Goal: Task Accomplishment & Management: Use online tool/utility

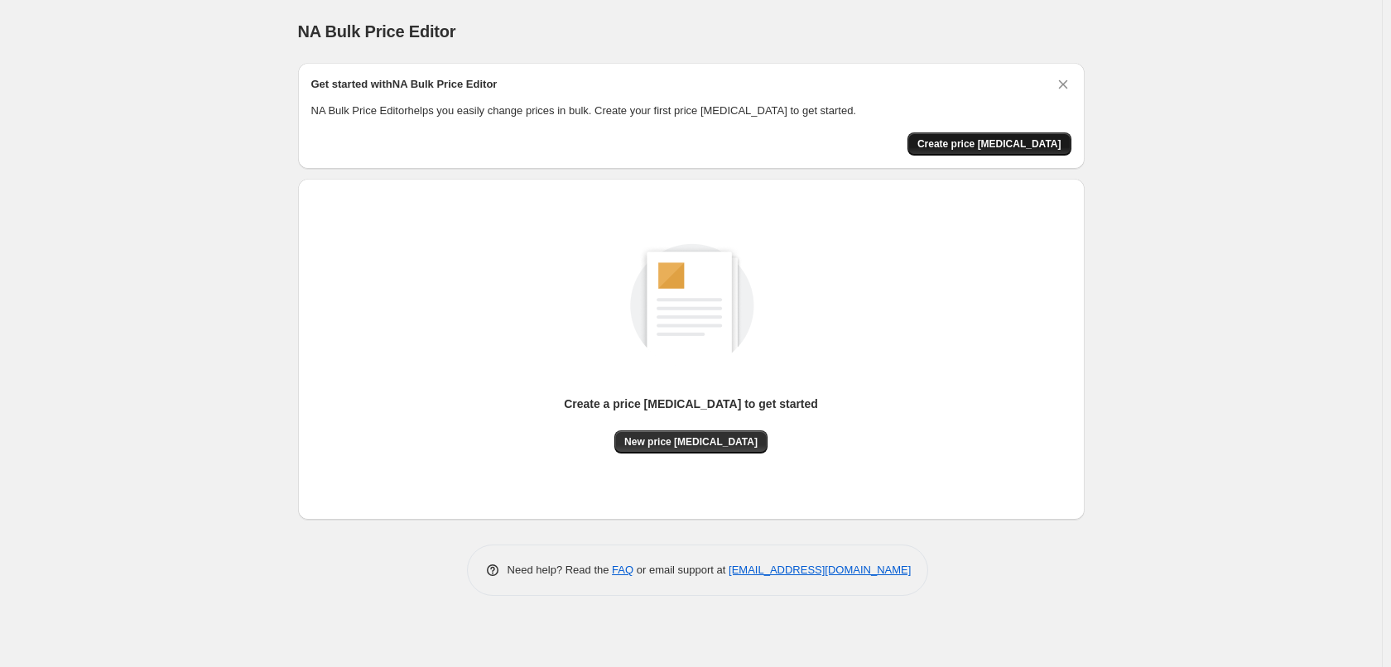
click at [968, 145] on span "Create price [MEDICAL_DATA]" at bounding box center [989, 143] width 144 height 13
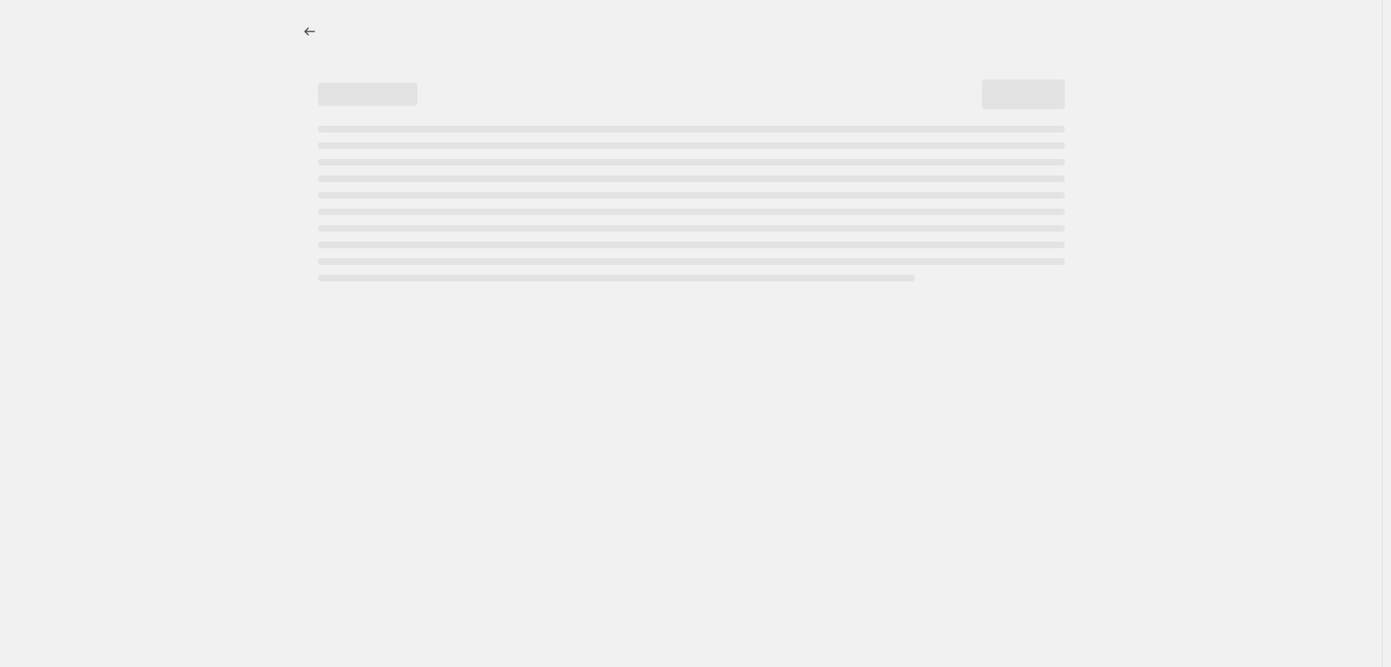
select select "percentage"
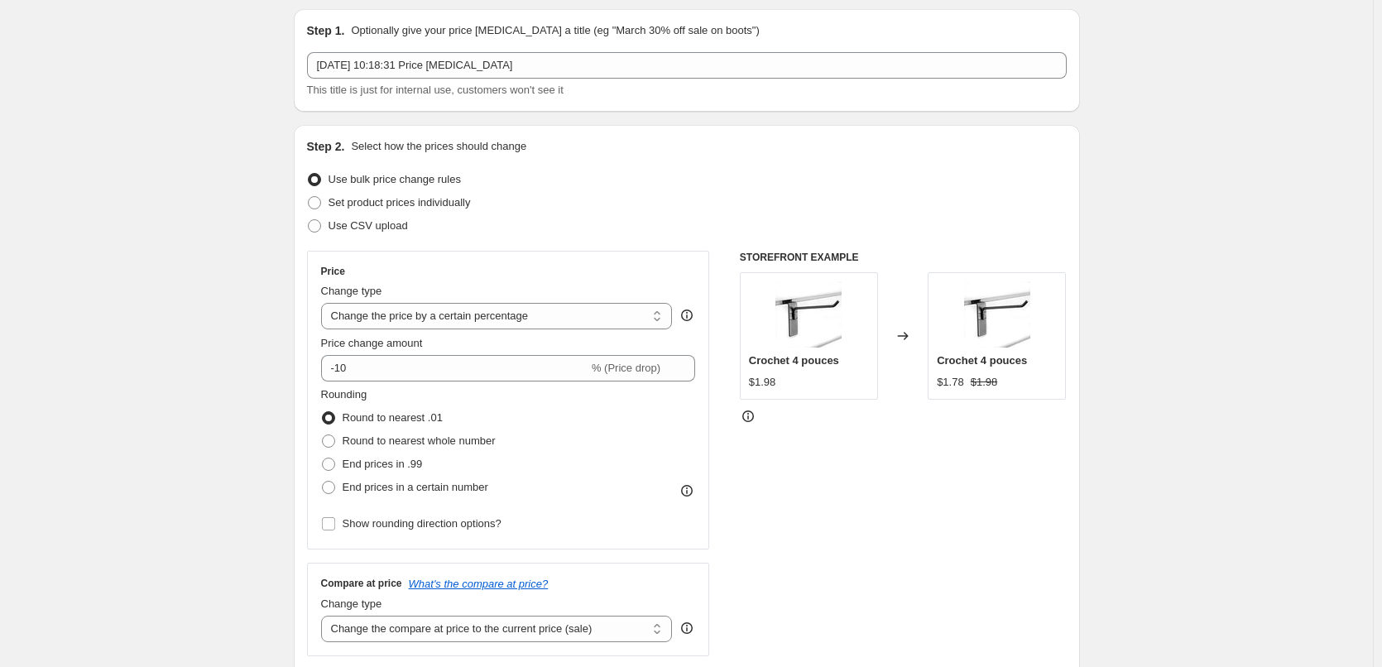
scroll to position [83, 0]
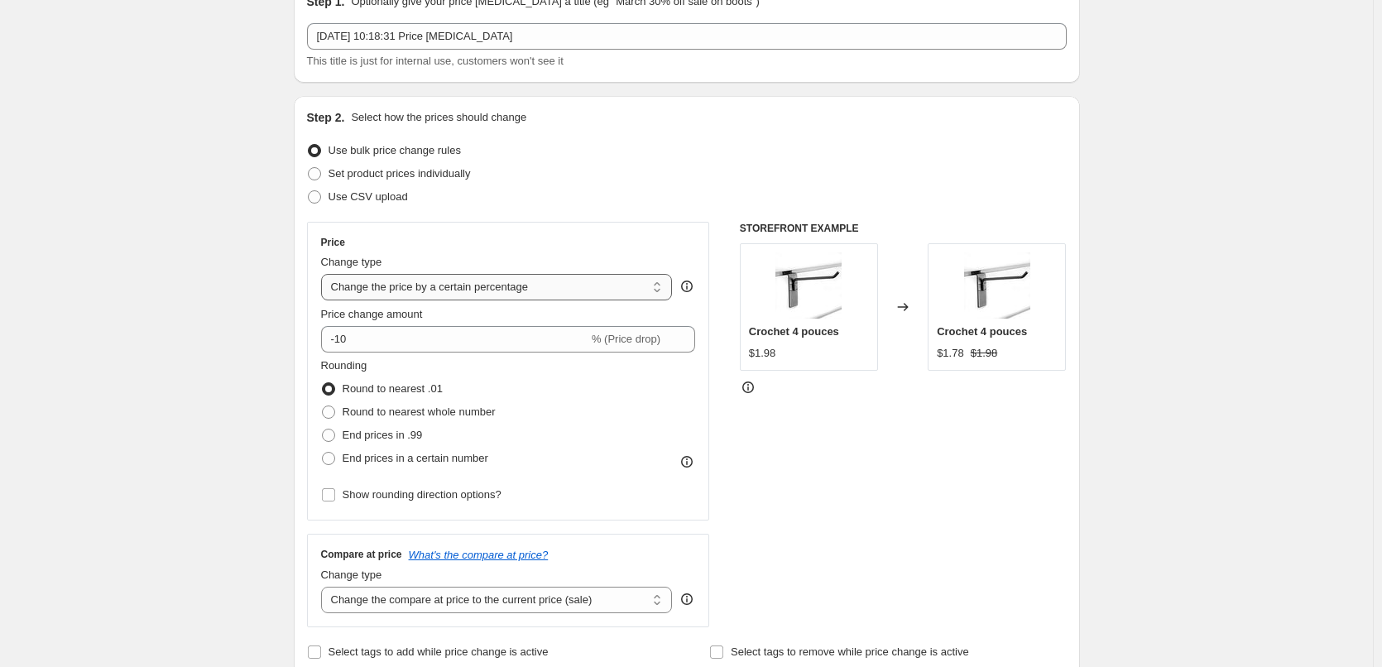
click at [517, 283] on select "Change the price to a certain amount Change the price by a certain amount Chang…" at bounding box center [497, 287] width 352 height 26
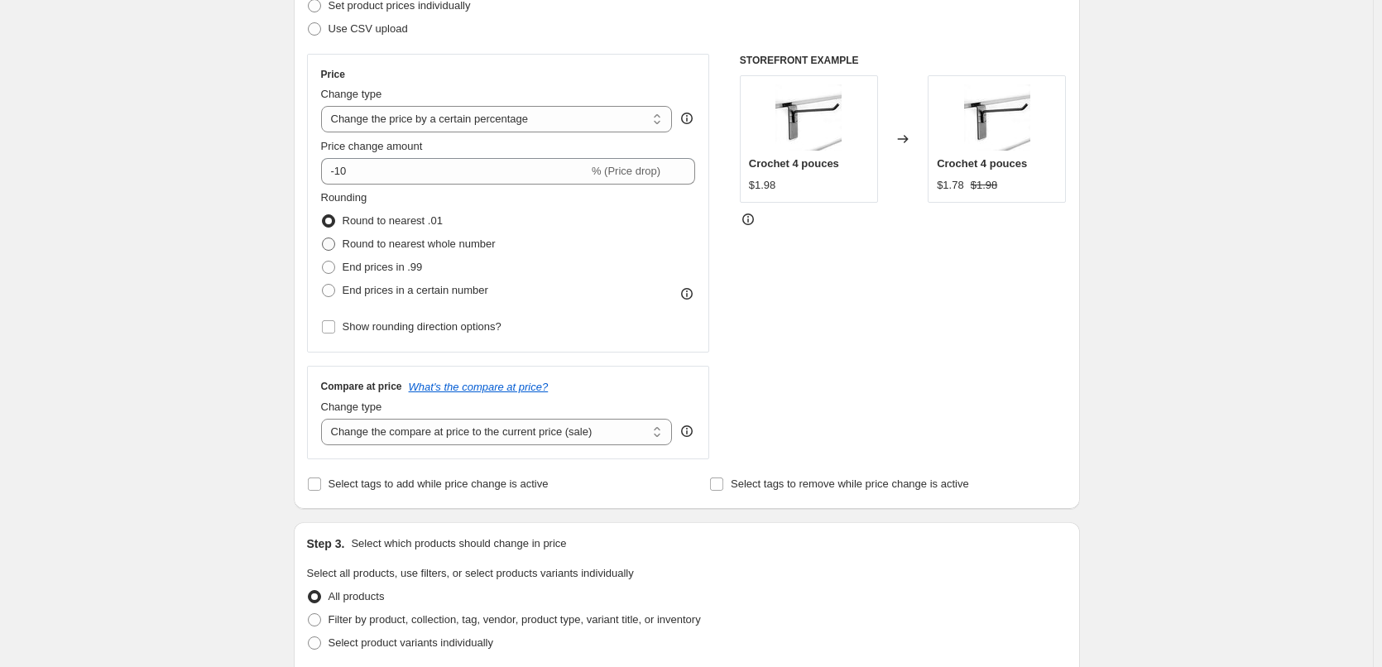
scroll to position [248, 0]
click at [450, 442] on select "Change the compare at price to the current price (sale) Change the compare at p…" at bounding box center [497, 434] width 352 height 26
select select "remove"
click at [324, 421] on select "Change the compare at price to the current price (sale) Change the compare at p…" at bounding box center [497, 434] width 352 height 26
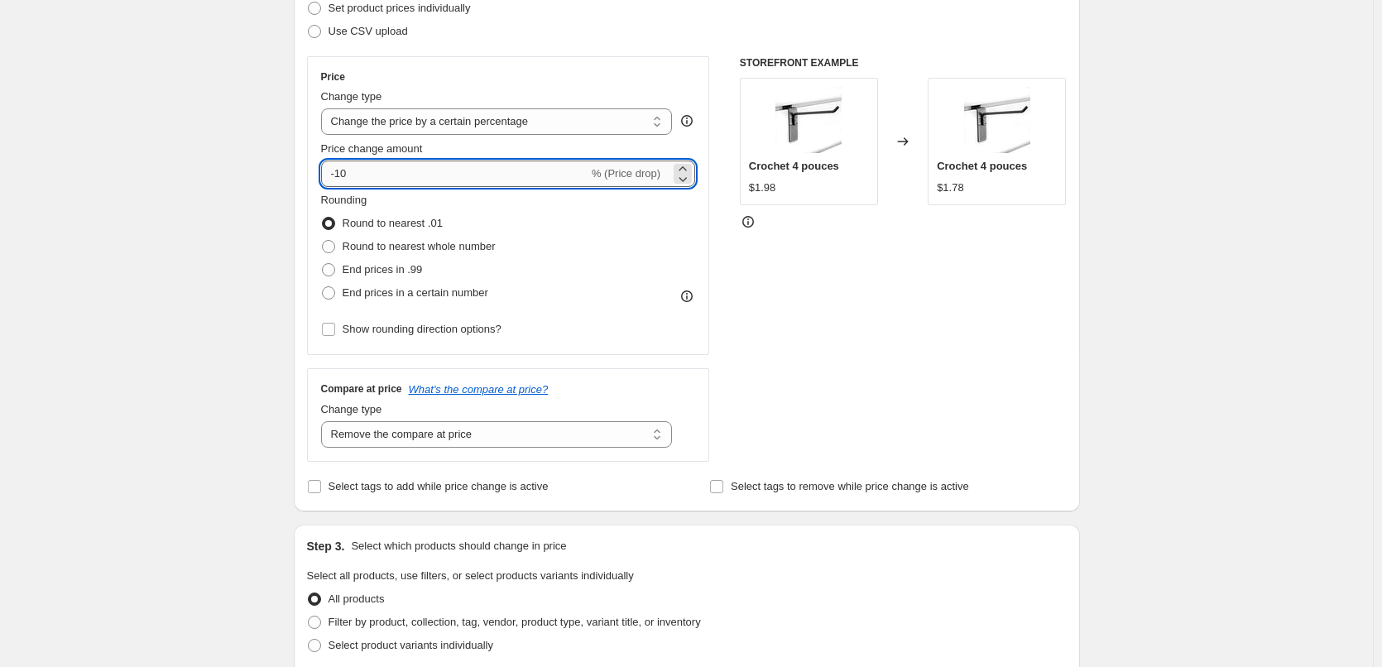
drag, startPoint x: 377, startPoint y: 166, endPoint x: 335, endPoint y: 175, distance: 43.0
click at [335, 175] on input "-10" at bounding box center [454, 174] width 267 height 26
type input "5"
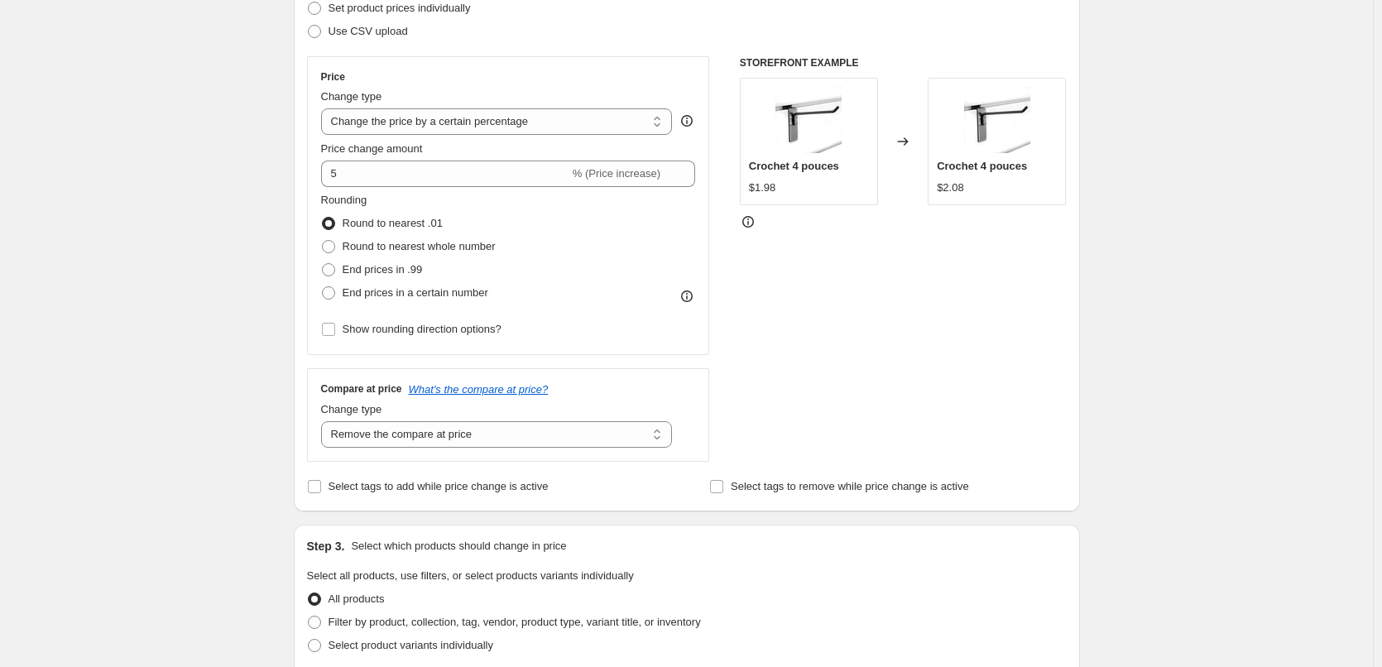
click at [221, 180] on div "Create new price change job. This page is ready Create new price change job Dra…" at bounding box center [686, 579] width 1373 height 1655
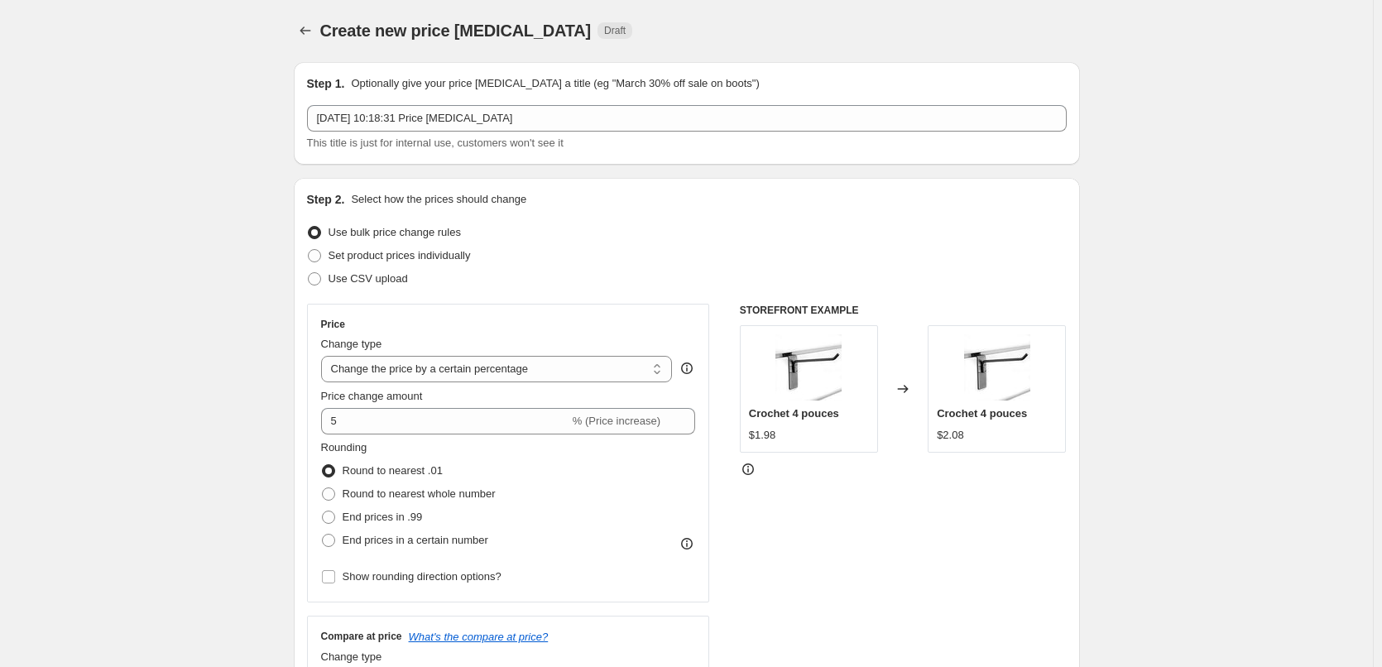
scroll to position [0, 0]
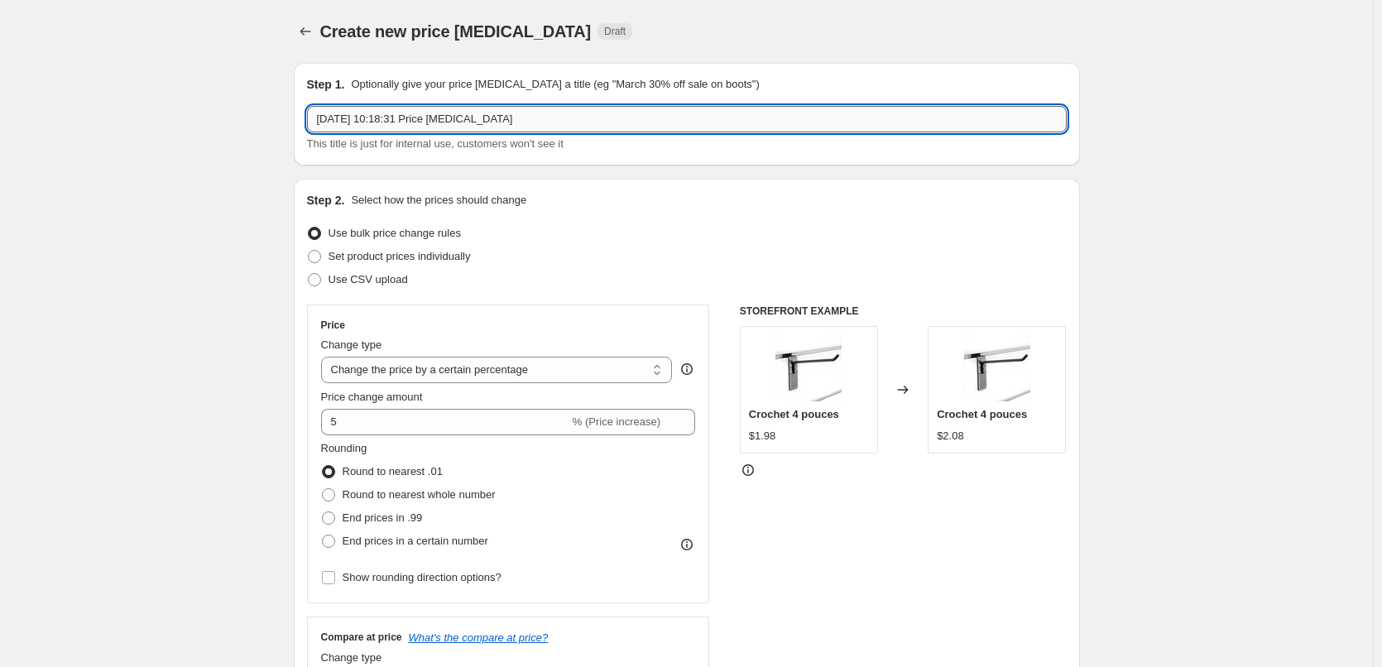
drag, startPoint x: 311, startPoint y: 114, endPoint x: 431, endPoint y: 117, distance: 120.1
click at [431, 117] on input "5 sept. 2025, 10:18:31 Price change job" at bounding box center [687, 119] width 760 height 26
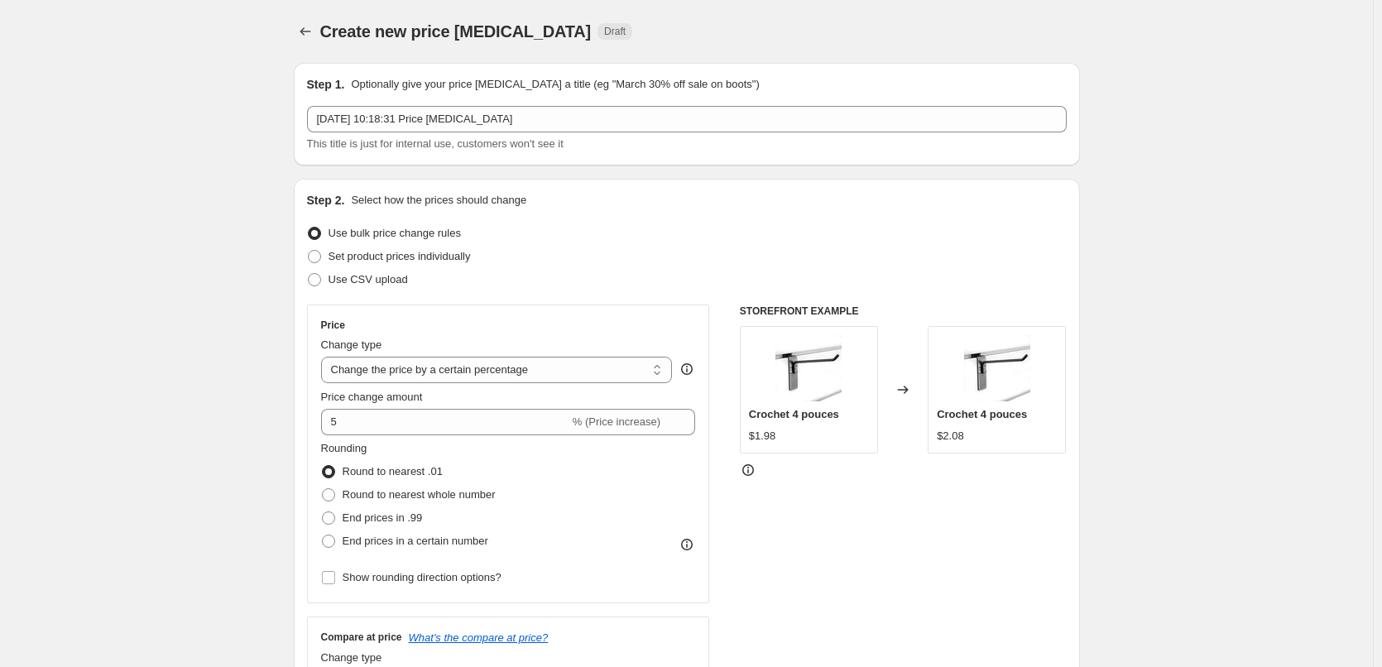
drag, startPoint x: 300, startPoint y: 53, endPoint x: 299, endPoint y: 269, distance: 216.1
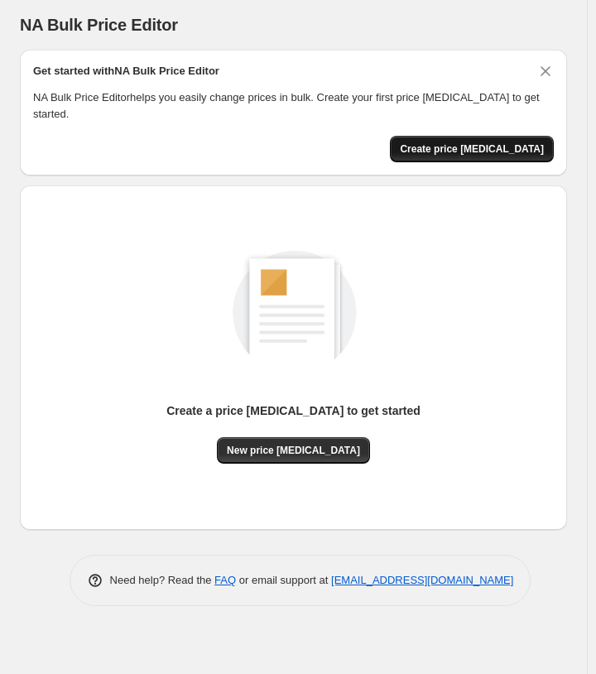
click at [493, 142] on span "Create price [MEDICAL_DATA]" at bounding box center [472, 148] width 144 height 13
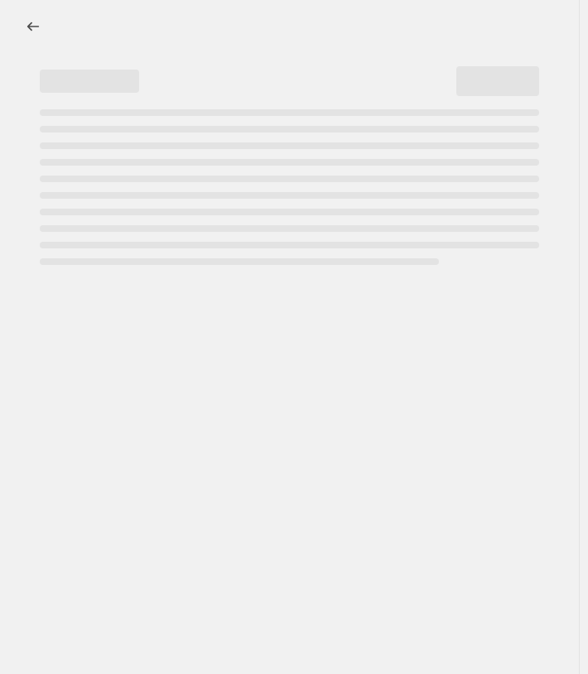
select select "percentage"
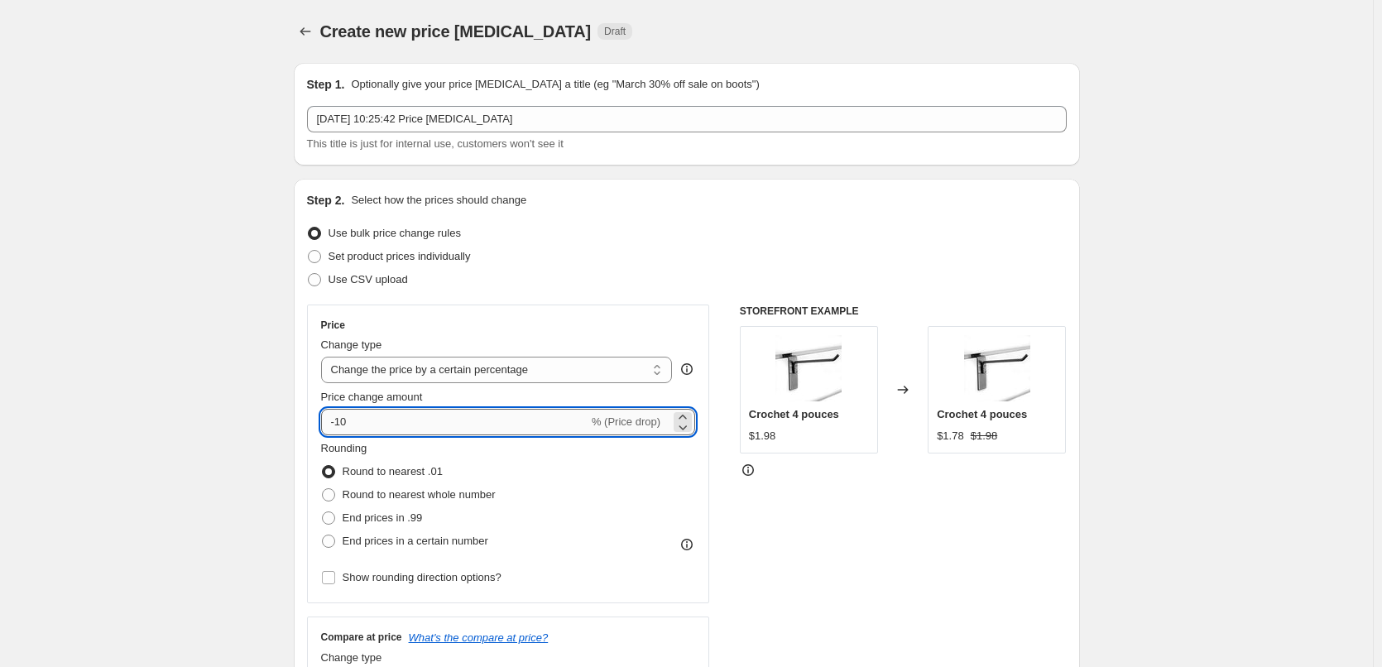
drag, startPoint x: 492, startPoint y: 413, endPoint x: 330, endPoint y: 417, distance: 161.5
click at [330, 417] on input "-10" at bounding box center [454, 422] width 267 height 26
type input "5"
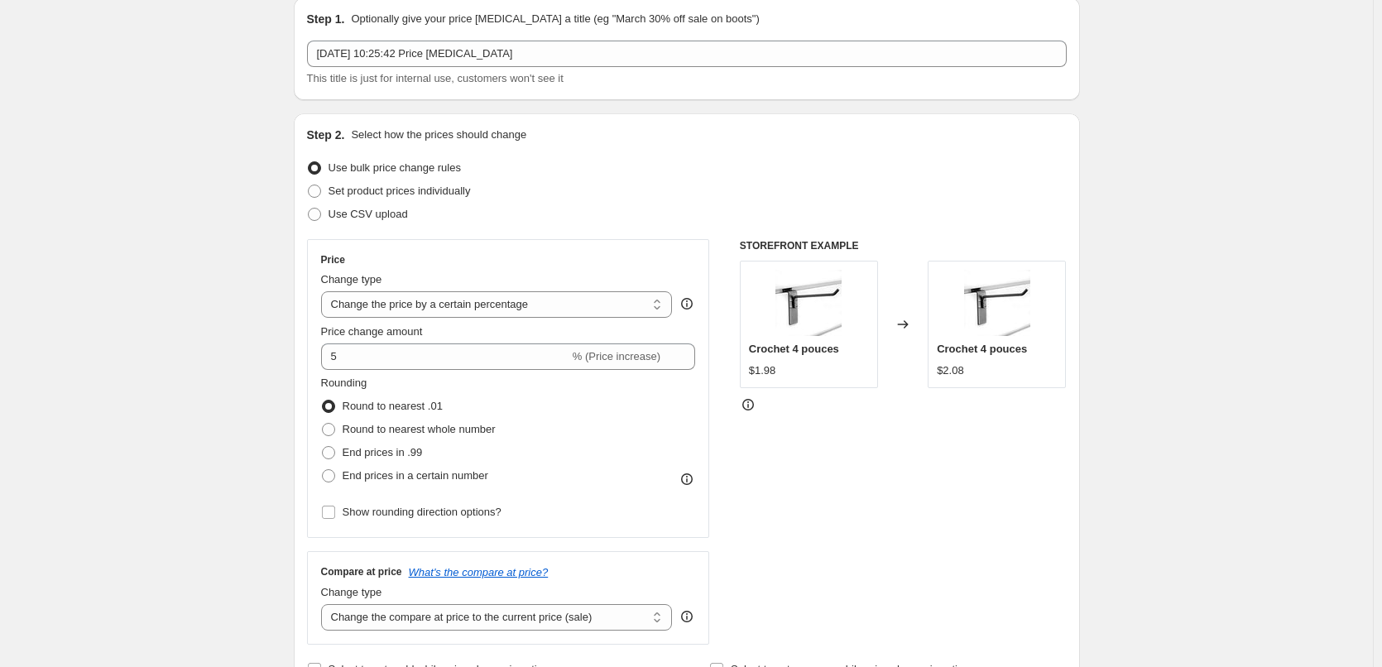
scroll to position [166, 0]
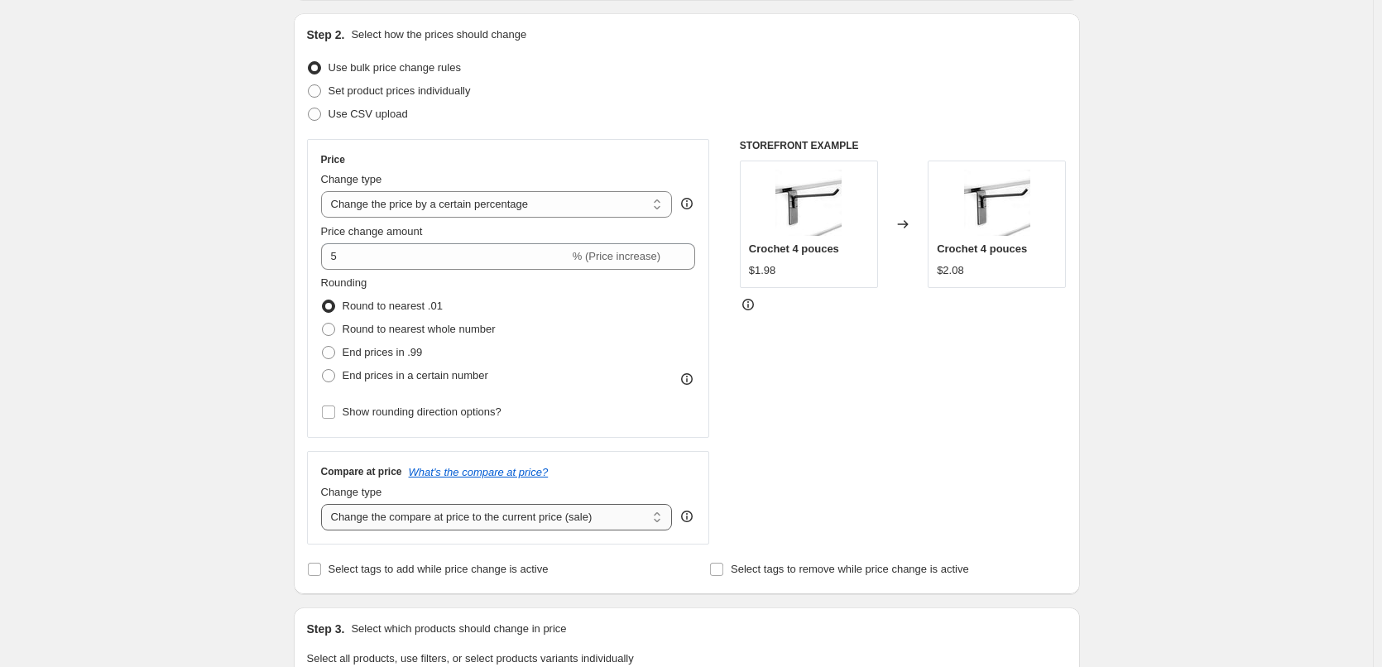
click at [381, 519] on select "Change the compare at price to the current price (sale) Change the compare at p…" at bounding box center [497, 517] width 352 height 26
select select "remove"
click at [324, 504] on select "Change the compare at price to the current price (sale) Change the compare at p…" at bounding box center [497, 517] width 352 height 26
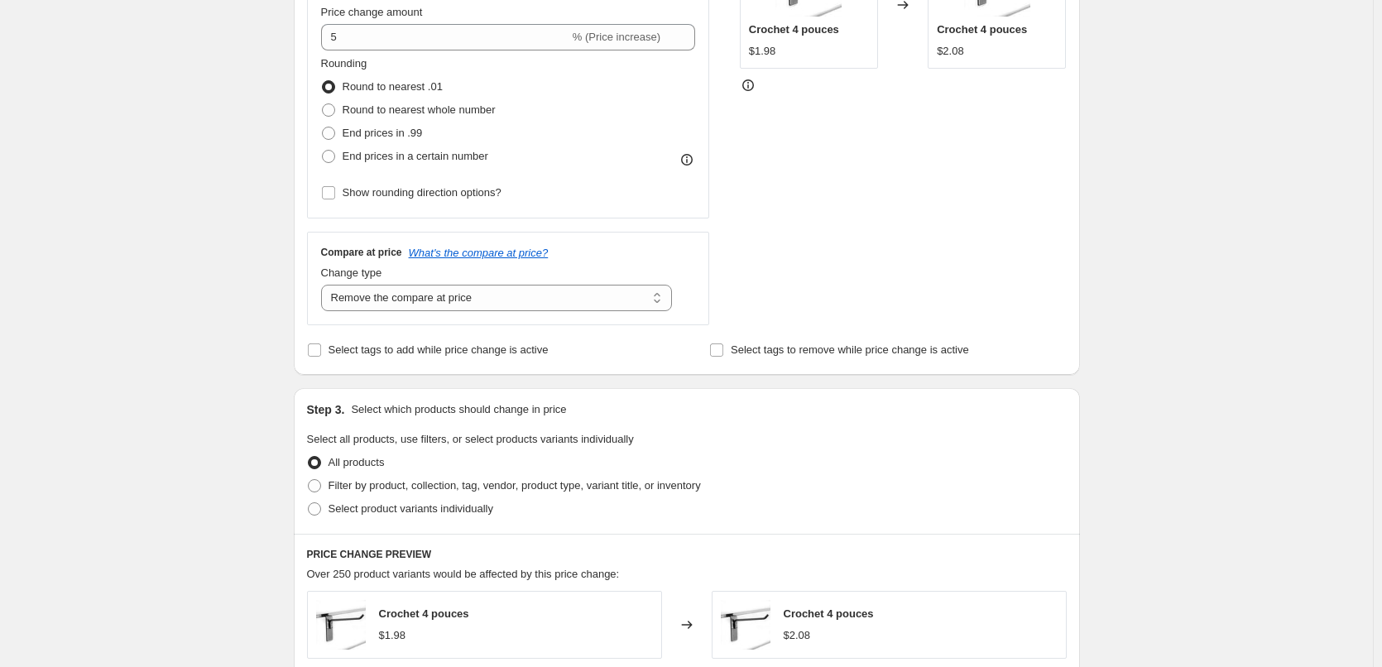
scroll to position [414, 0]
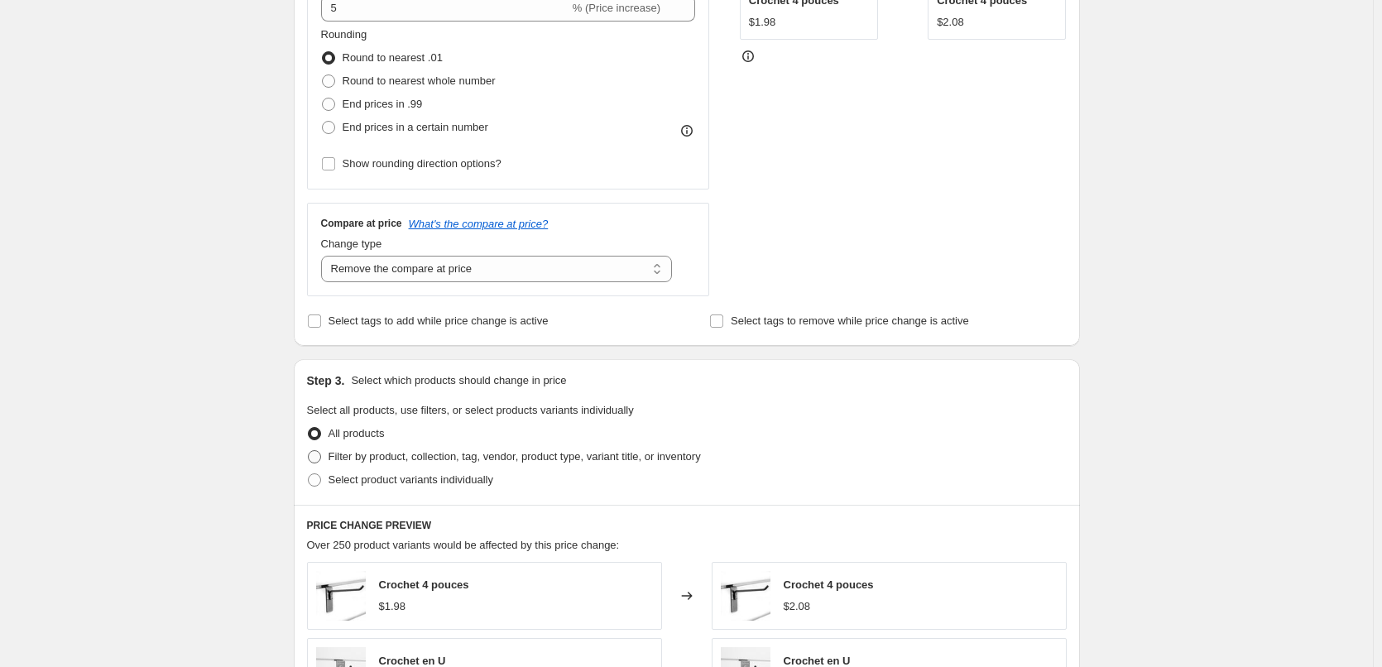
click at [337, 460] on span "Filter by product, collection, tag, vendor, product type, variant title, or inv…" at bounding box center [515, 456] width 373 height 12
click at [309, 451] on input "Filter by product, collection, tag, vendor, product type, variant title, or inv…" at bounding box center [308, 450] width 1 height 1
radio input "true"
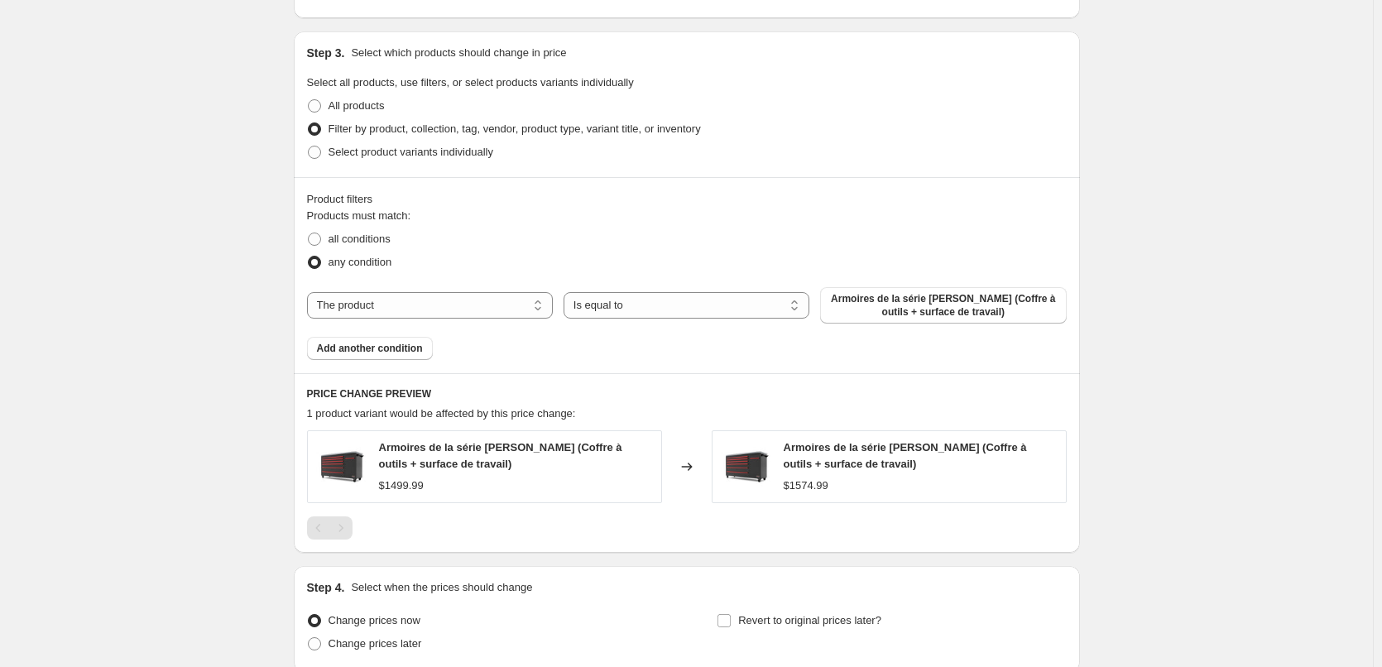
scroll to position [745, 0]
click at [378, 293] on select "The product The product's collection The product's tag The product's vendor The…" at bounding box center [430, 302] width 246 height 26
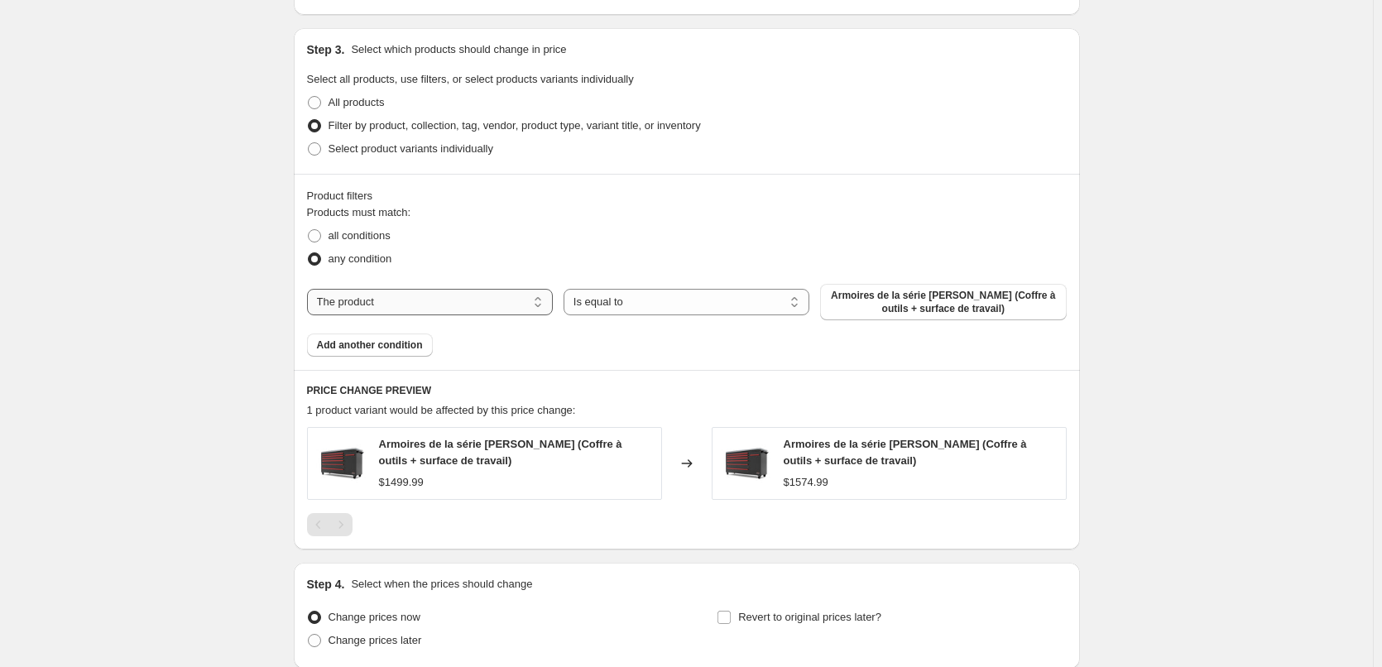
click at [378, 293] on select "The product The product's collection The product's tag The product's vendor The…" at bounding box center [430, 302] width 246 height 26
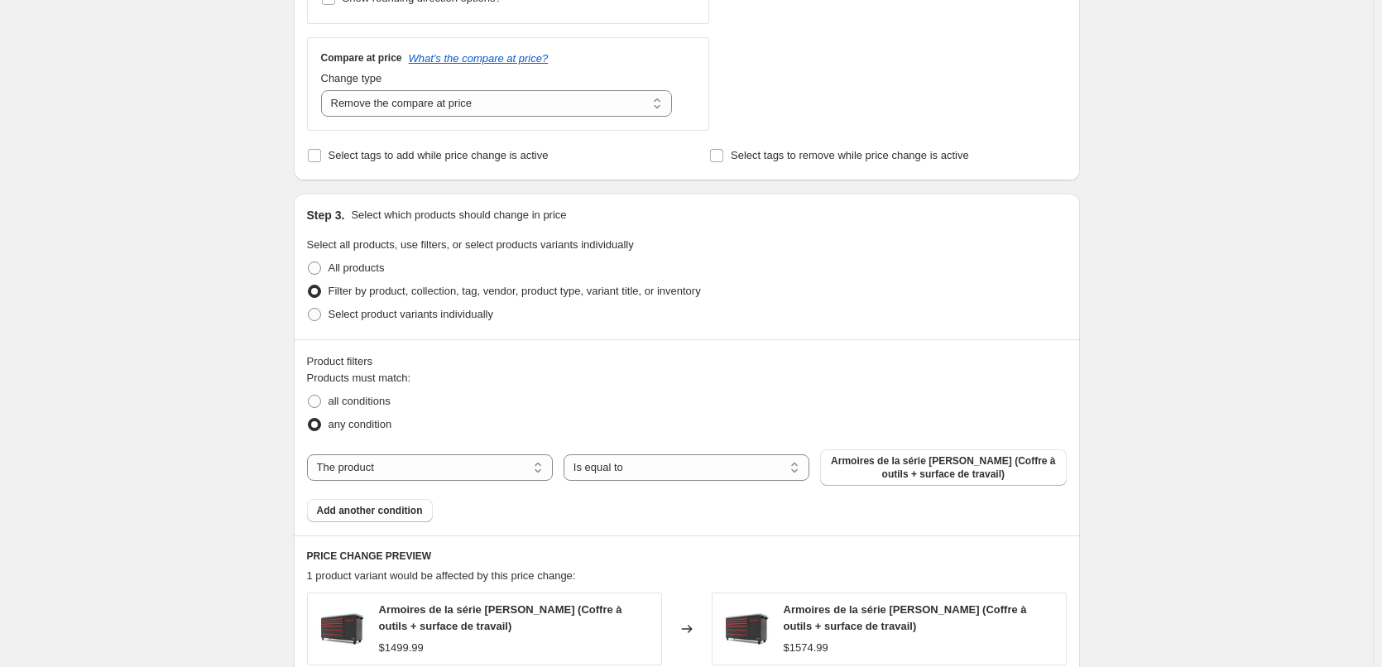
scroll to position [662, 0]
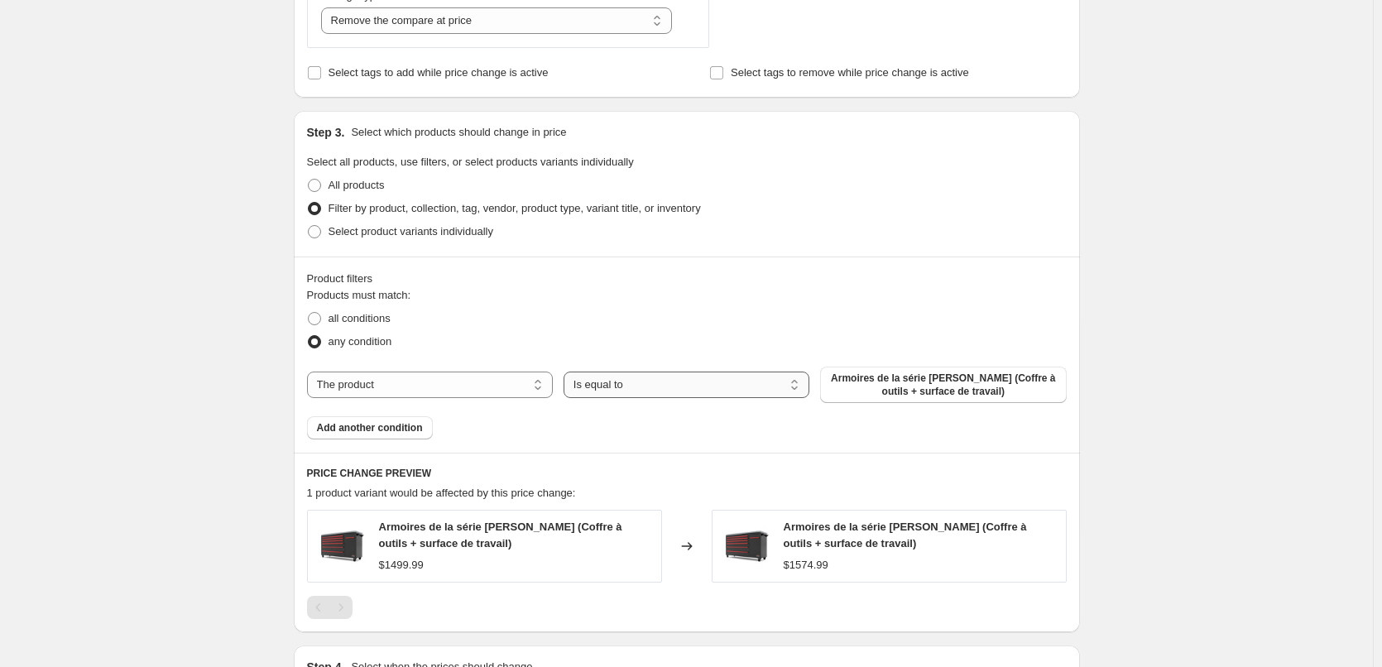
click at [595, 395] on select "Is equal to Is not equal to" at bounding box center [687, 385] width 246 height 26
click at [413, 387] on select "The product The product's collection The product's tag The product's vendor The…" at bounding box center [430, 385] width 246 height 26
click at [357, 321] on span "all conditions" at bounding box center [360, 318] width 62 height 12
click at [309, 313] on input "all conditions" at bounding box center [308, 312] width 1 height 1
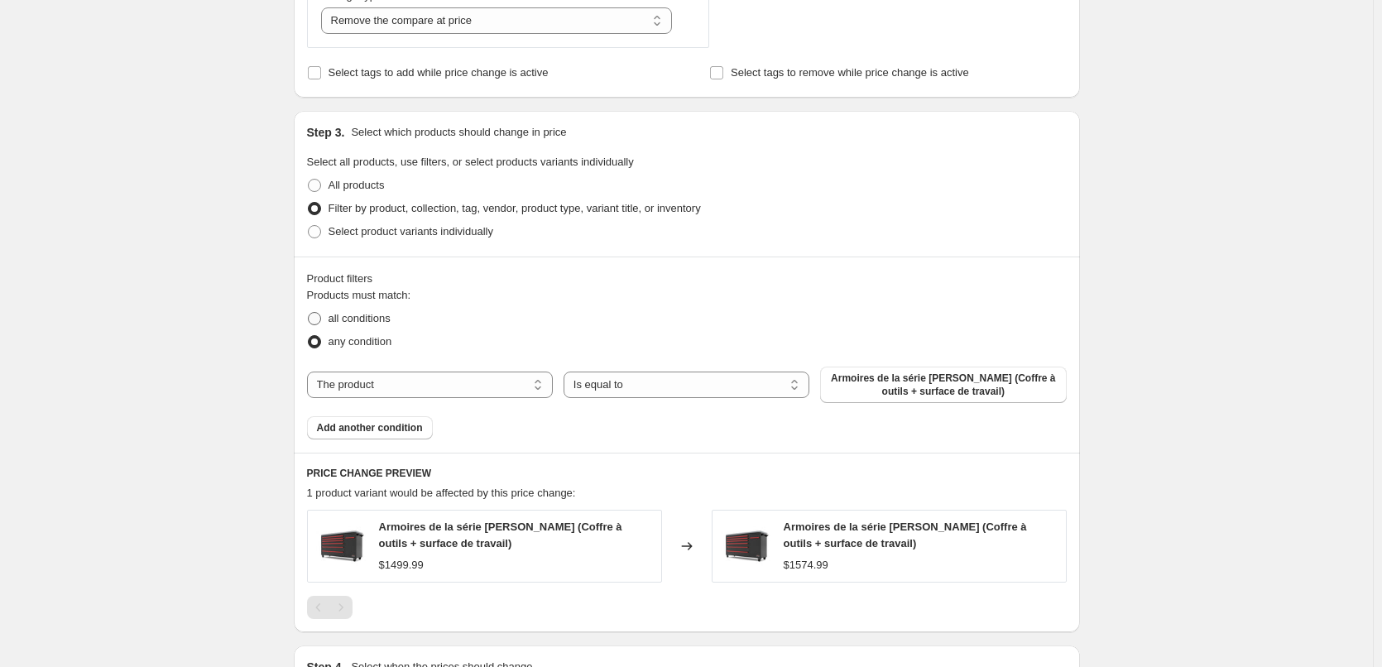
radio input "true"
click at [370, 425] on span "Add another condition" at bounding box center [370, 427] width 106 height 13
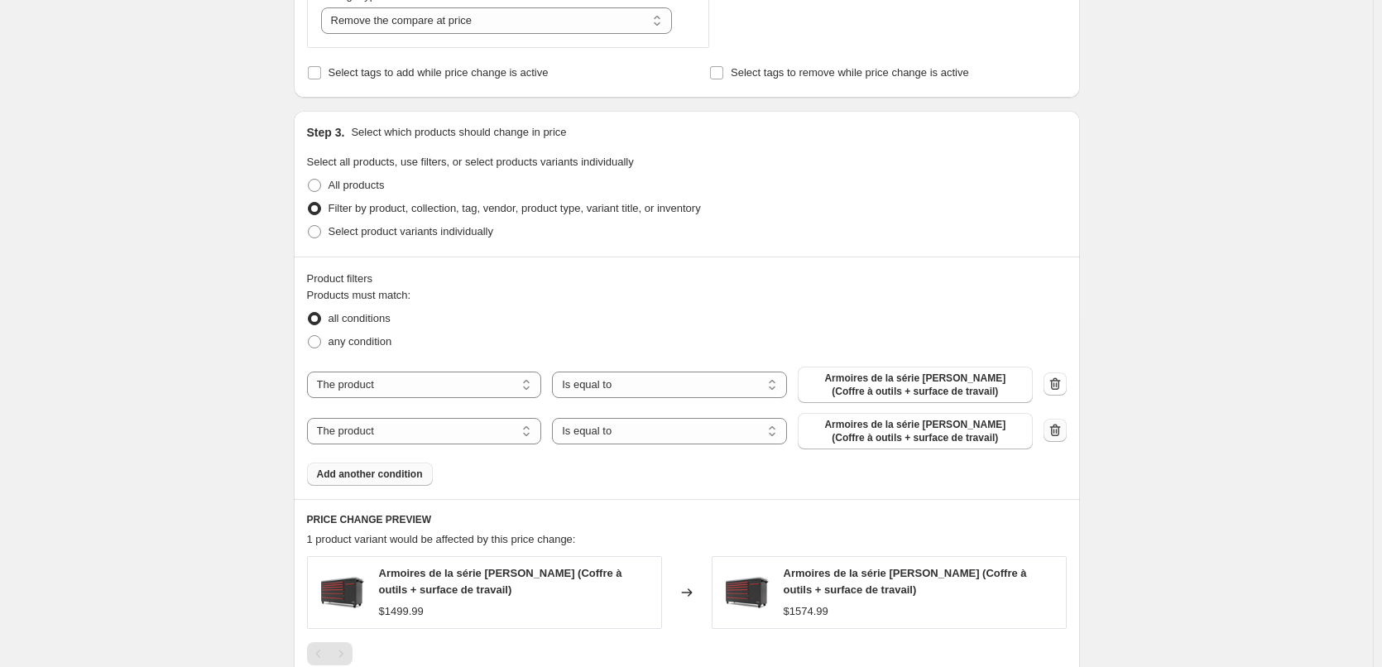
click at [595, 428] on button "button" at bounding box center [1055, 430] width 23 height 23
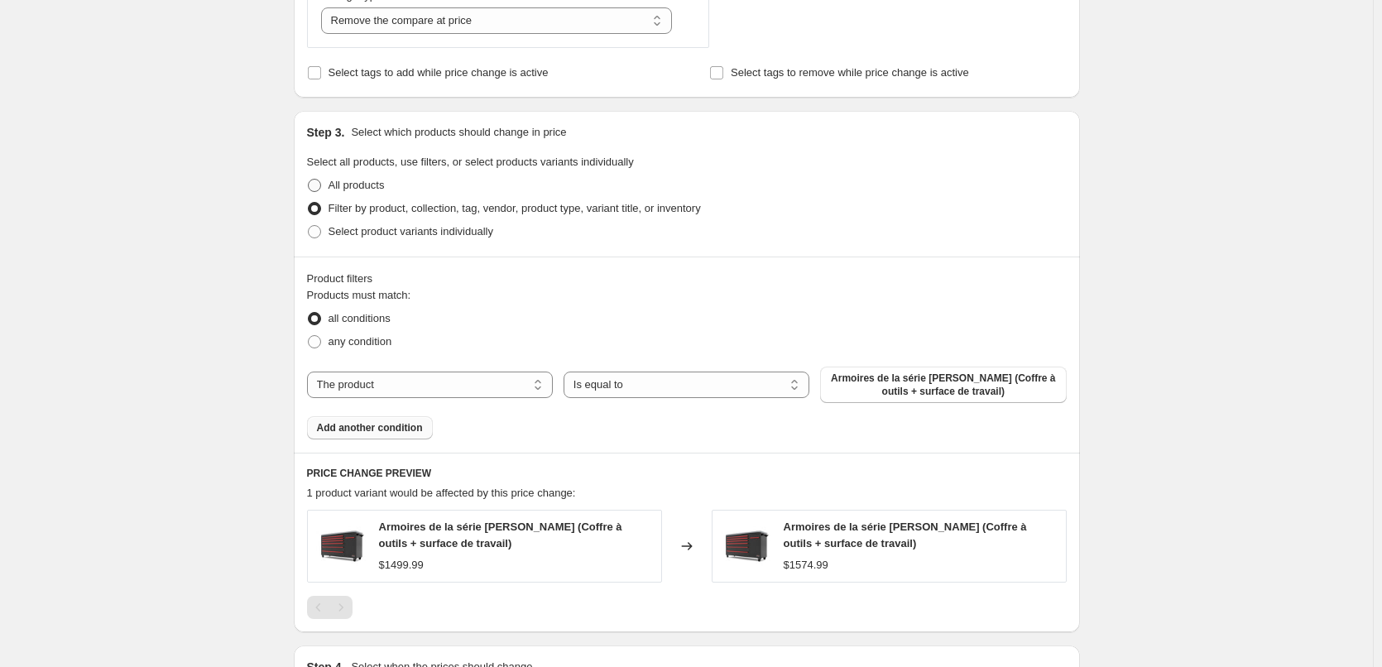
click at [349, 188] on span "All products" at bounding box center [357, 185] width 56 height 12
click at [309, 180] on input "All products" at bounding box center [308, 179] width 1 height 1
radio input "true"
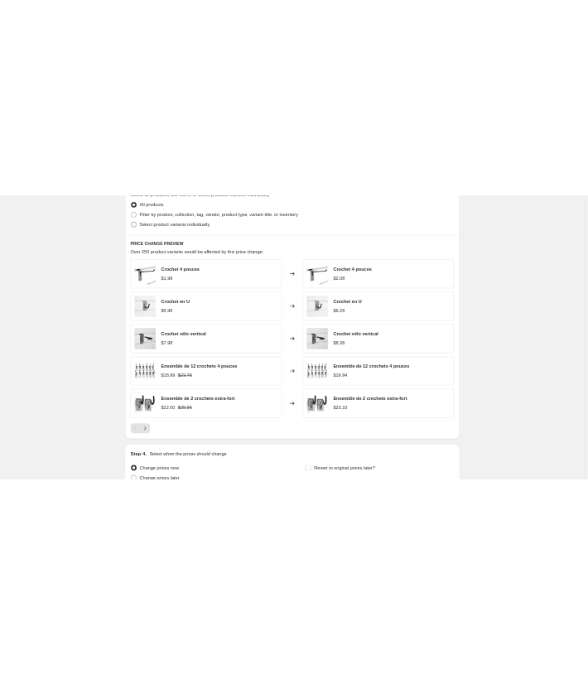
scroll to position [828, 0]
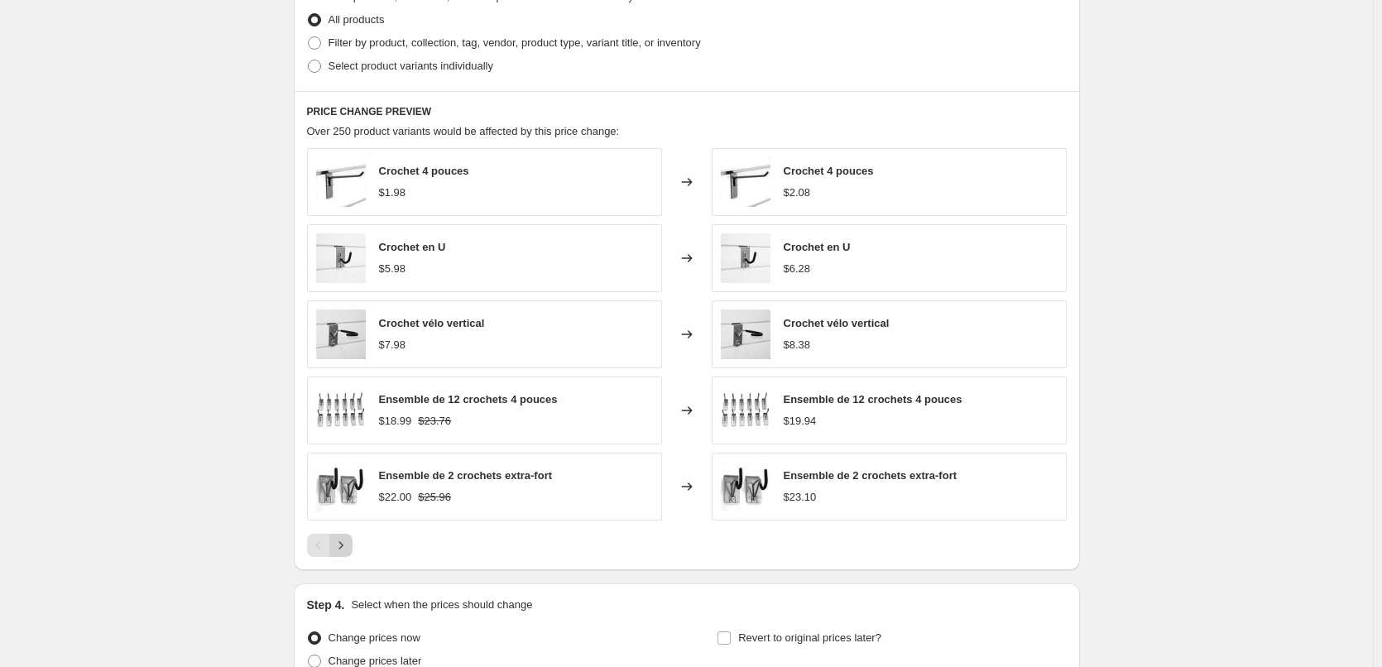
click at [342, 554] on button "Next" at bounding box center [340, 545] width 23 height 23
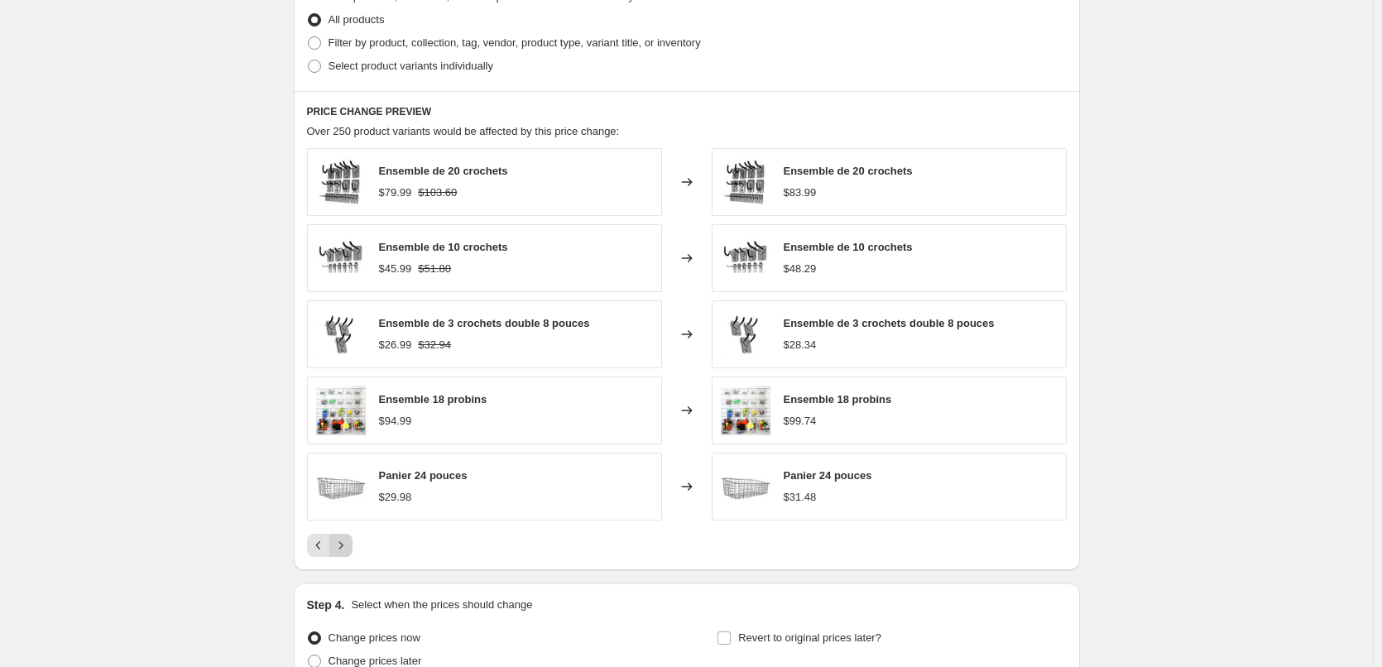
click at [344, 552] on icon "Next" at bounding box center [341, 545] width 17 height 17
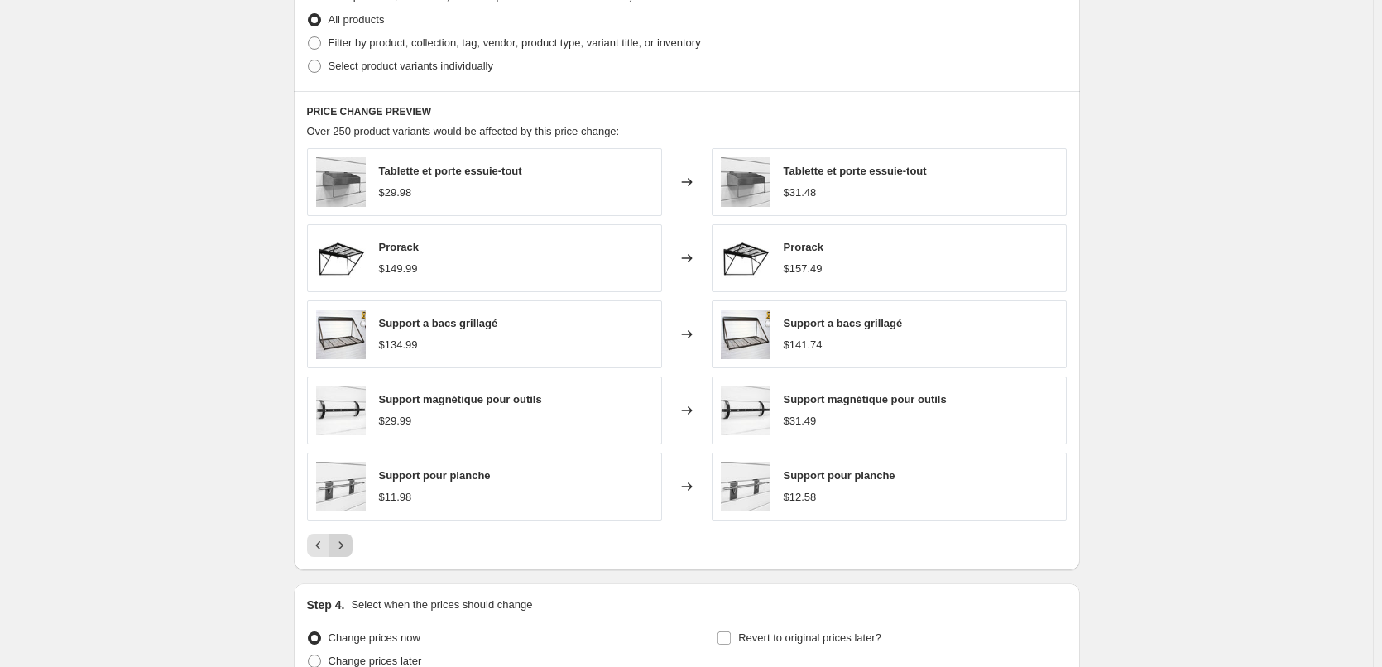
click at [344, 552] on icon "Next" at bounding box center [341, 545] width 17 height 17
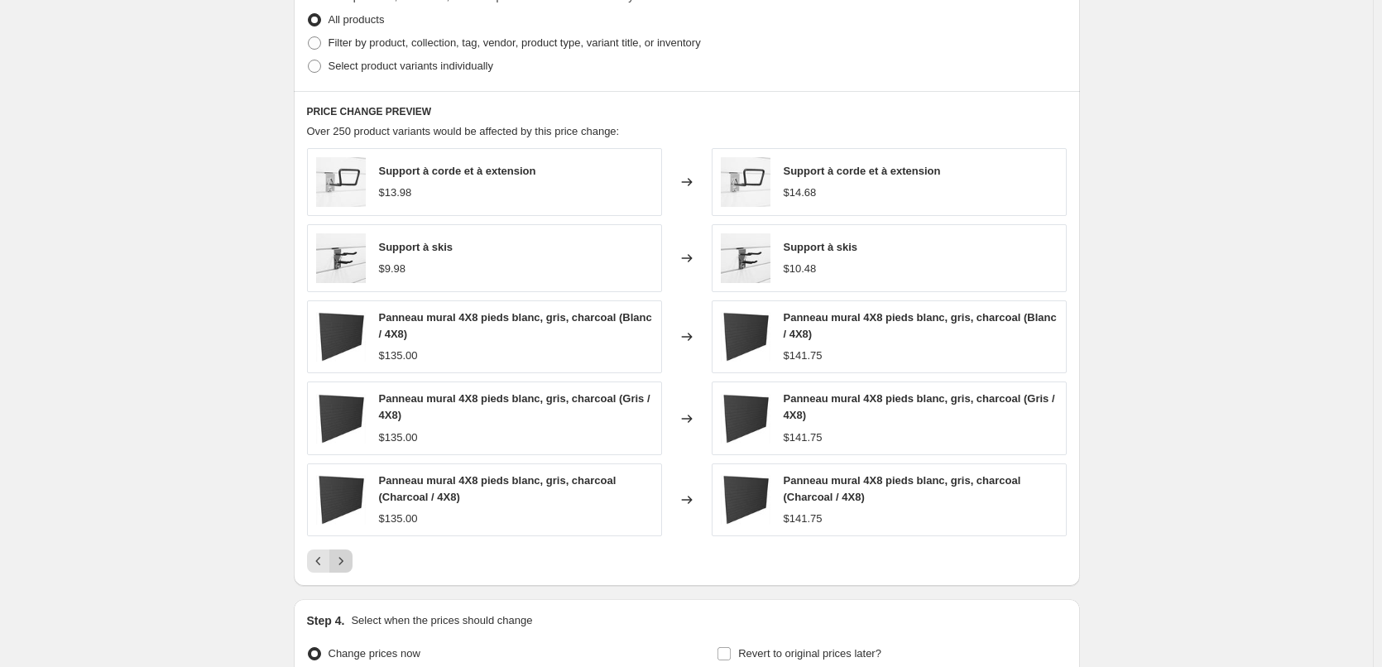
click at [344, 552] on button "Next" at bounding box center [340, 561] width 23 height 23
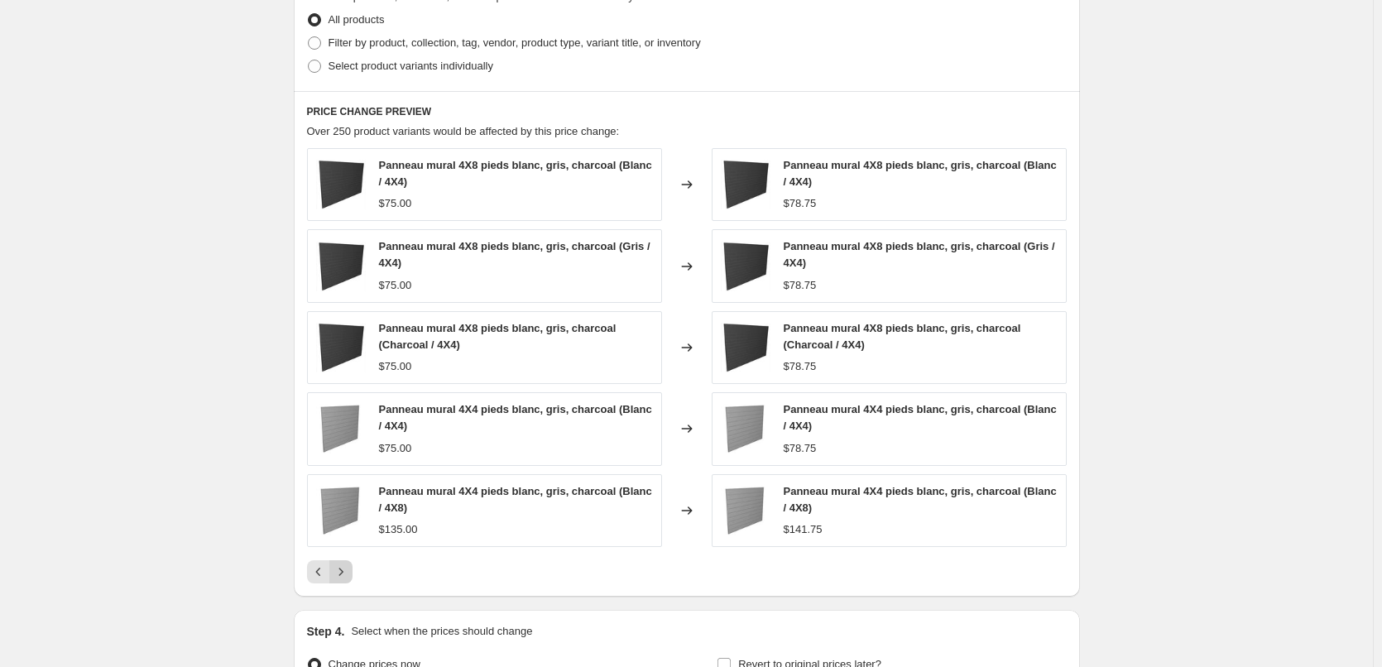
click at [344, 552] on div "Panneau mural 4X8 pieds blanc, gris, charcoal (Blanc / 4X4) $75.00 Changed to P…" at bounding box center [687, 365] width 760 height 435
click at [346, 565] on icon "Next" at bounding box center [341, 572] width 17 height 17
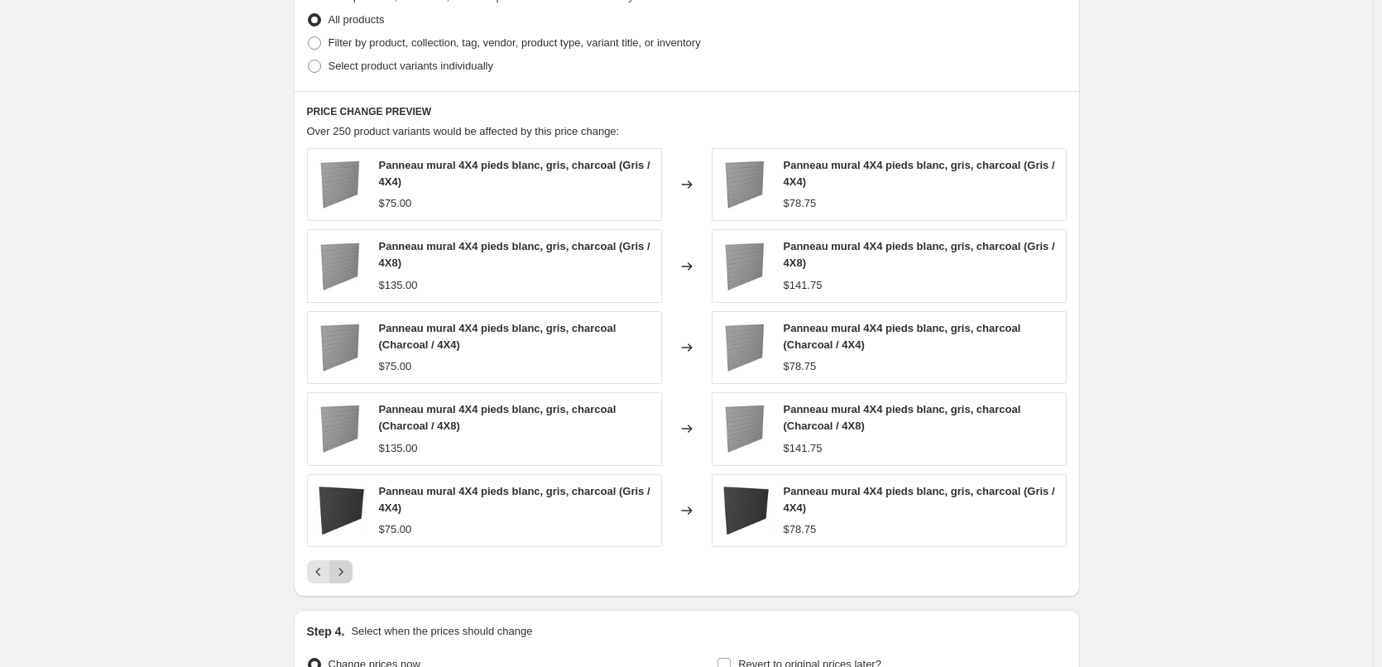
click at [346, 565] on icon "Next" at bounding box center [341, 572] width 17 height 17
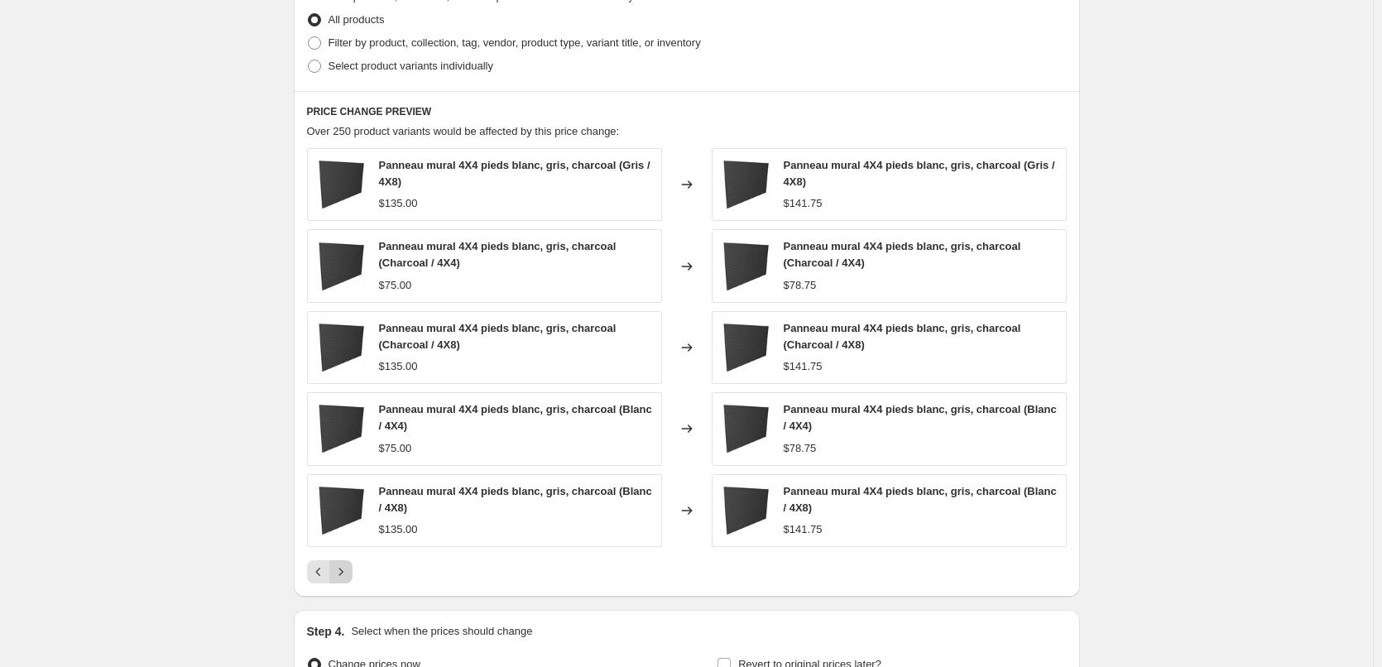
click at [346, 565] on icon "Next" at bounding box center [341, 572] width 17 height 17
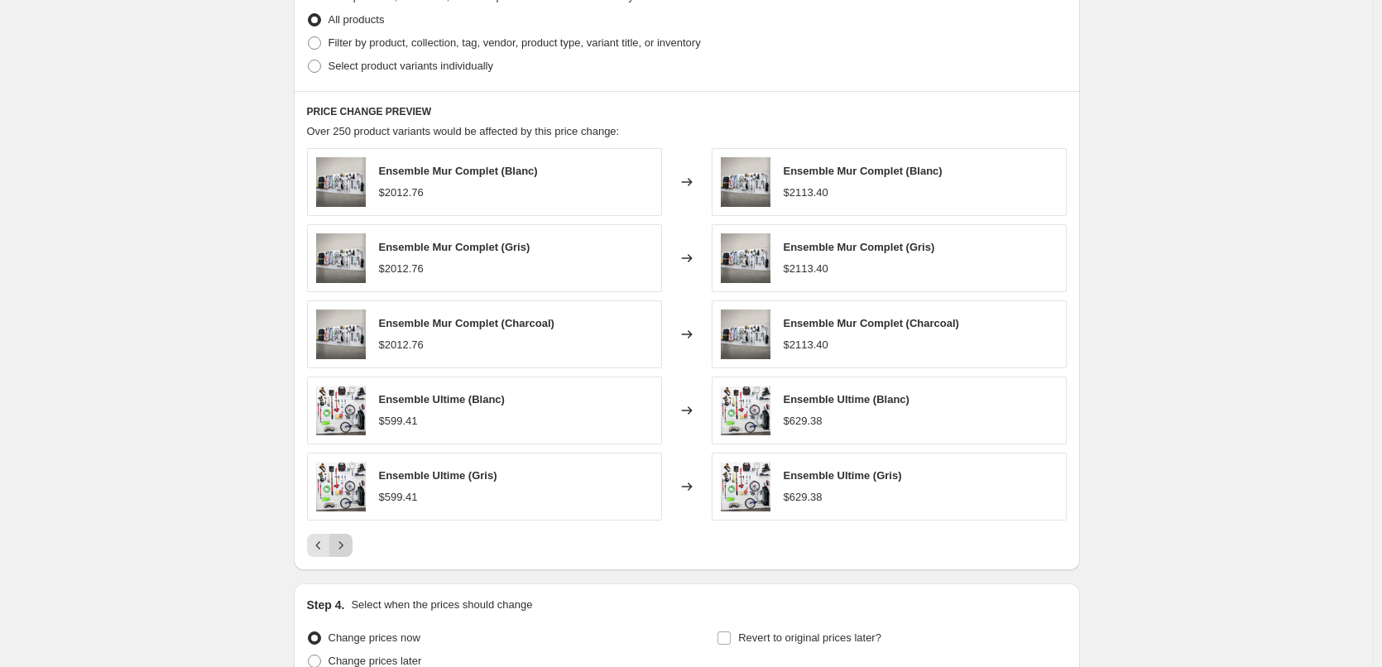
click at [346, 565] on div "PRICE CHANGE PREVIEW Over 250 product variants would be affected by this price …" at bounding box center [687, 330] width 786 height 479
click at [347, 556] on button "Next" at bounding box center [340, 545] width 23 height 23
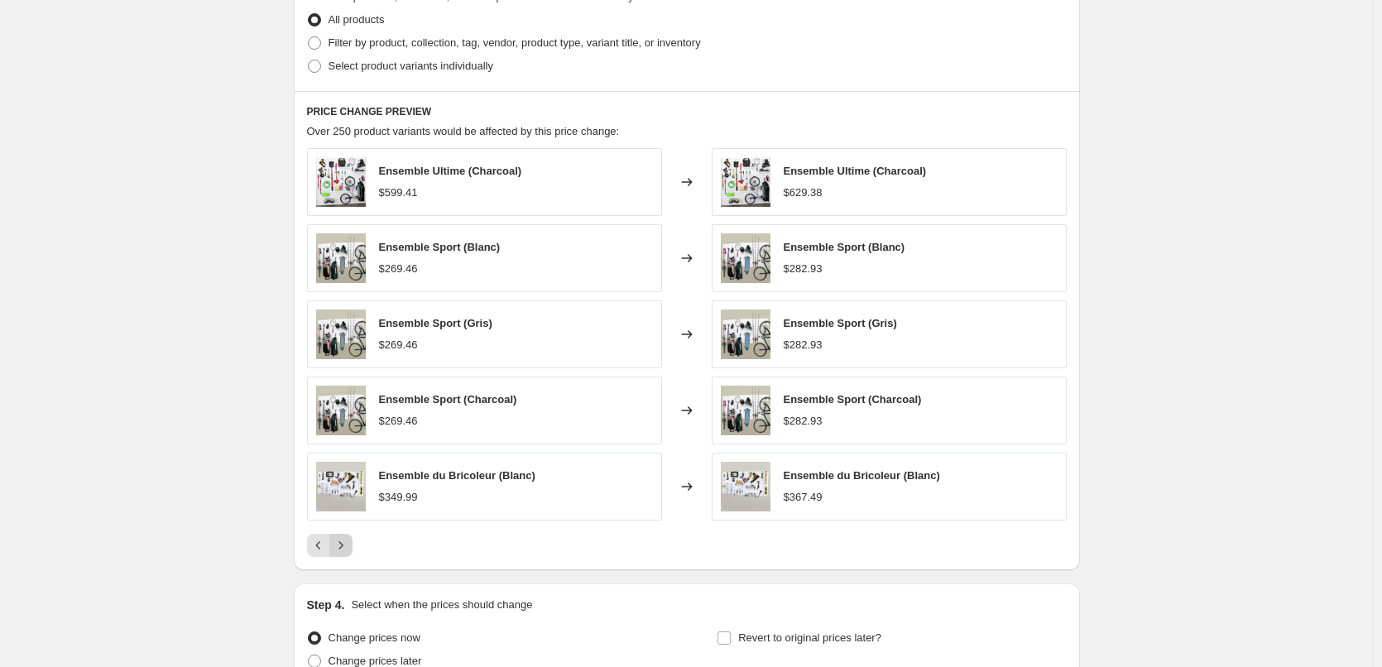
click at [347, 556] on button "Next" at bounding box center [340, 545] width 23 height 23
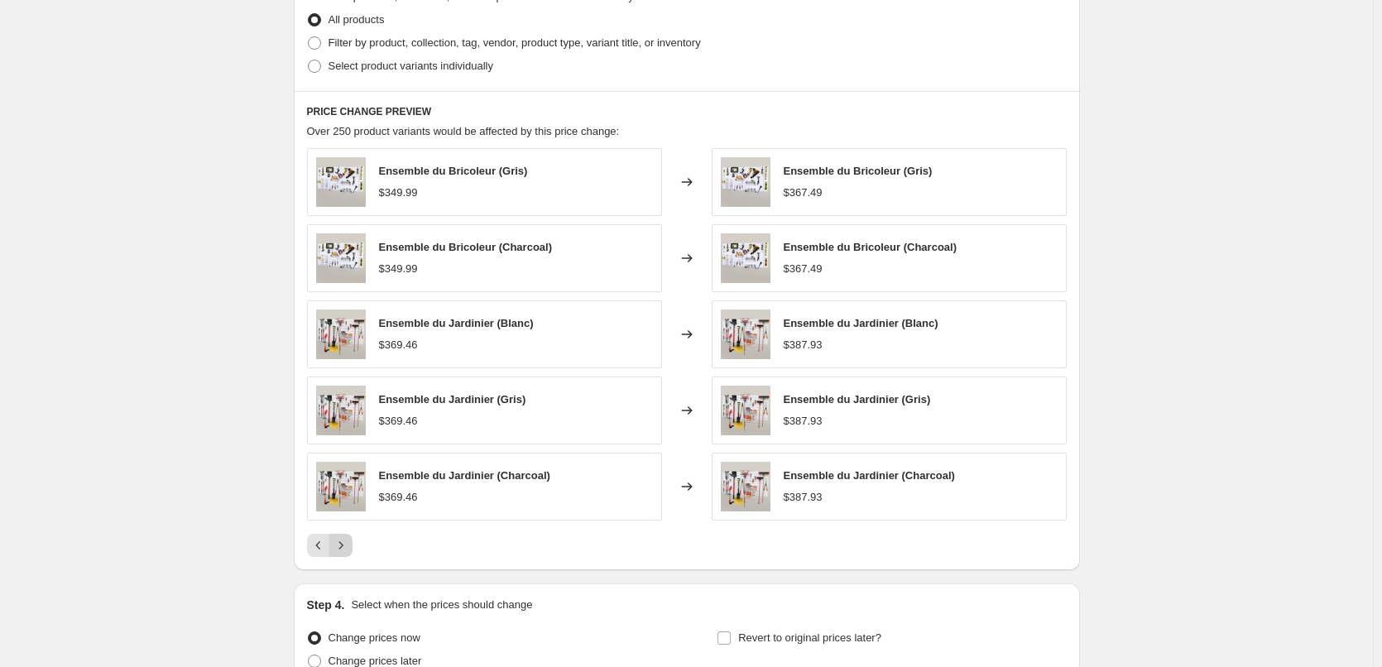
click at [347, 556] on button "Next" at bounding box center [340, 545] width 23 height 23
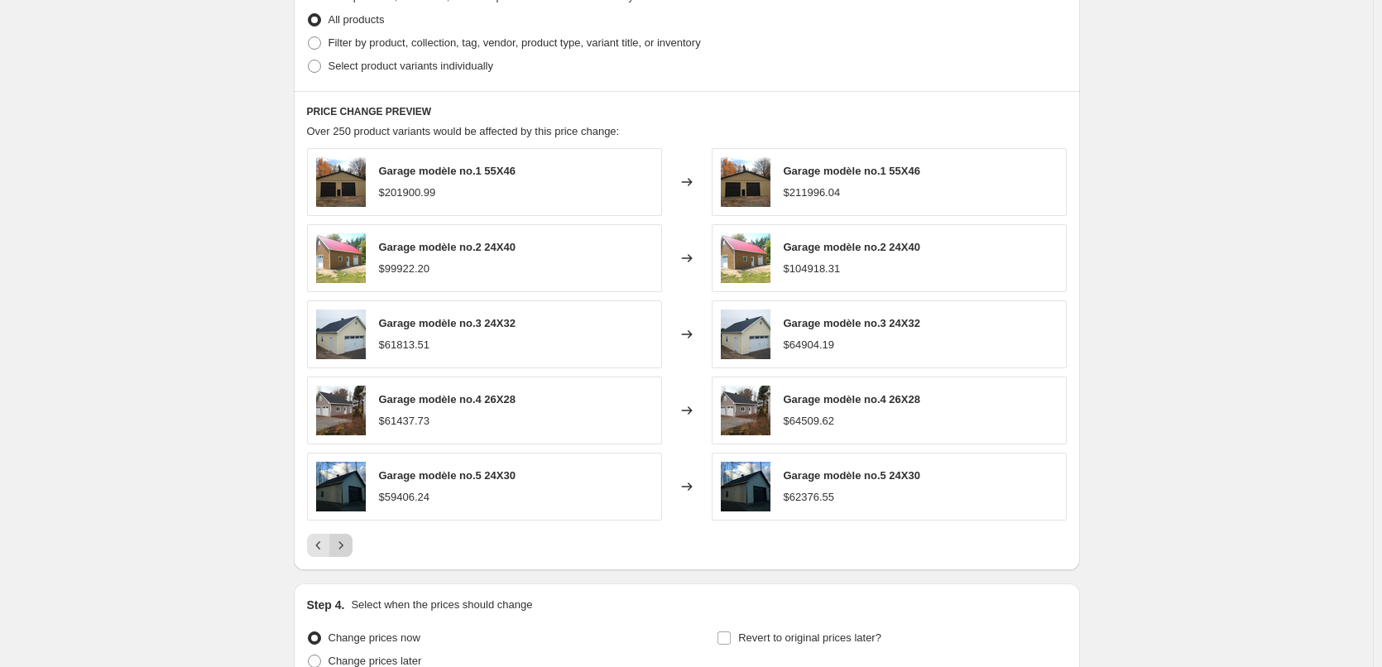
click at [347, 556] on button "Next" at bounding box center [340, 545] width 23 height 23
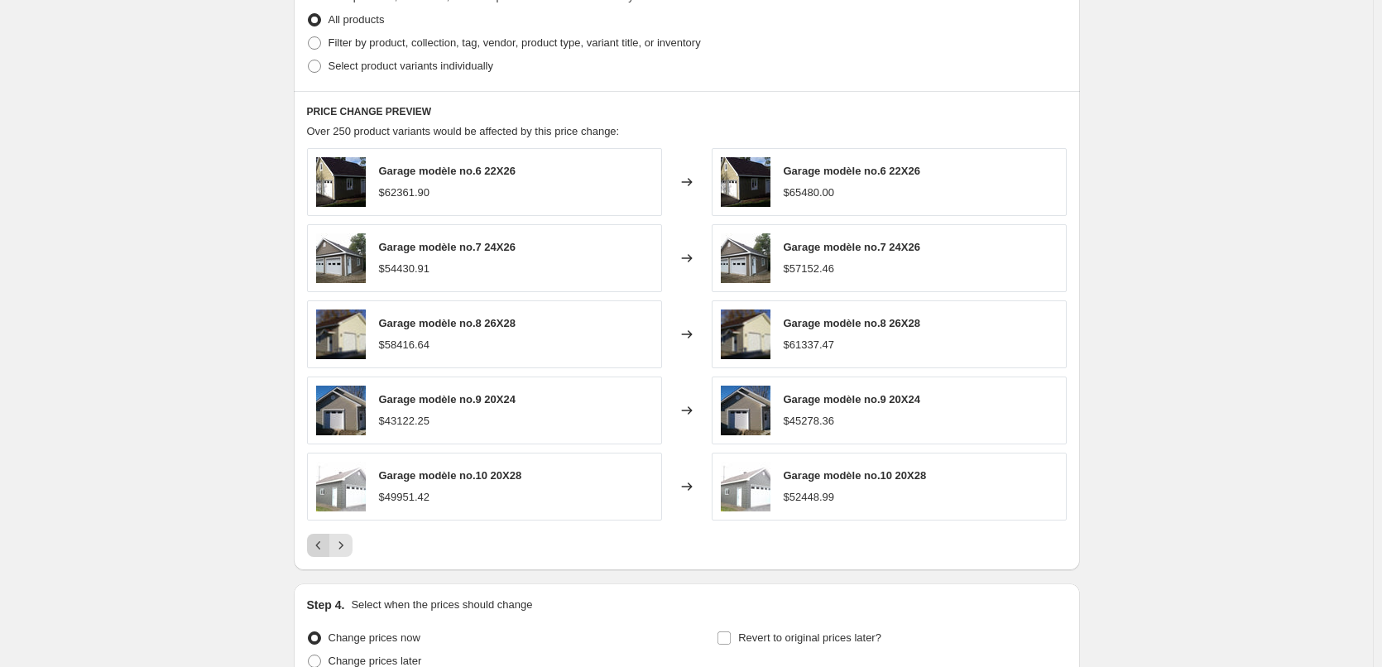
click at [316, 554] on icon "Previous" at bounding box center [318, 545] width 17 height 17
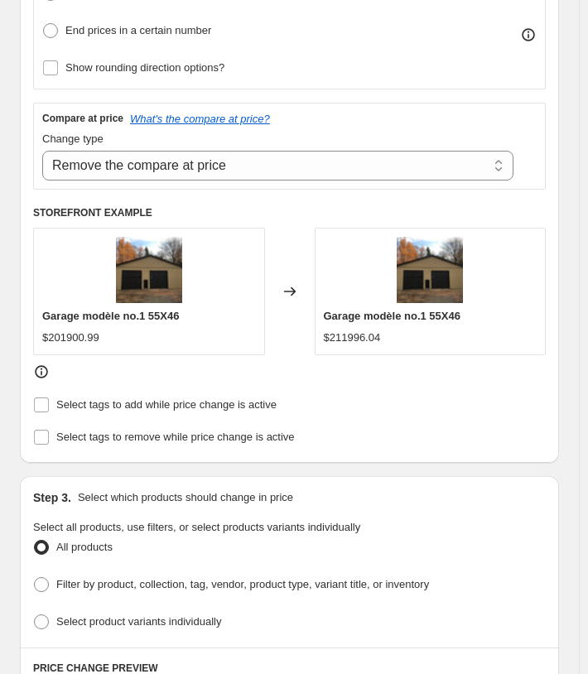
scroll to position [662, 0]
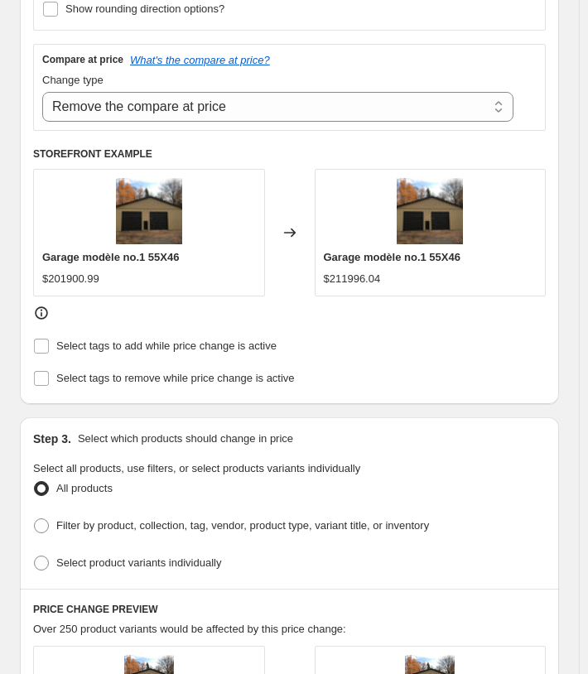
click at [511, 169] on div "Garage modèle no.1 55X46 $211996.04" at bounding box center [431, 232] width 232 height 127
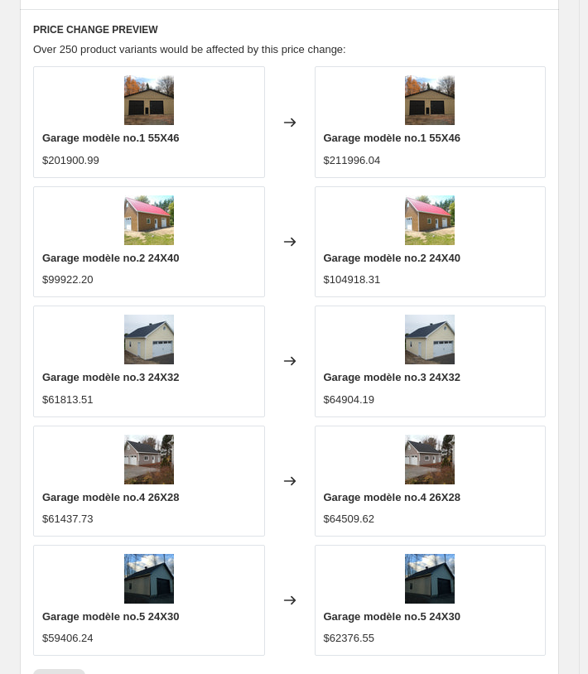
scroll to position [1407, 0]
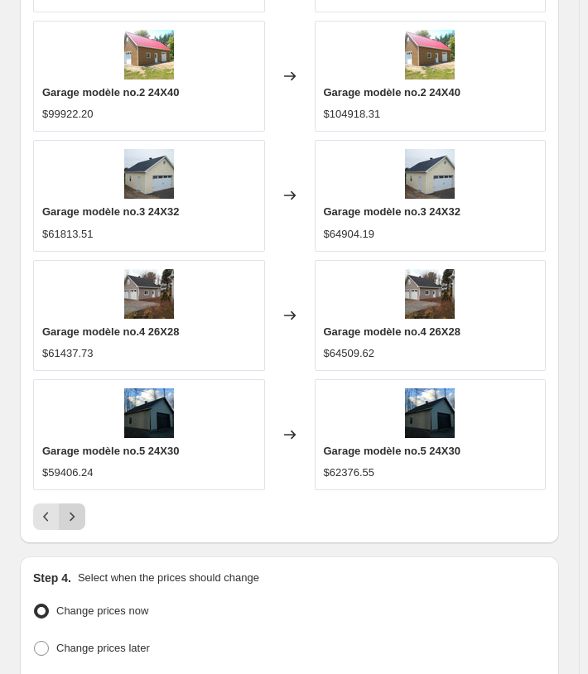
click at [79, 503] on button "Next" at bounding box center [72, 516] width 26 height 26
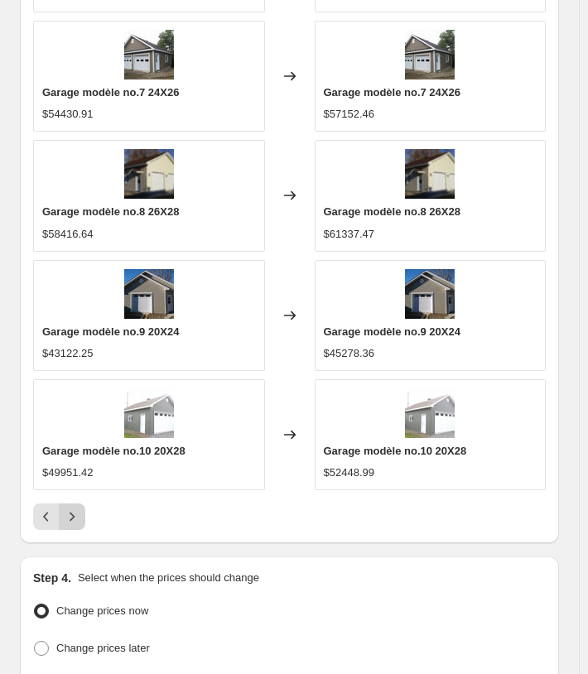
click at [80, 503] on button "Next" at bounding box center [72, 516] width 26 height 26
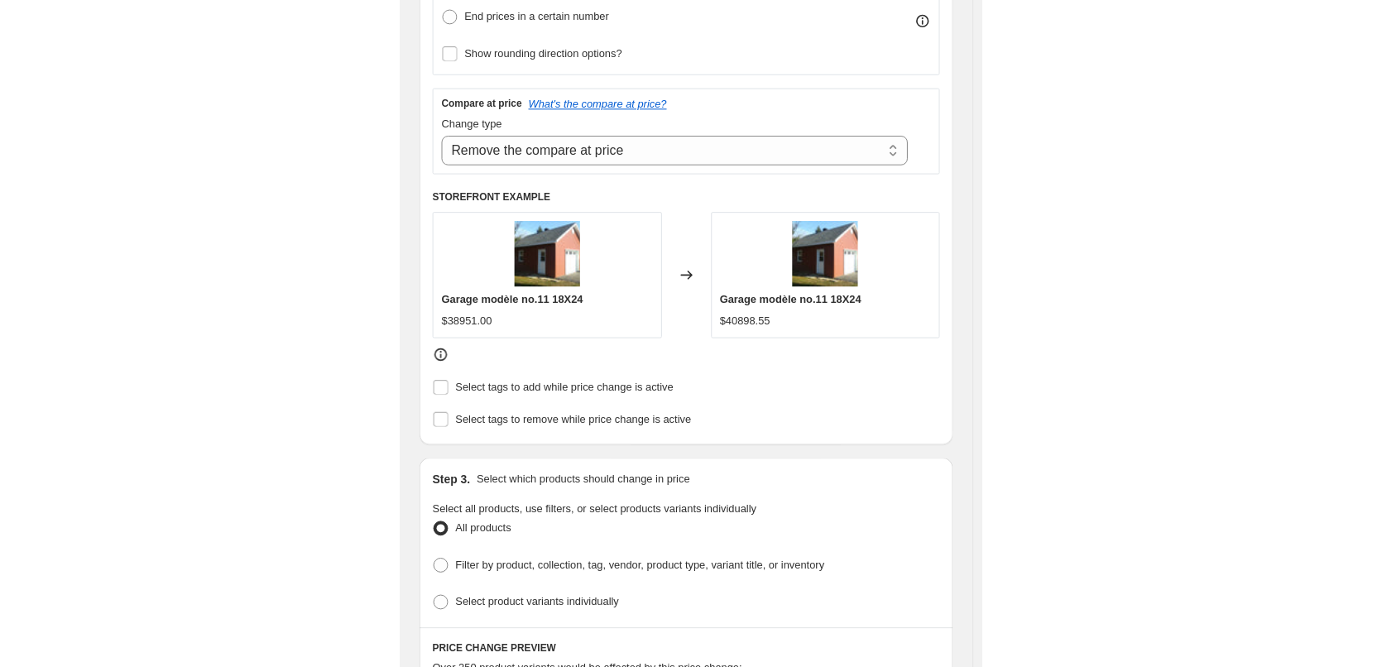
scroll to position [662, 0]
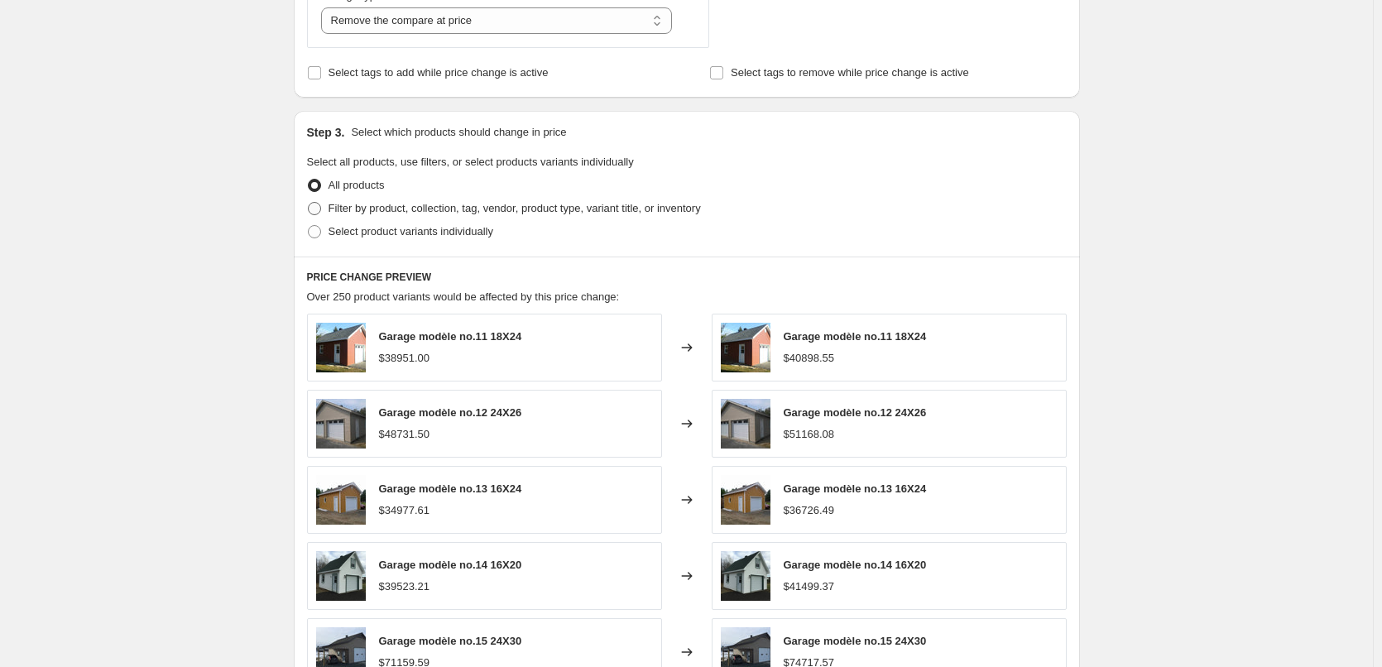
click at [392, 214] on span "Filter by product, collection, tag, vendor, product type, variant title, or inv…" at bounding box center [515, 208] width 373 height 12
click at [309, 203] on input "Filter by product, collection, tag, vendor, product type, variant title, or inv…" at bounding box center [308, 202] width 1 height 1
radio input "true"
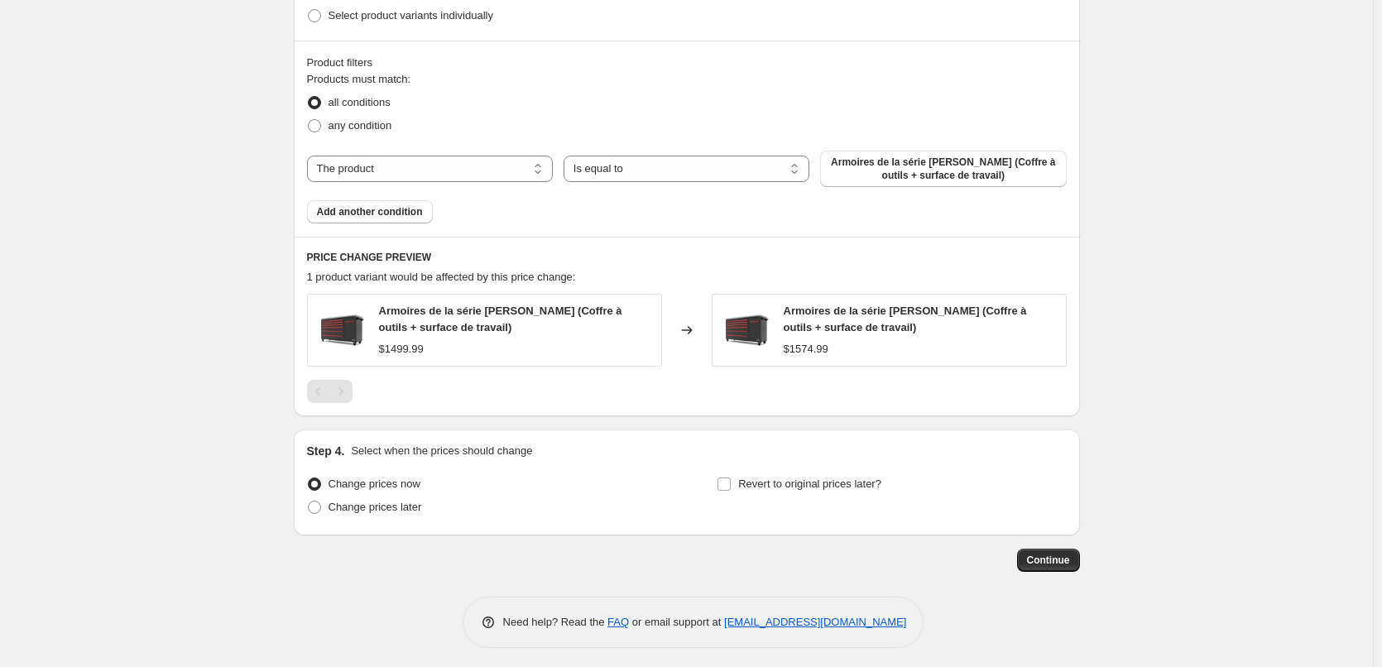
scroll to position [885, 0]
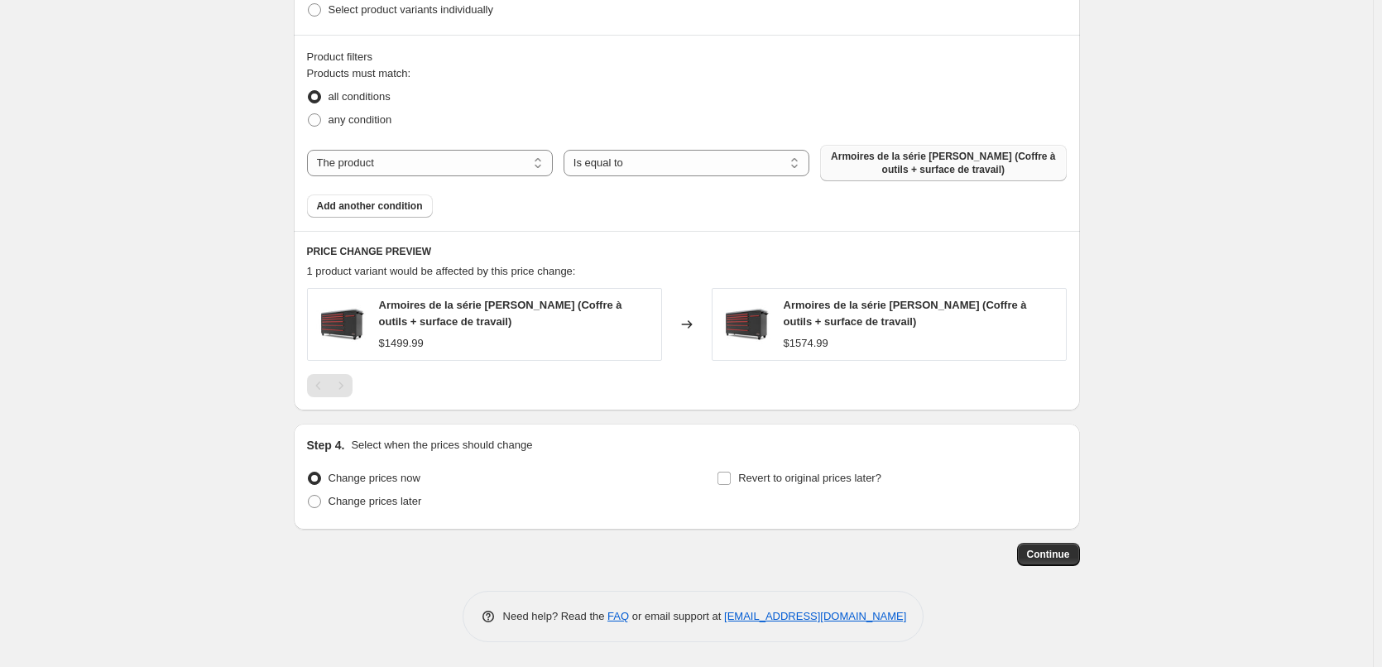
click at [595, 161] on span "Armoires de la série Barrett-Jackson (Coffre à outils + surface de travail)" at bounding box center [943, 163] width 226 height 26
click at [595, 155] on span "Armoires de la série Barrett-Jackson (Coffre à outils + surface de travail)" at bounding box center [943, 163] width 226 height 26
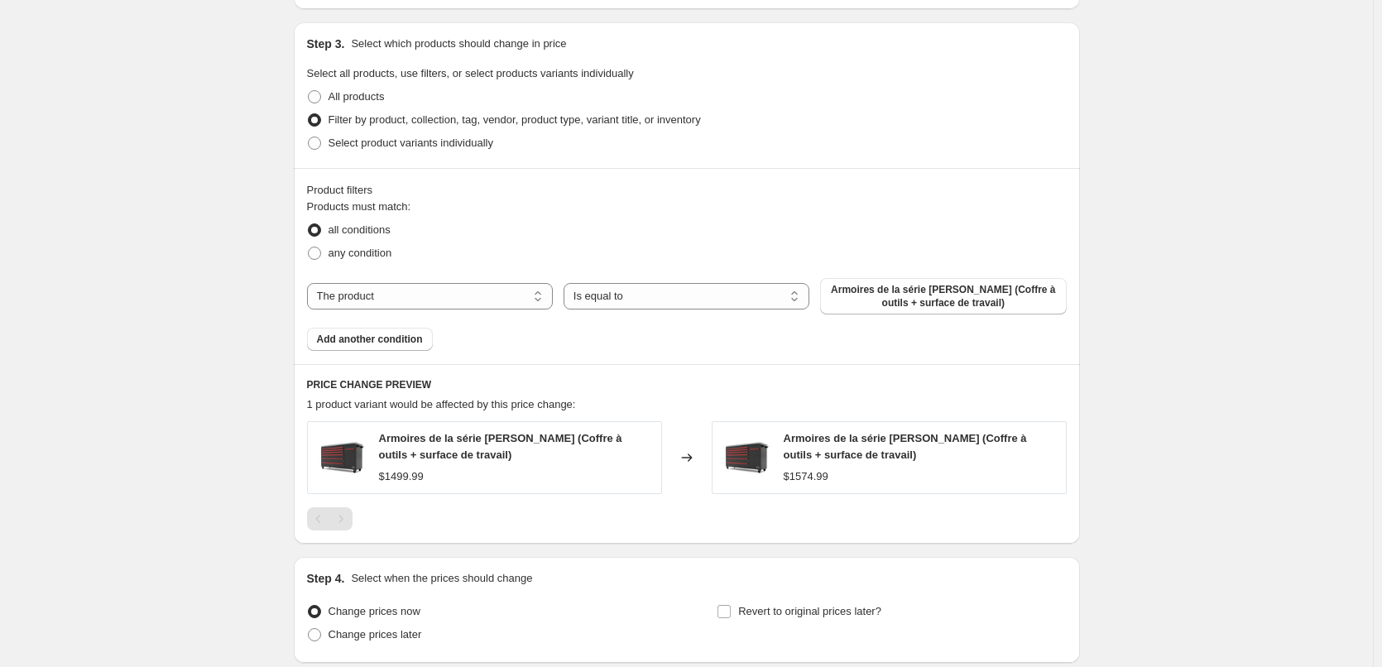
scroll to position [719, 0]
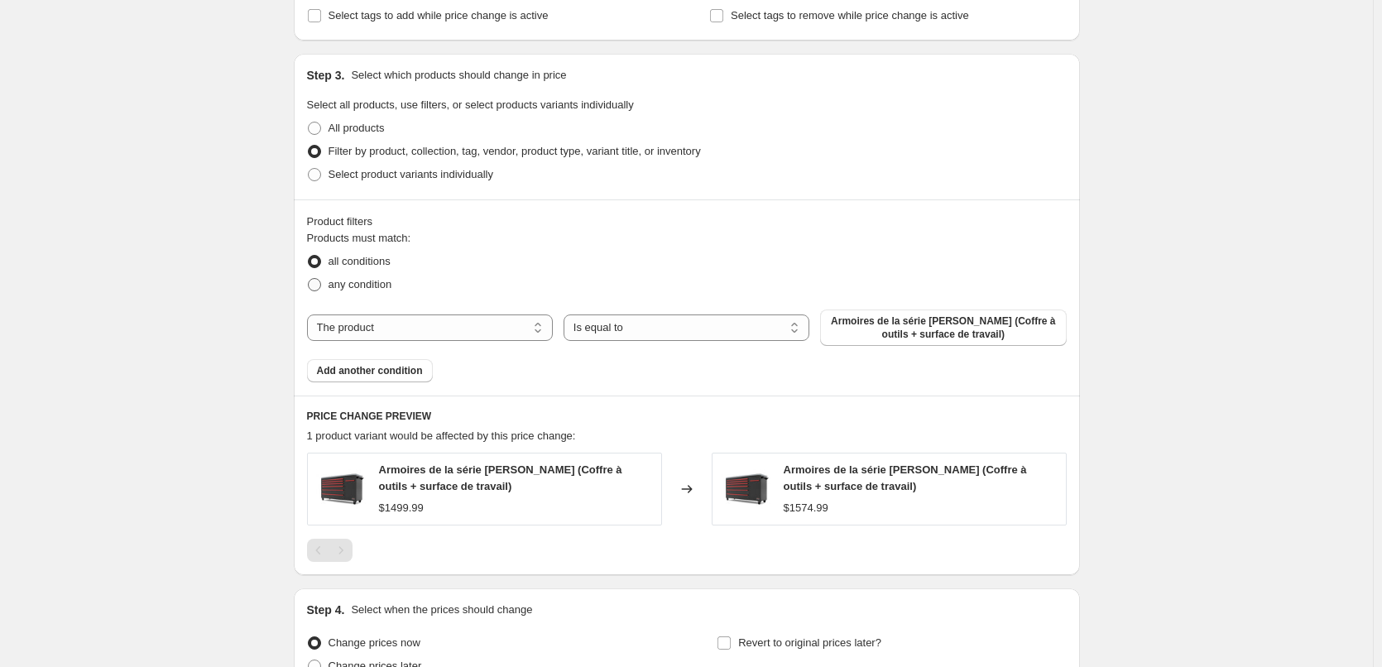
click at [373, 296] on label "any condition" at bounding box center [349, 284] width 85 height 23
click at [309, 279] on input "any condition" at bounding box center [308, 278] width 1 height 1
radio input "true"
click at [595, 319] on span "Armoires de la série Barrett-Jackson (Coffre à outils + surface de travail)" at bounding box center [943, 328] width 226 height 26
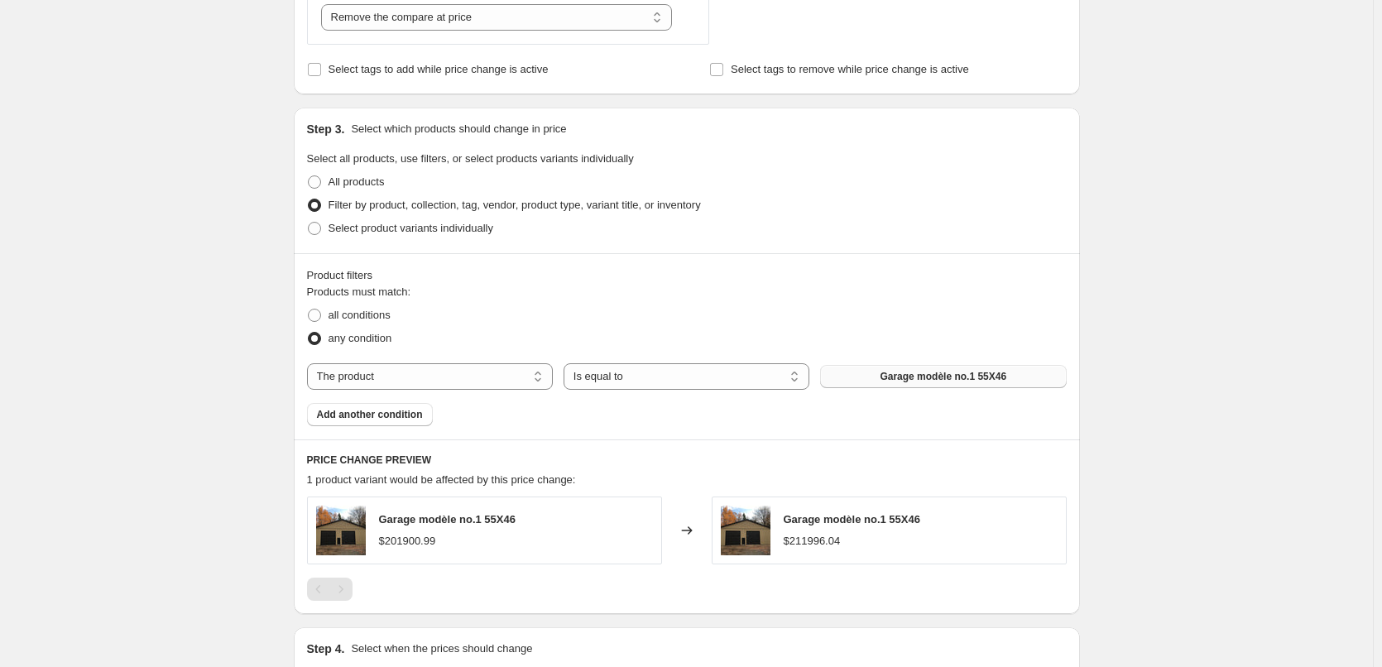
scroll to position [637, 0]
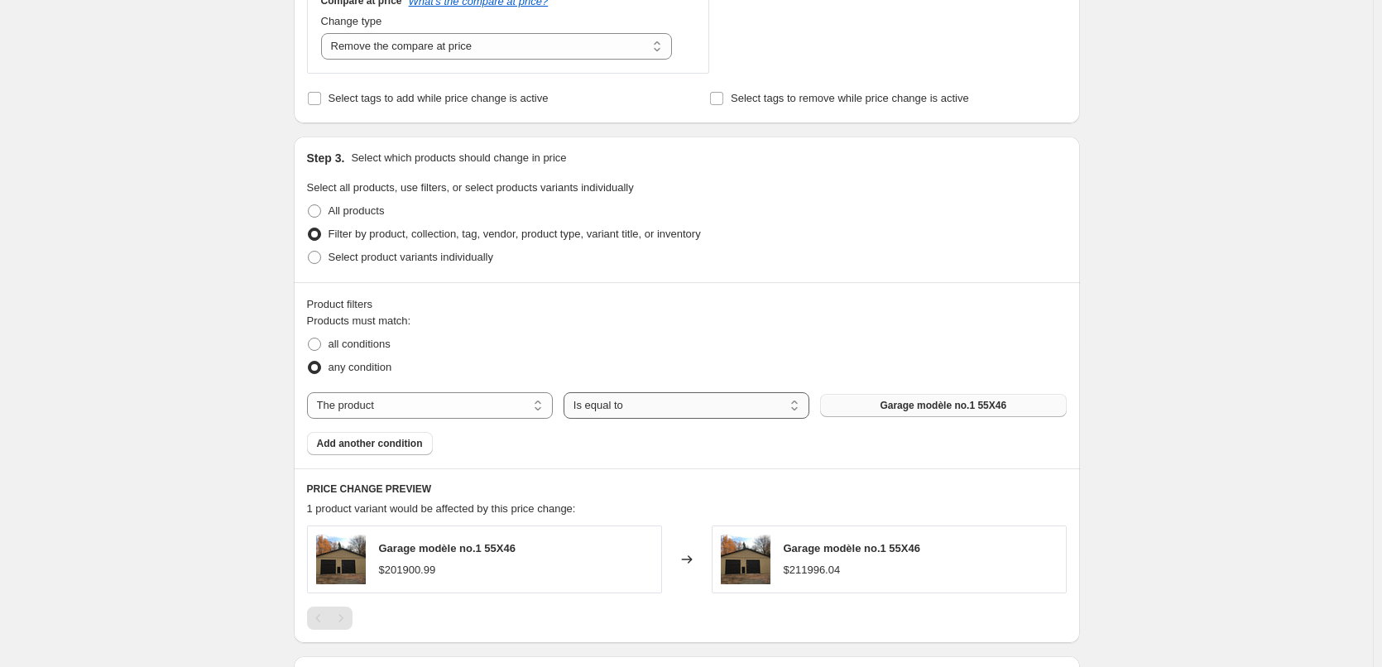
click at [595, 414] on select "Is equal to Is not equal to" at bounding box center [687, 405] width 246 height 26
click at [595, 411] on select "Is equal to Is not equal to" at bounding box center [687, 405] width 246 height 26
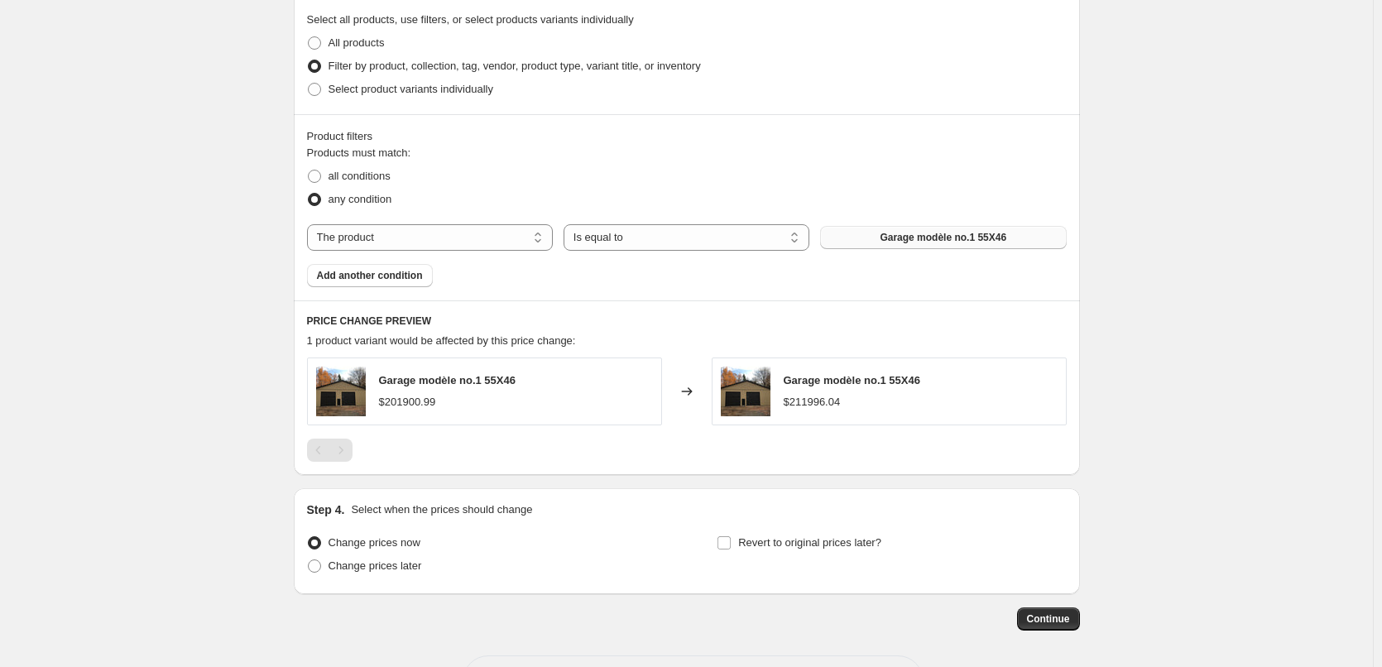
scroll to position [828, 0]
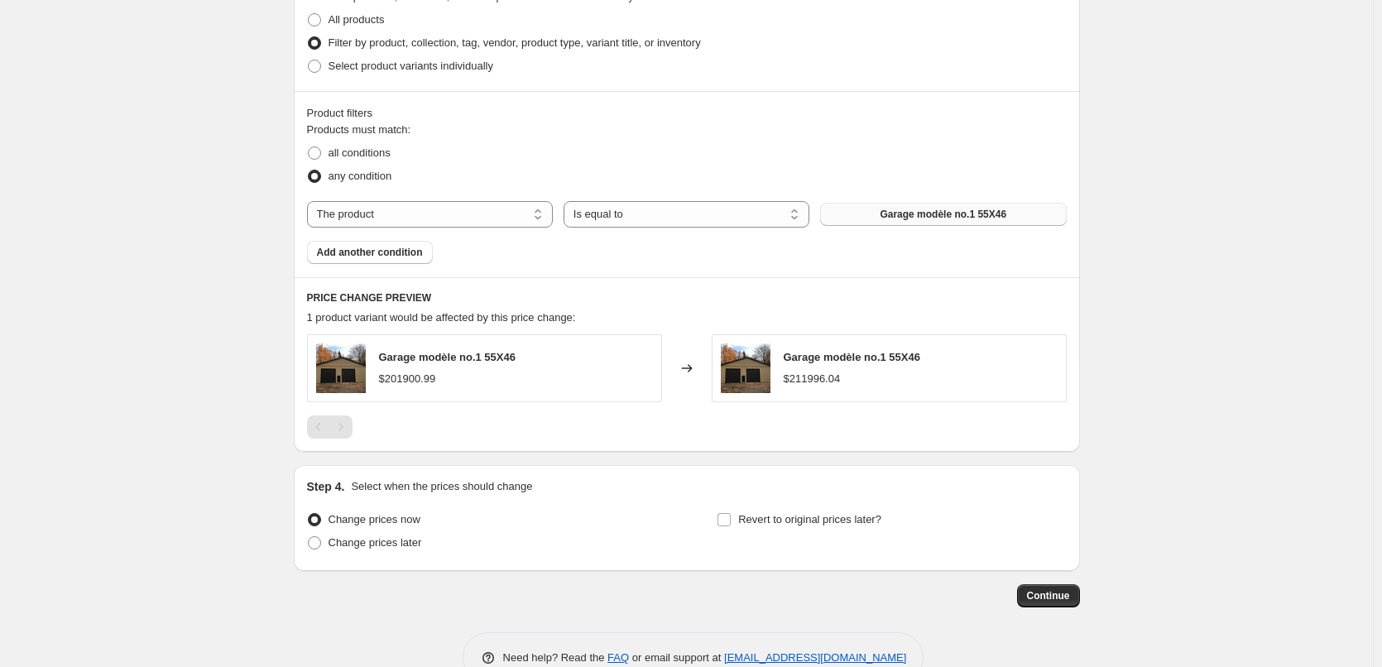
click at [595, 221] on span "Garage modèle no.1 55X46" at bounding box center [943, 214] width 127 height 13
click at [595, 211] on button "Garage modèle no.1 55X46" at bounding box center [943, 214] width 246 height 23
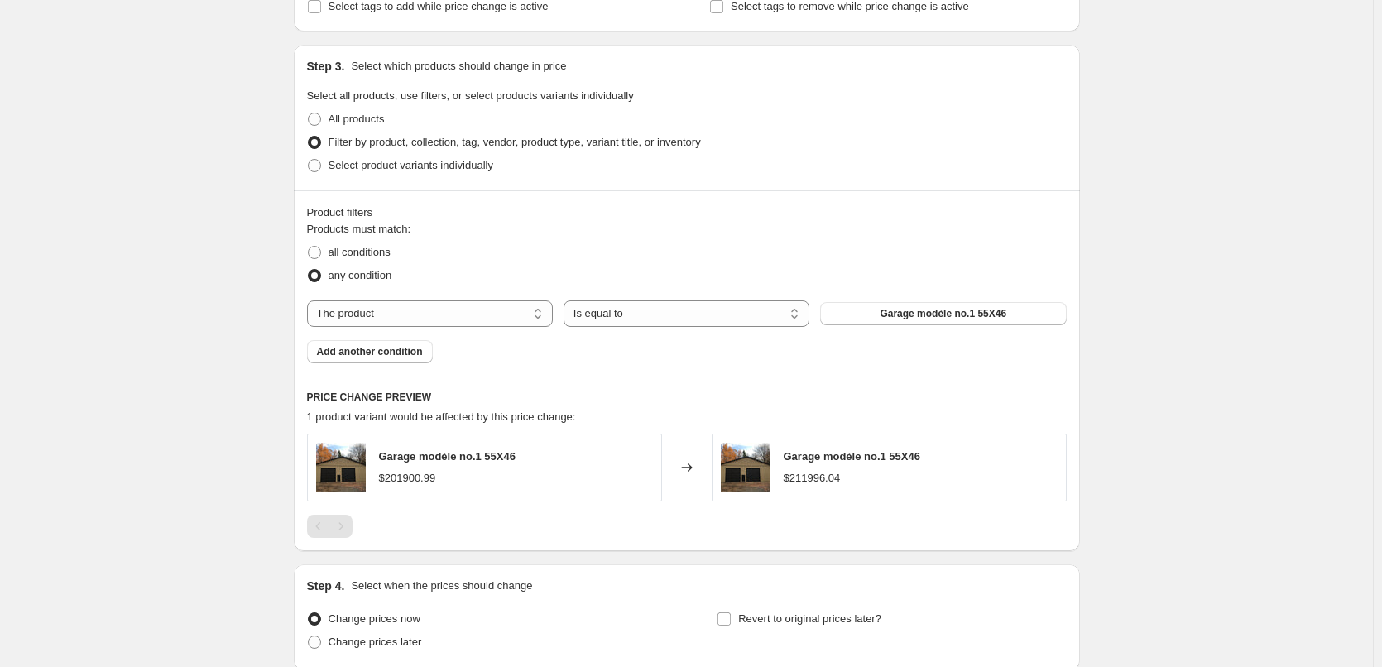
scroll to position [662, 0]
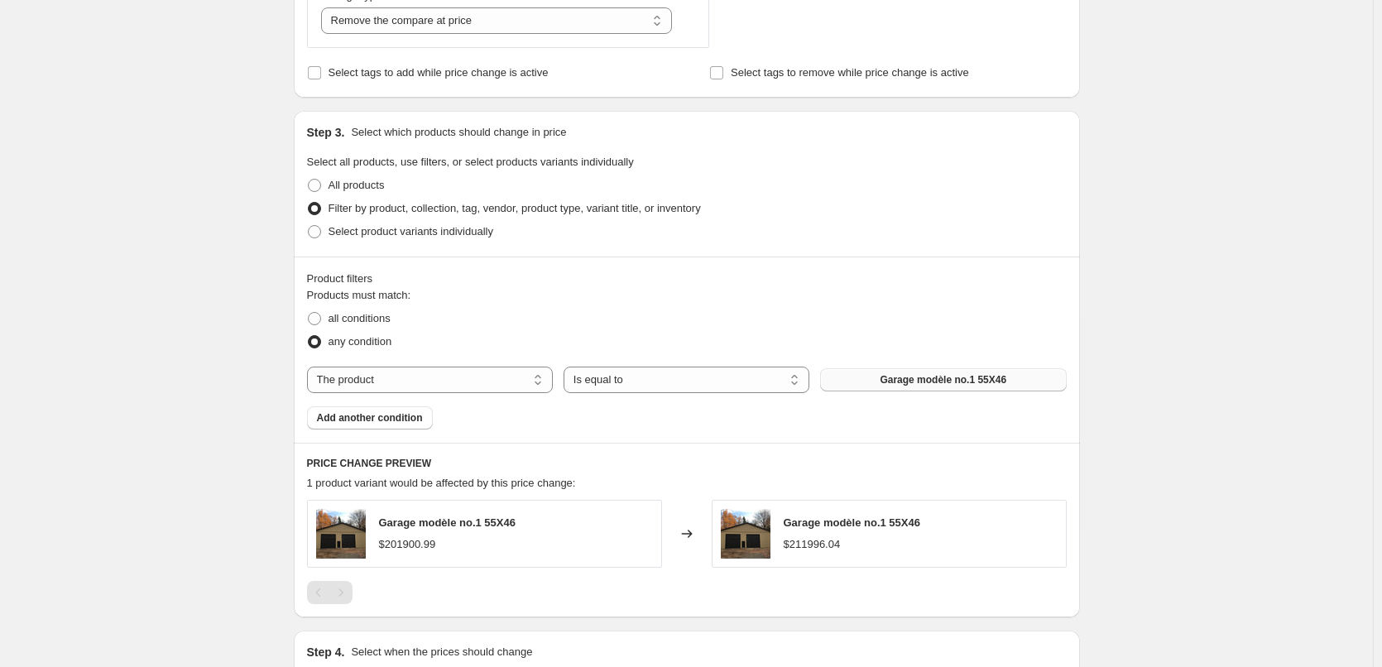
click at [595, 386] on span "Garage modèle no.1 55X46" at bounding box center [943, 379] width 127 height 13
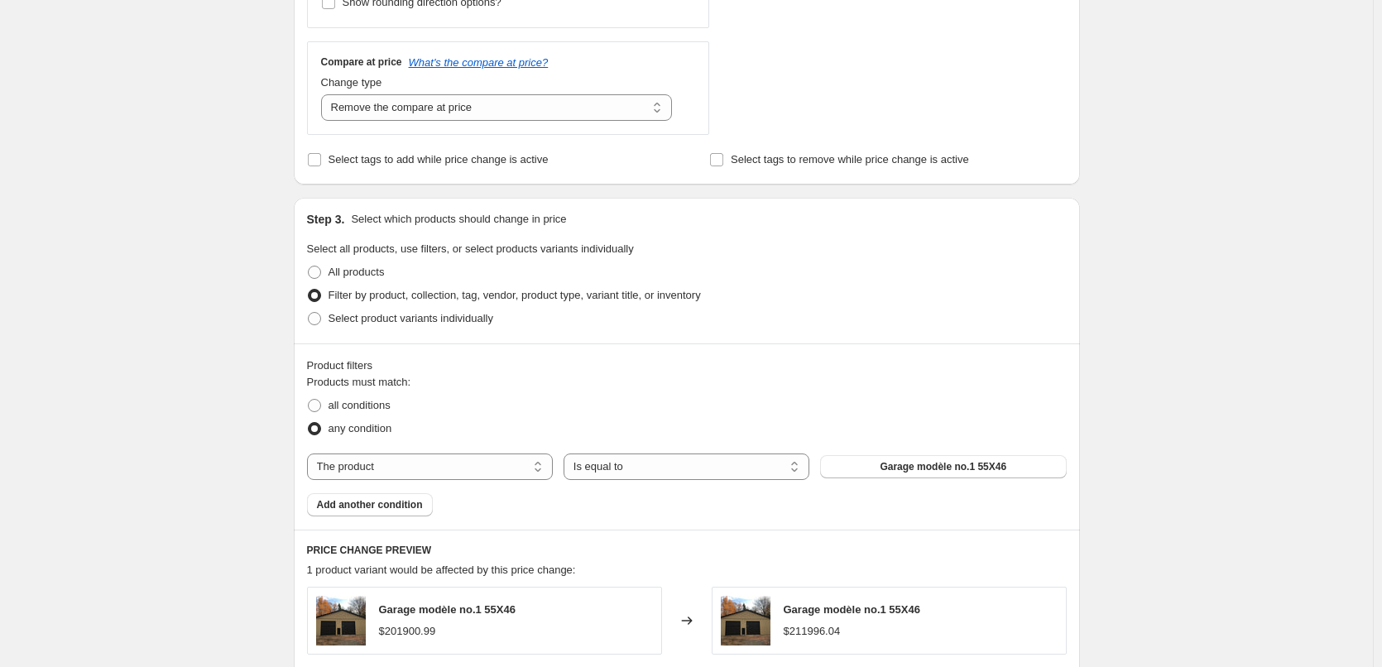
scroll to position [579, 0]
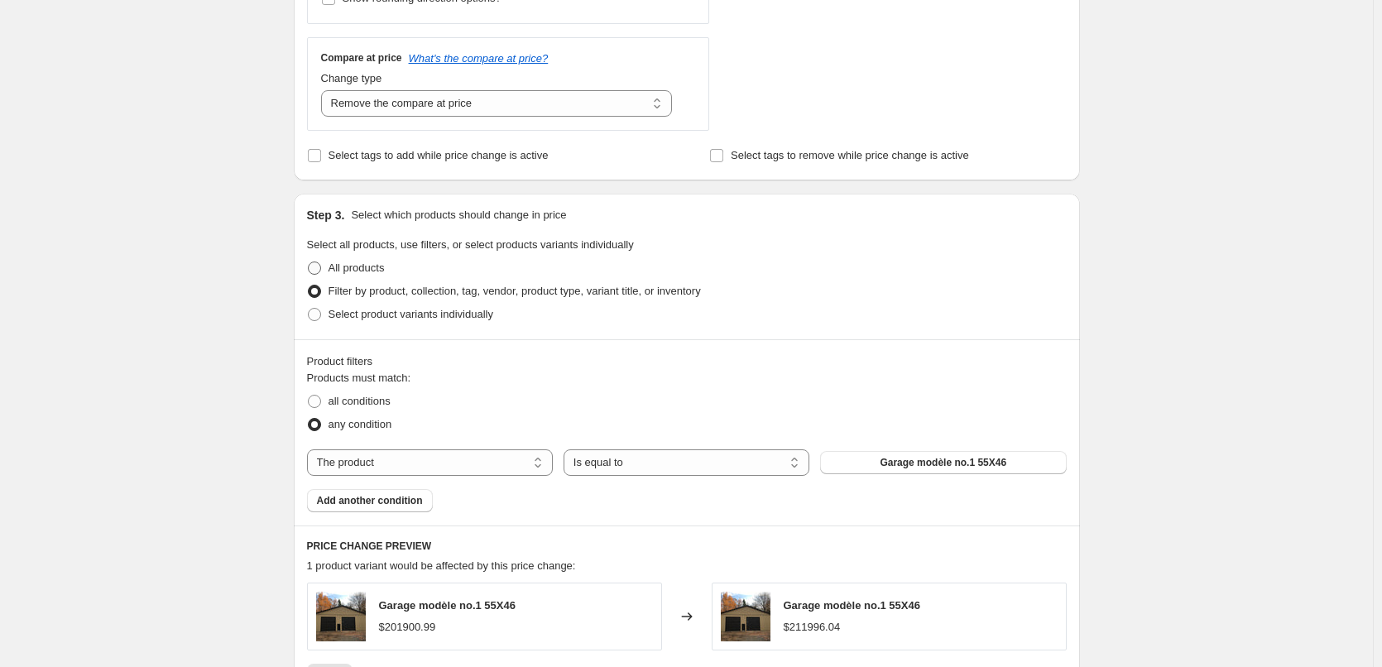
click at [321, 272] on span at bounding box center [314, 268] width 13 height 13
click at [309, 262] on input "All products" at bounding box center [308, 262] width 1 height 1
radio input "true"
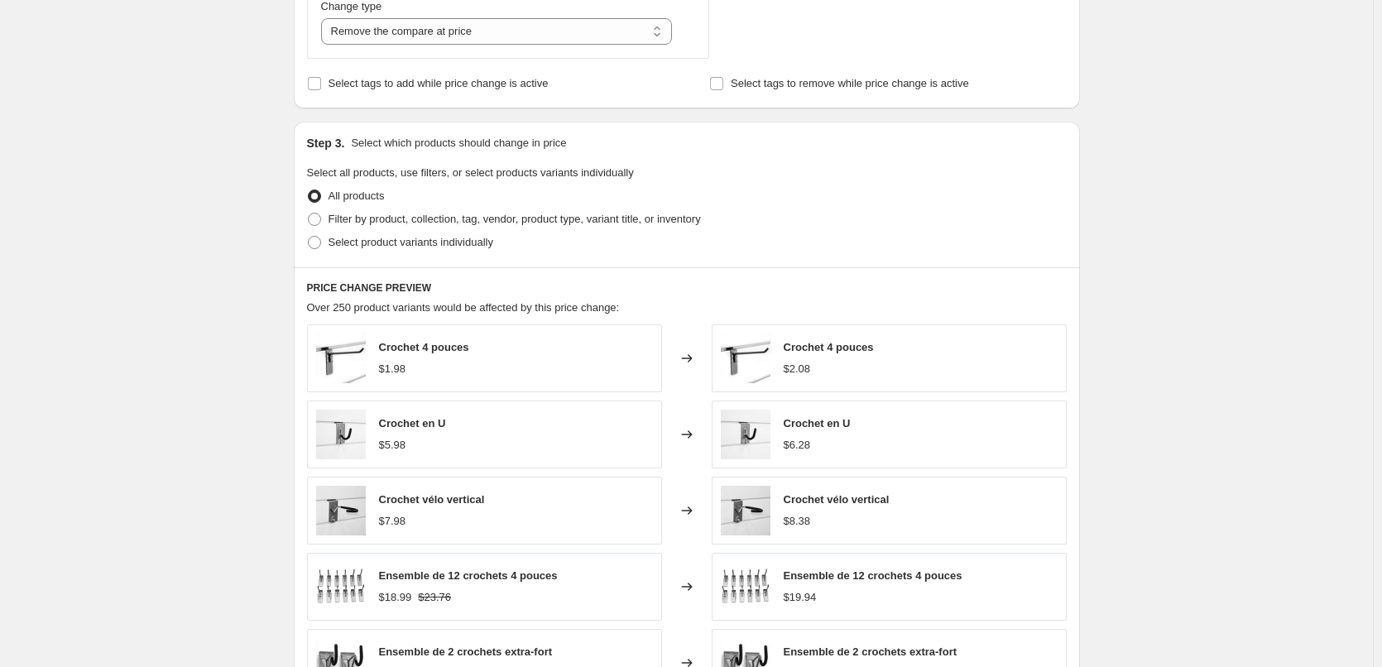
scroll to position [745, 0]
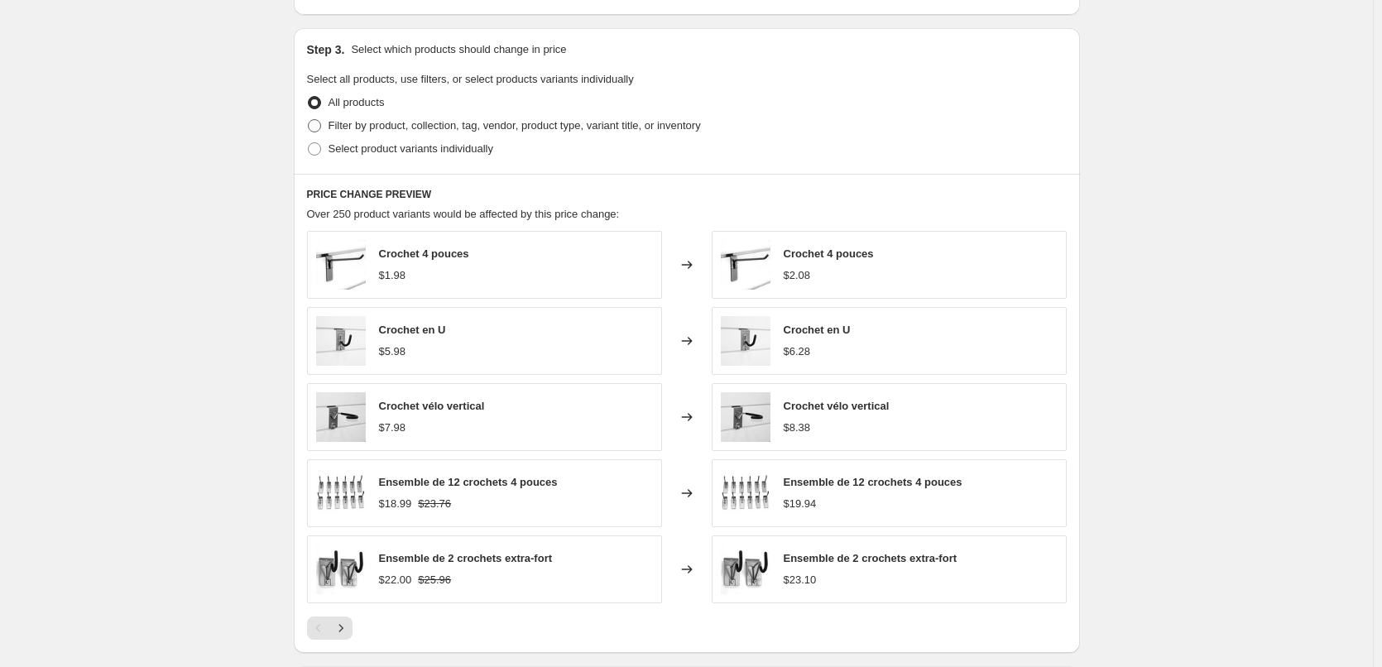
click at [335, 124] on span "Filter by product, collection, tag, vendor, product type, variant title, or inv…" at bounding box center [515, 125] width 373 height 12
click at [309, 120] on input "Filter by product, collection, tag, vendor, product type, variant title, or inv…" at bounding box center [308, 119] width 1 height 1
radio input "true"
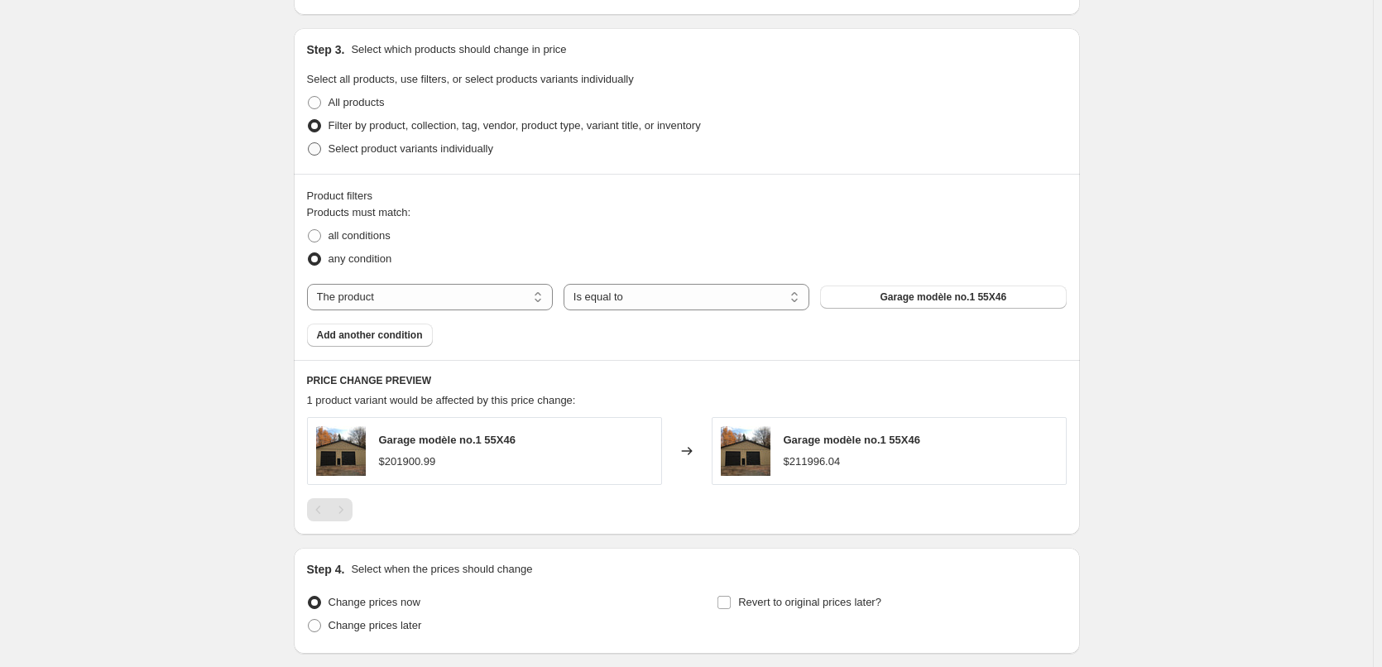
click at [347, 153] on span "Select product variants individually" at bounding box center [411, 148] width 165 height 12
click at [309, 143] on input "Select product variants individually" at bounding box center [308, 142] width 1 height 1
radio input "true"
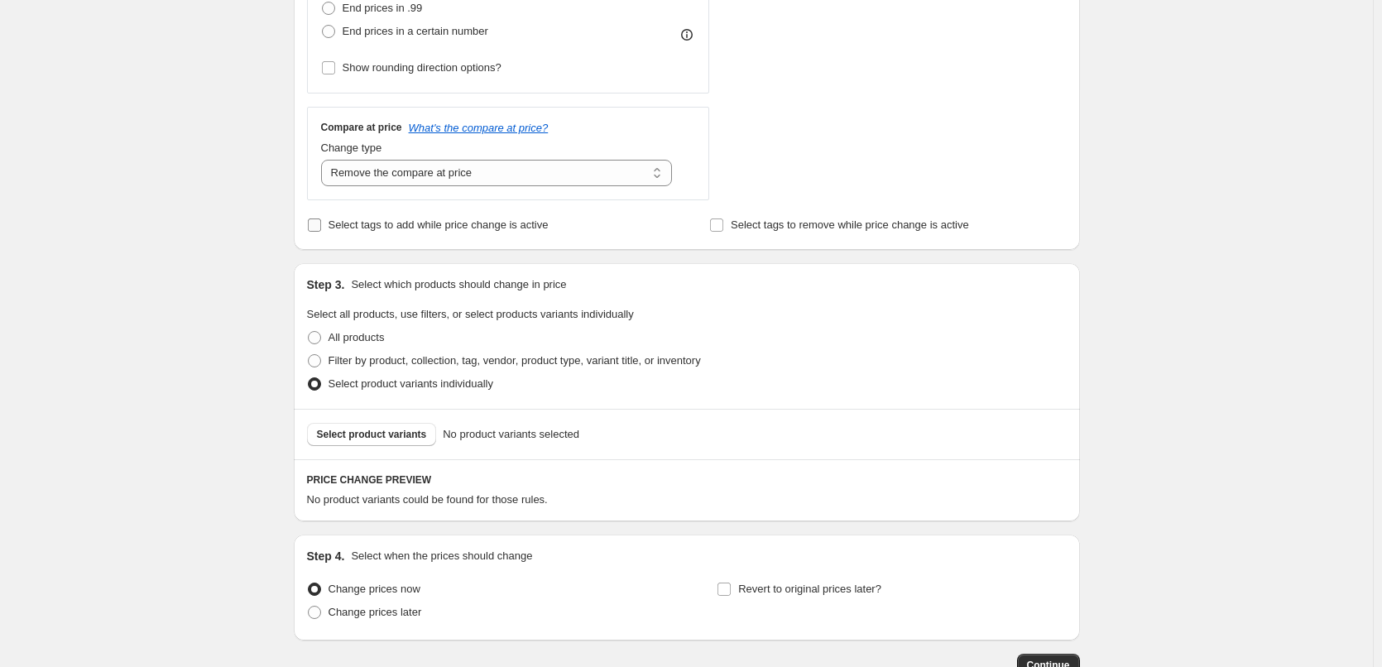
scroll to position [539, 0]
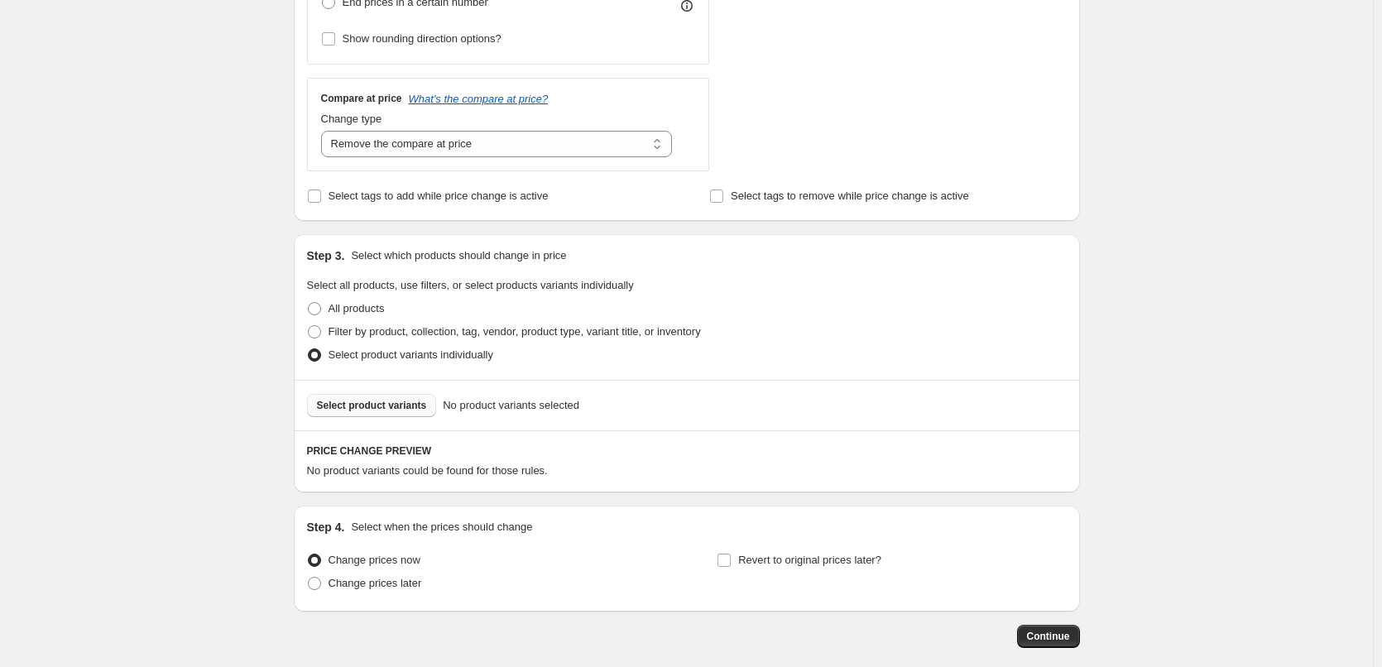
click at [423, 398] on button "Select product variants" at bounding box center [372, 405] width 130 height 23
click at [369, 408] on span "Select product variants" at bounding box center [372, 405] width 110 height 13
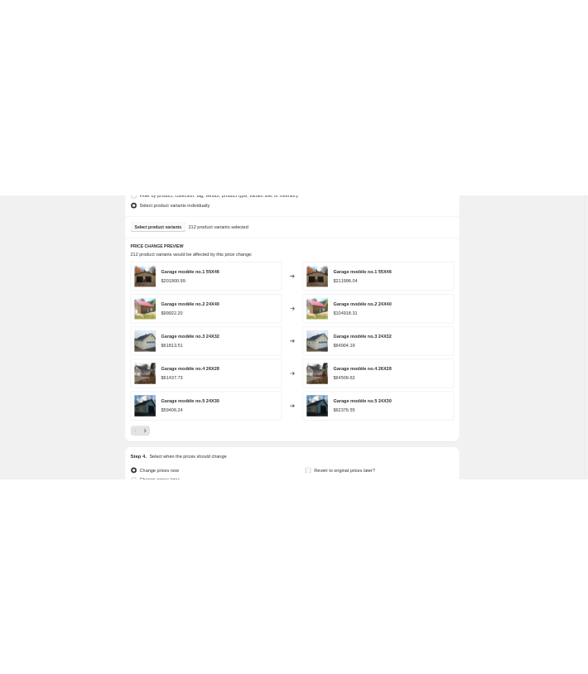
scroll to position [870, 0]
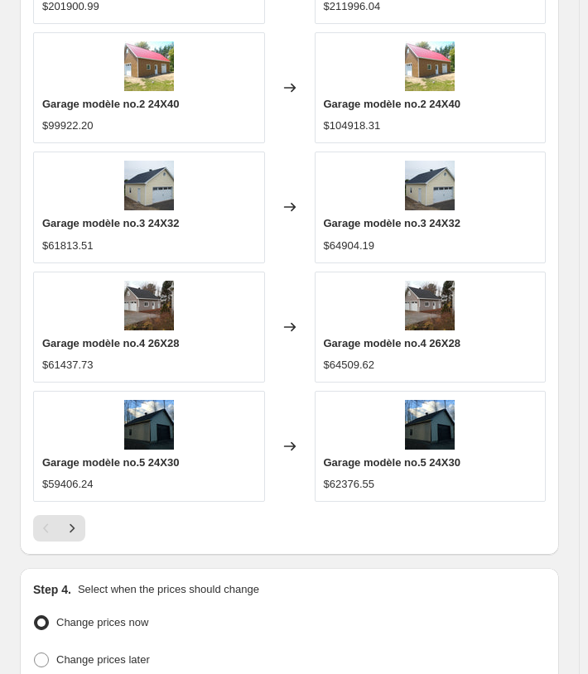
scroll to position [1367, 0]
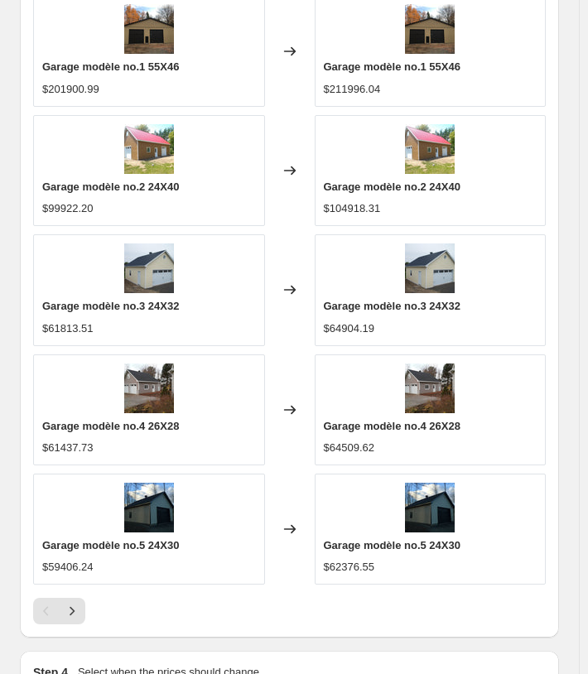
click at [85, 605] on div at bounding box center [289, 611] width 512 height 26
click at [81, 604] on button "Next" at bounding box center [72, 611] width 26 height 26
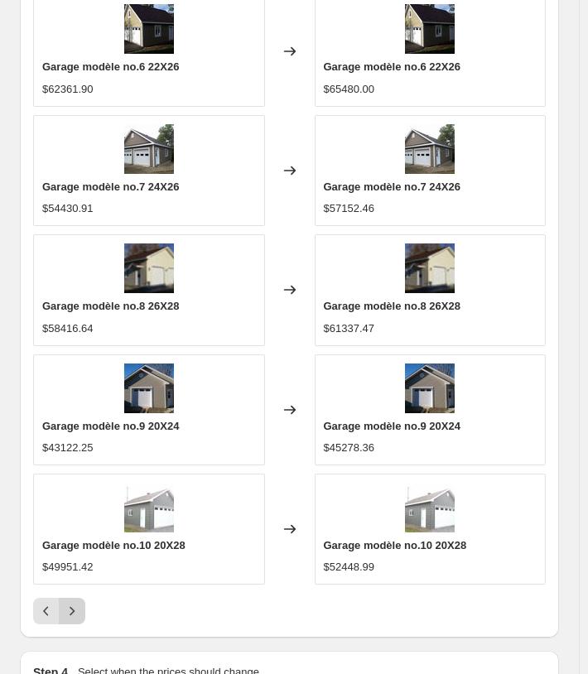
click at [75, 603] on icon "Next" at bounding box center [72, 611] width 17 height 17
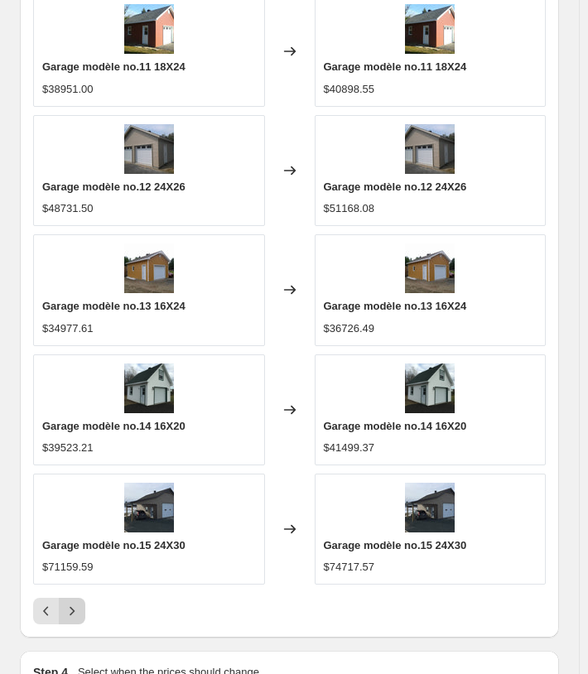
click at [82, 598] on button "Next" at bounding box center [72, 611] width 26 height 26
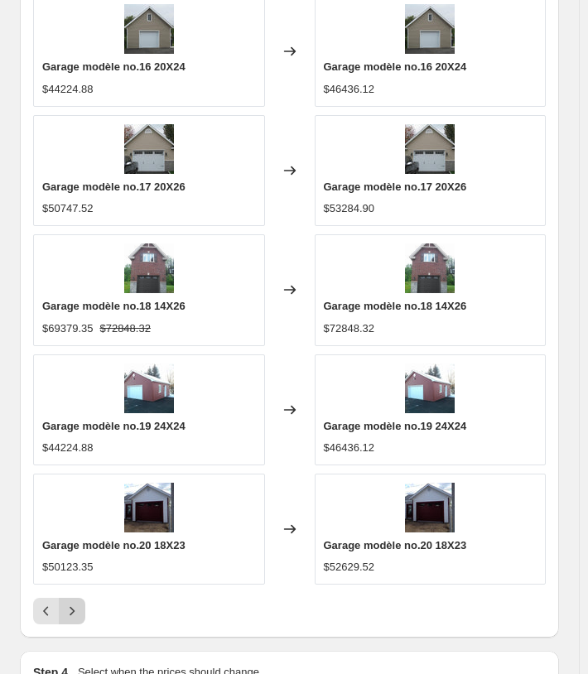
click at [78, 603] on icon "Next" at bounding box center [72, 611] width 17 height 17
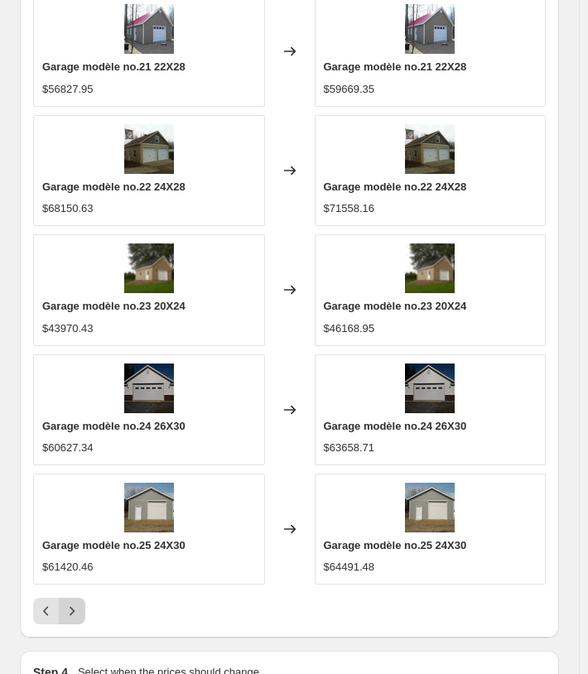
click at [64, 610] on button "Next" at bounding box center [72, 611] width 26 height 26
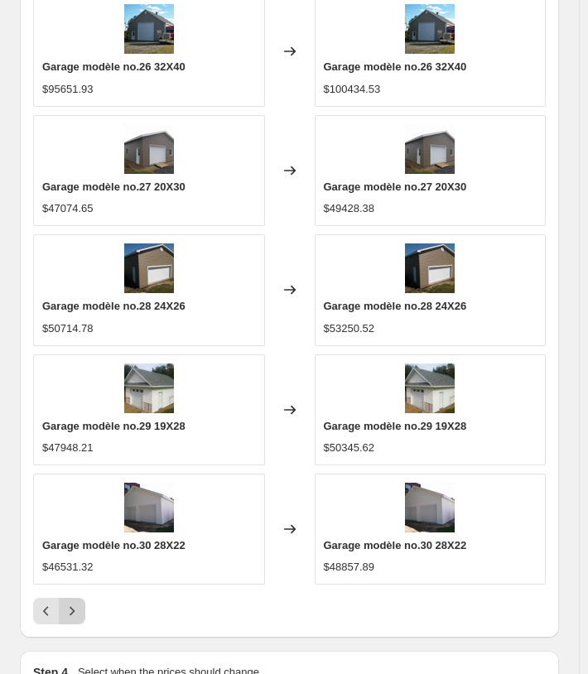
click at [79, 613] on button "Next" at bounding box center [72, 611] width 26 height 26
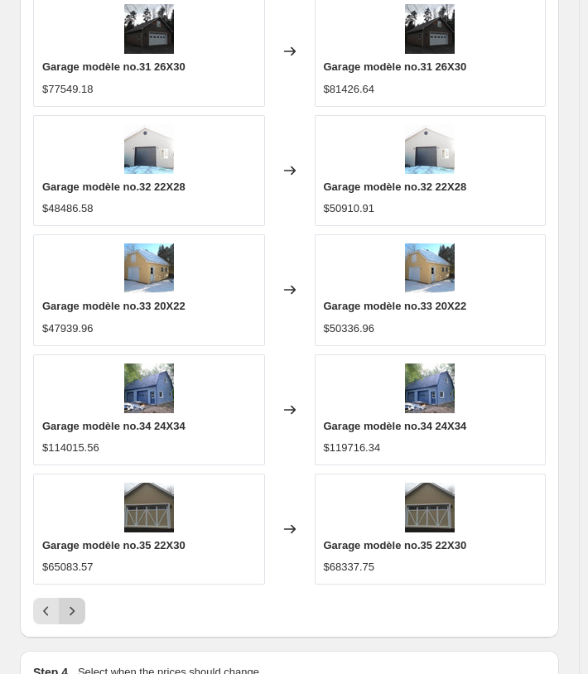
click at [79, 598] on button "Next" at bounding box center [72, 611] width 26 height 26
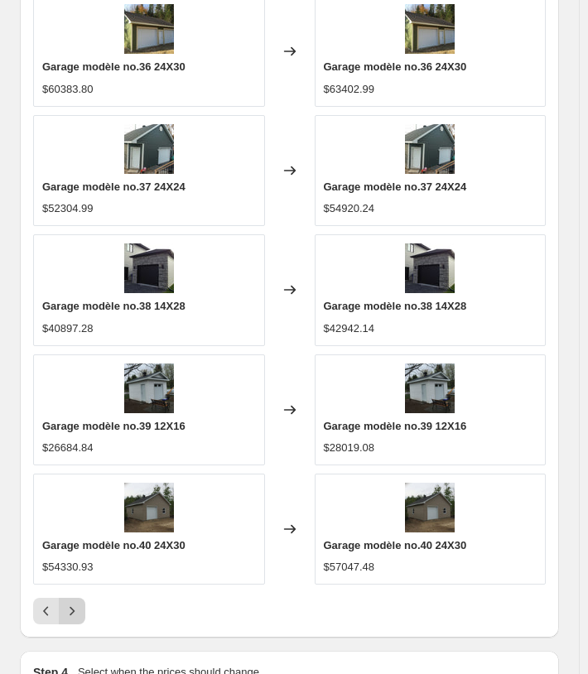
click at [75, 598] on button "Next" at bounding box center [72, 611] width 26 height 26
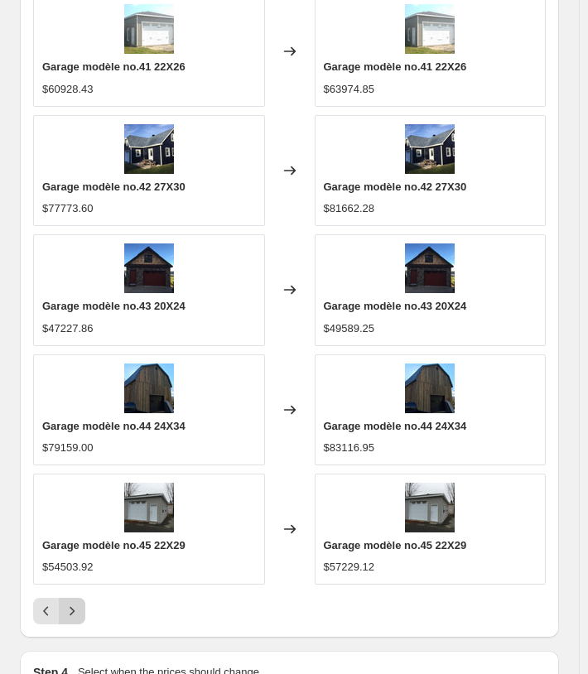
click at [70, 603] on icon "Next" at bounding box center [72, 611] width 17 height 17
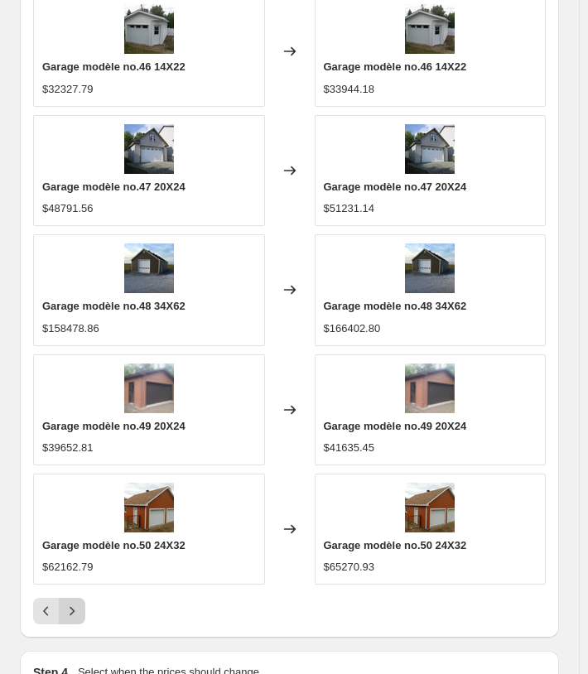
click at [70, 613] on button "Next" at bounding box center [72, 611] width 26 height 26
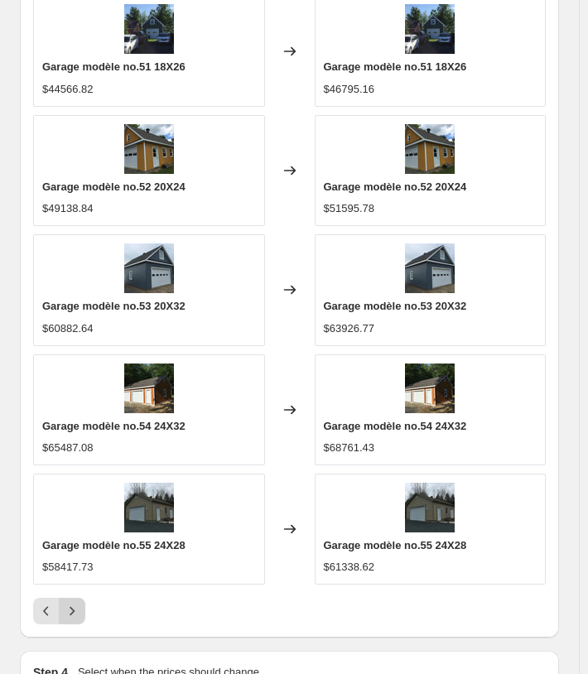
click at [77, 603] on icon "Next" at bounding box center [72, 611] width 17 height 17
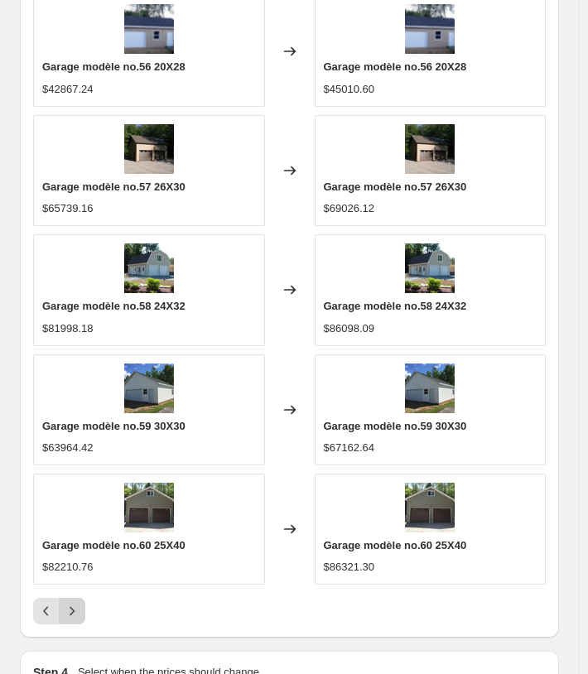
click at [74, 603] on icon "Next" at bounding box center [72, 611] width 17 height 17
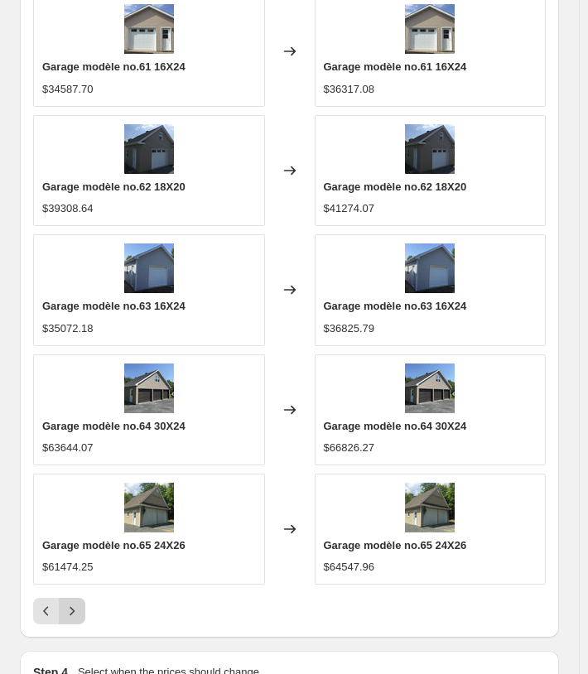
click at [77, 603] on icon "Next" at bounding box center [72, 611] width 17 height 17
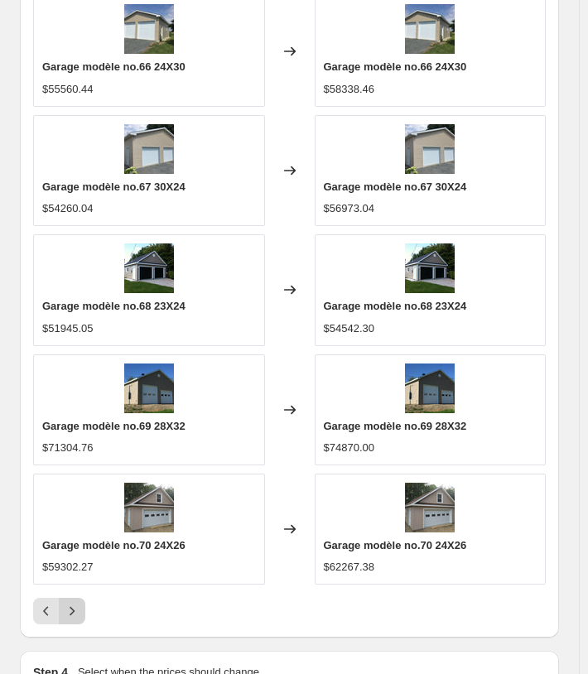
click at [62, 603] on button "Next" at bounding box center [72, 611] width 26 height 26
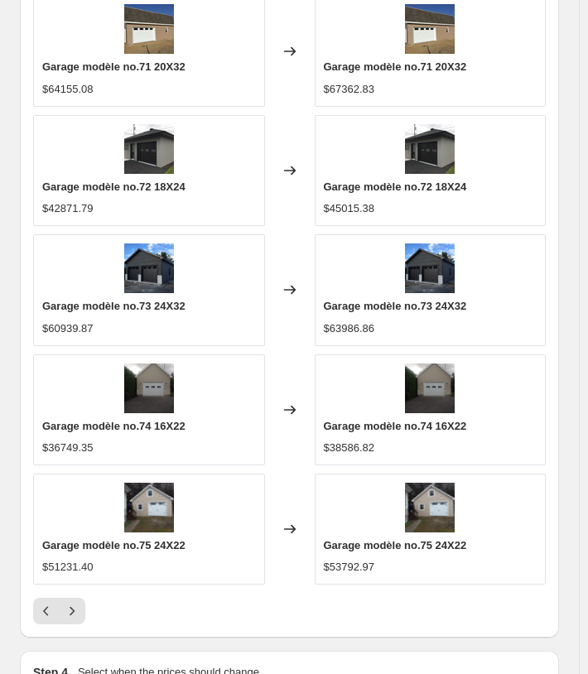
click at [76, 618] on div "PRICE CHANGE PREVIEW 212 product variants would be affected by this price chang…" at bounding box center [289, 287] width 539 height 699
click at [75, 613] on button "Next" at bounding box center [72, 611] width 26 height 26
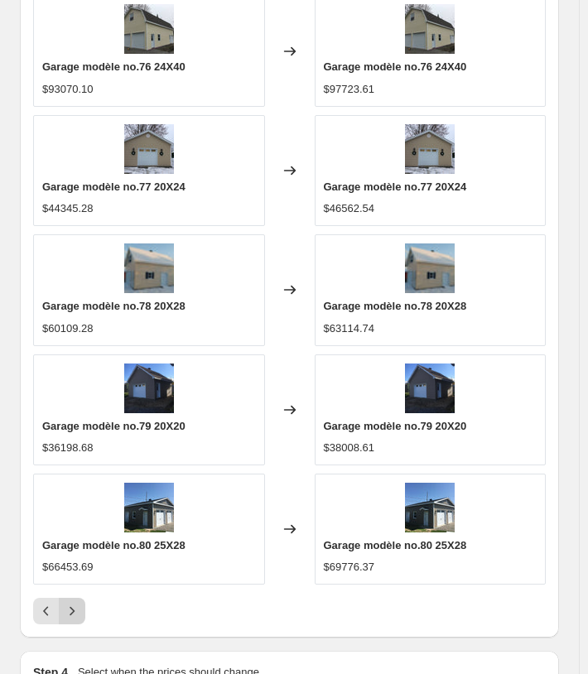
click at [73, 603] on icon "Next" at bounding box center [72, 611] width 17 height 17
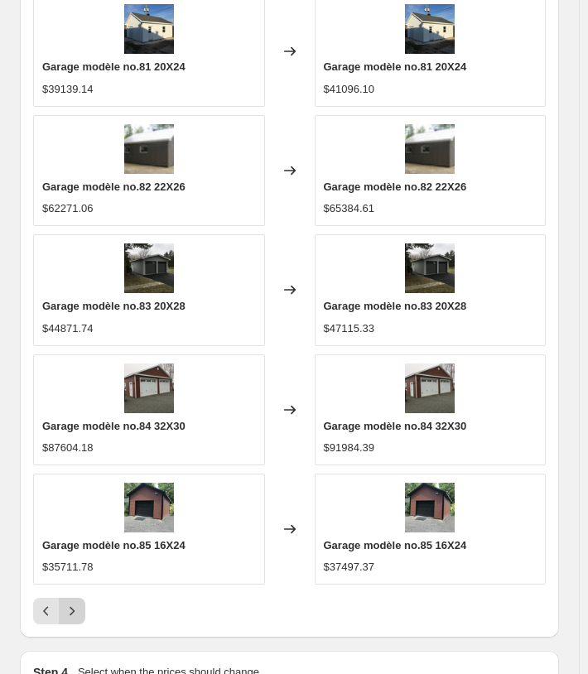
click at [67, 603] on icon "Next" at bounding box center [72, 611] width 17 height 17
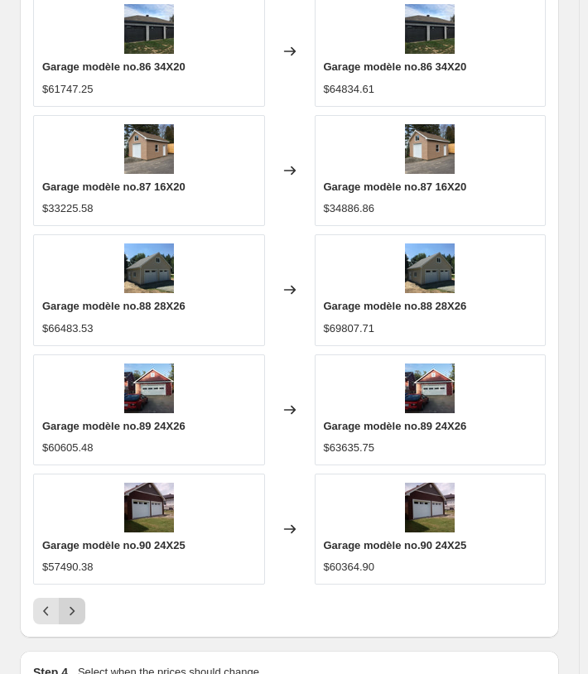
click at [79, 603] on icon "Next" at bounding box center [72, 611] width 17 height 17
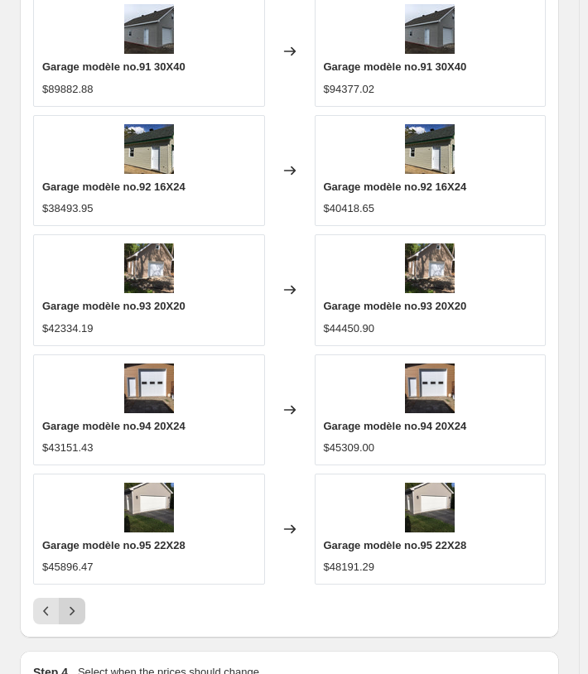
click at [79, 604] on icon "Next" at bounding box center [72, 611] width 17 height 17
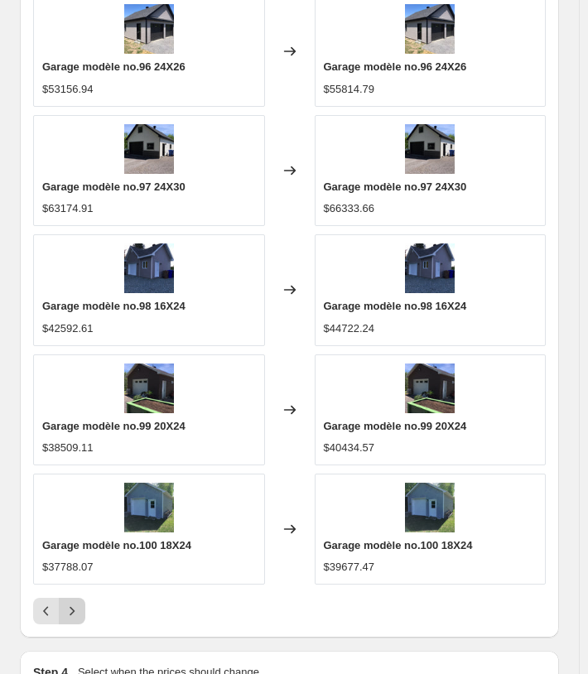
click at [70, 603] on icon "Next" at bounding box center [72, 611] width 17 height 17
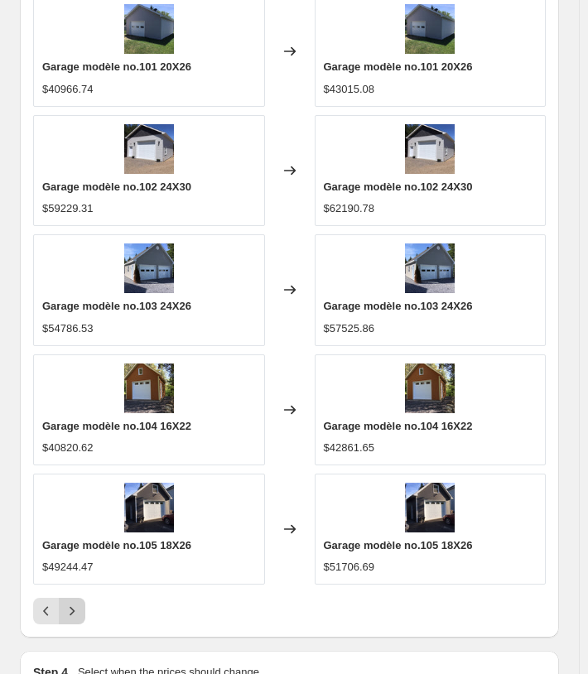
click at [80, 613] on div "Pagination" at bounding box center [72, 611] width 26 height 26
click at [80, 613] on button "Next" at bounding box center [72, 611] width 26 height 26
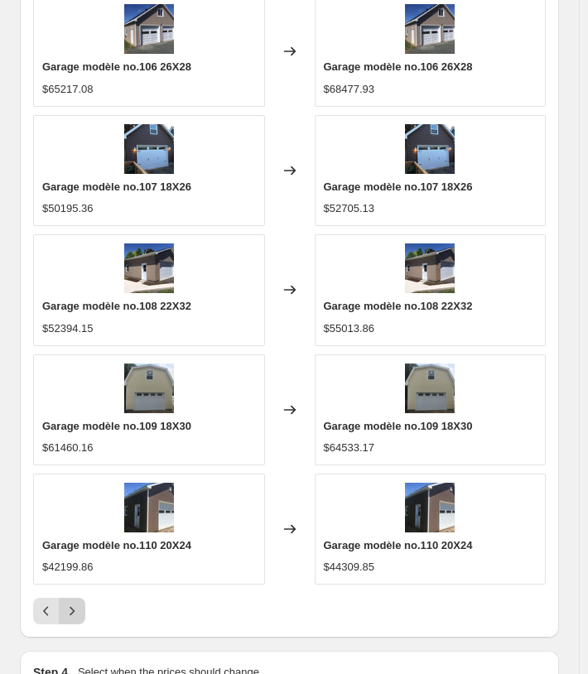
click at [70, 603] on icon "Next" at bounding box center [72, 611] width 17 height 17
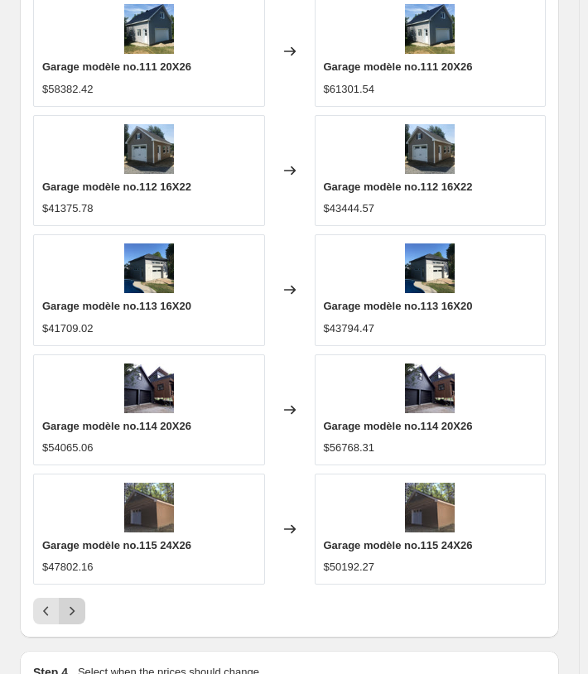
click at [77, 610] on button "Next" at bounding box center [72, 611] width 26 height 26
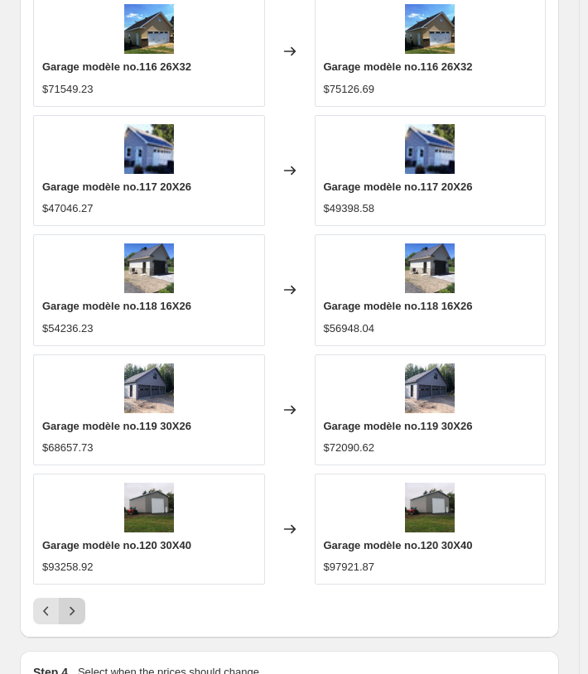
click at [79, 598] on button "Next" at bounding box center [72, 611] width 26 height 26
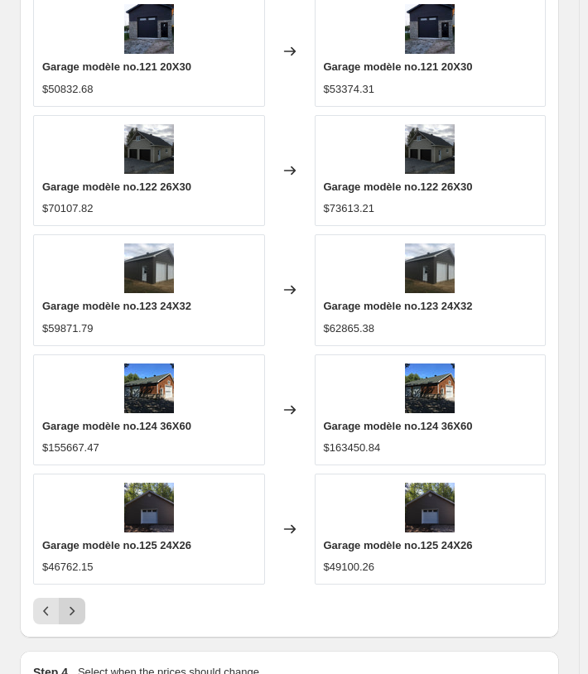
click at [75, 603] on icon "Next" at bounding box center [72, 611] width 17 height 17
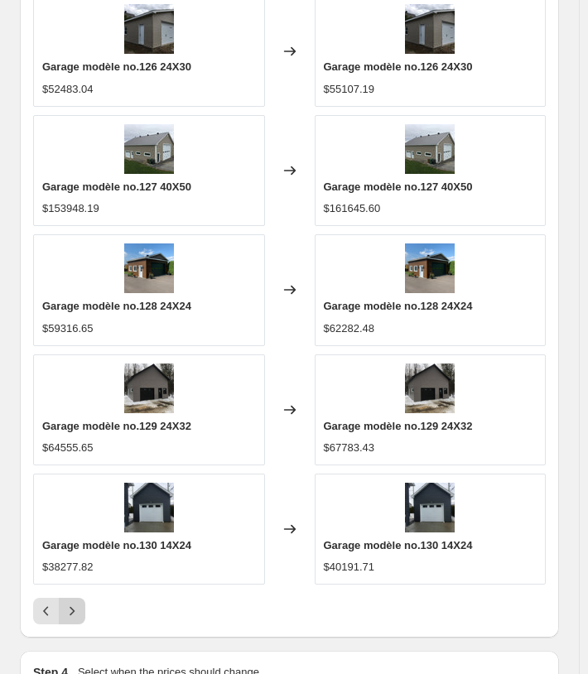
click at [75, 603] on icon "Next" at bounding box center [72, 611] width 17 height 17
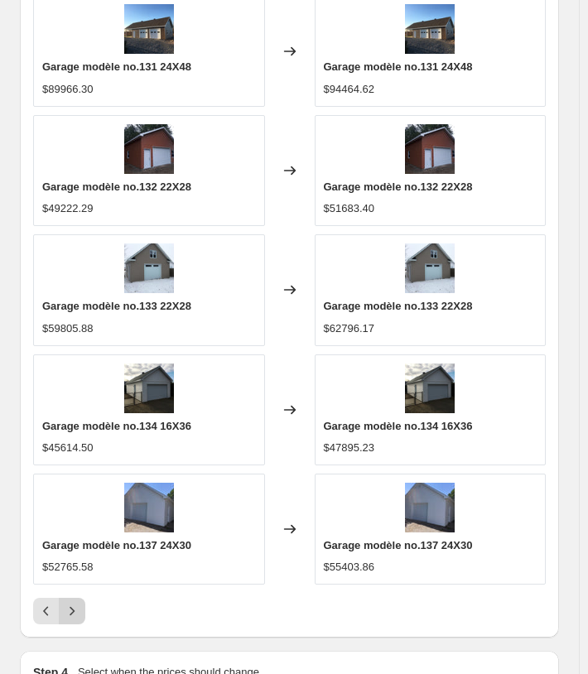
click at [80, 598] on button "Next" at bounding box center [72, 611] width 26 height 26
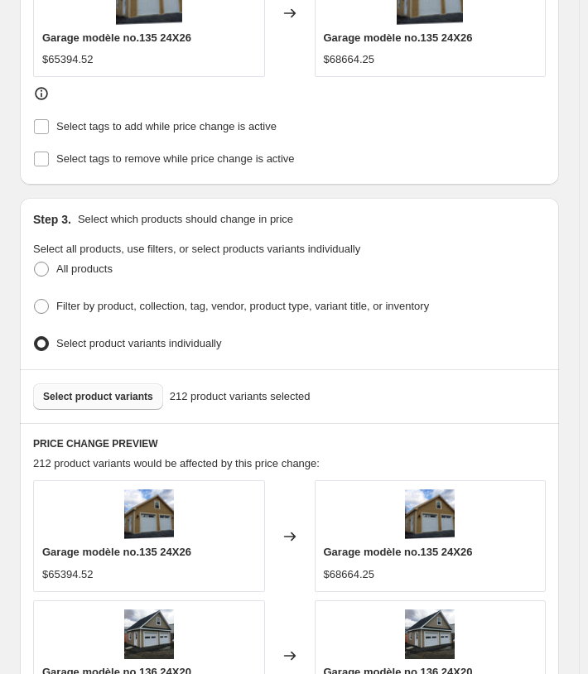
scroll to position [870, 0]
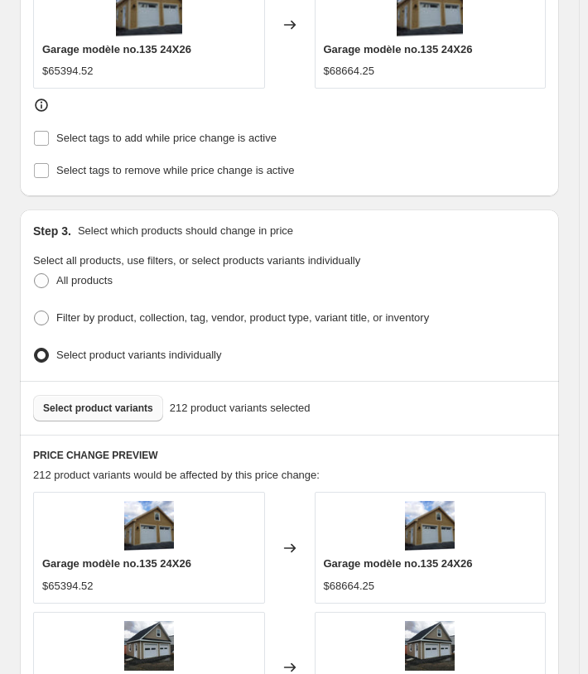
click at [142, 401] on span "Select product variants" at bounding box center [98, 407] width 110 height 13
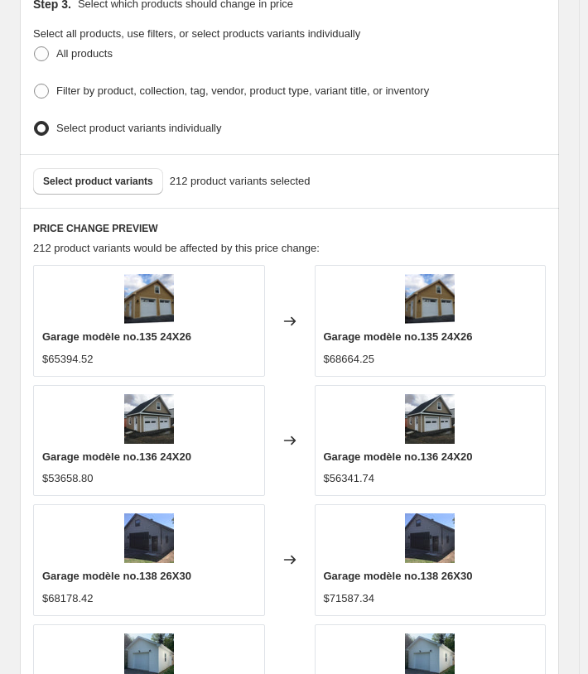
scroll to position [1201, 0]
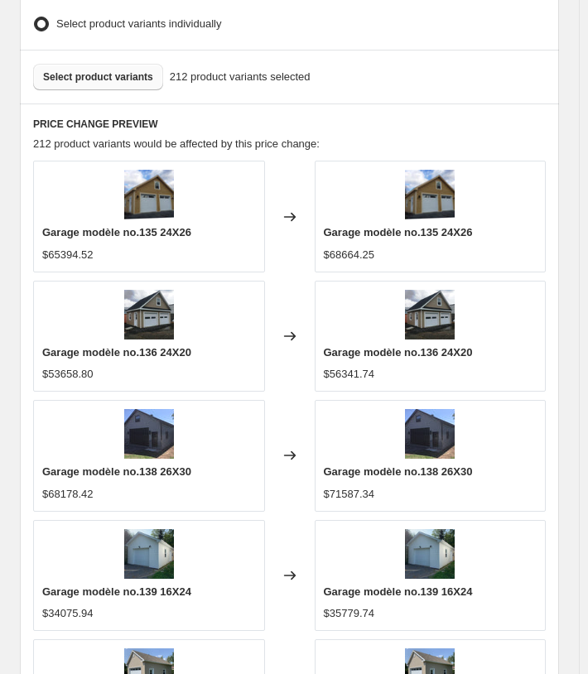
click at [113, 76] on button "Select product variants" at bounding box center [98, 77] width 130 height 26
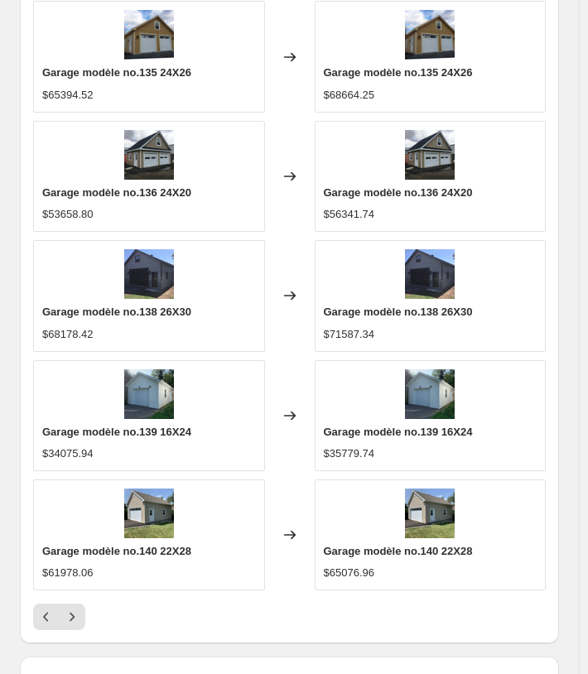
scroll to position [1367, 0]
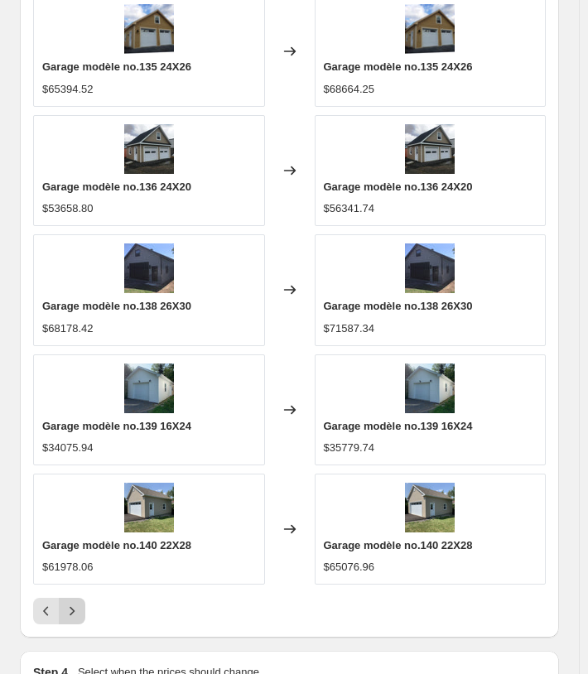
click at [76, 603] on icon "Next" at bounding box center [72, 611] width 17 height 17
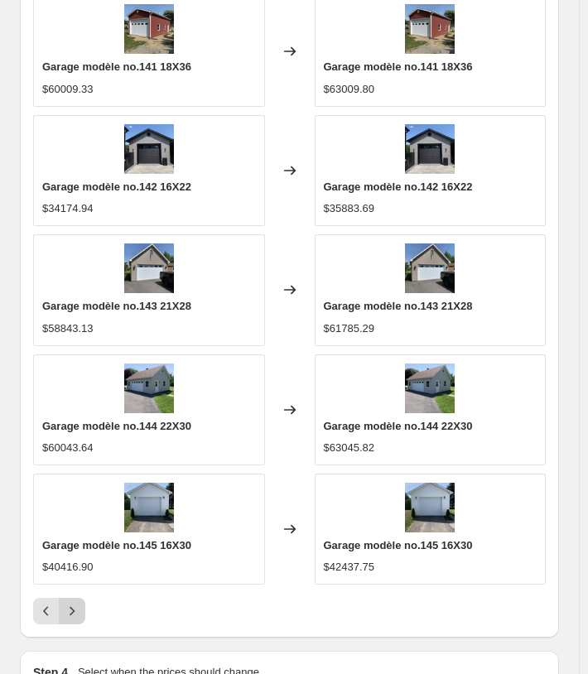
click at [80, 598] on button "Next" at bounding box center [72, 611] width 26 height 26
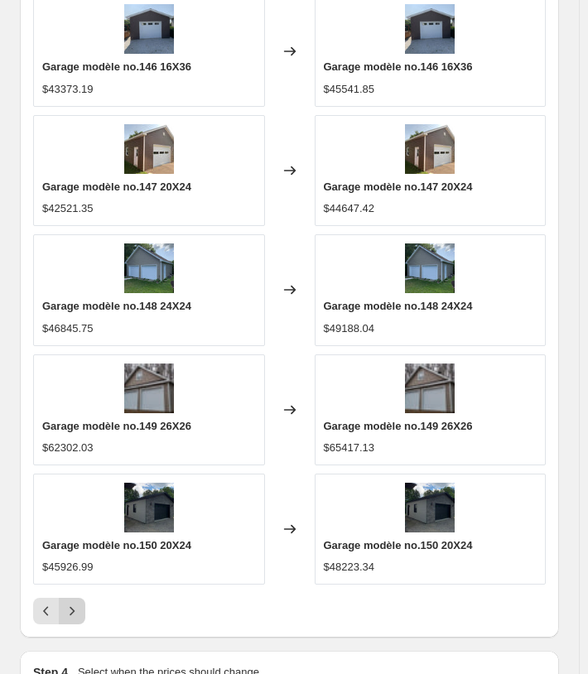
click at [80, 613] on button "Next" at bounding box center [72, 611] width 26 height 26
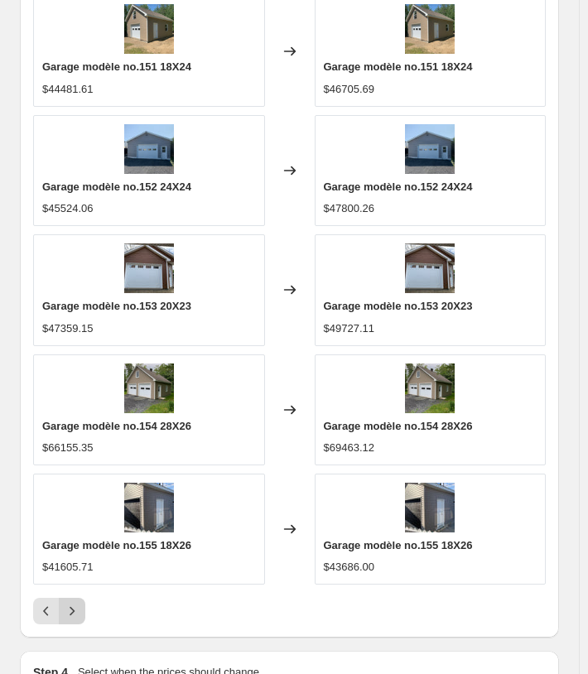
click at [74, 598] on button "Next" at bounding box center [72, 611] width 26 height 26
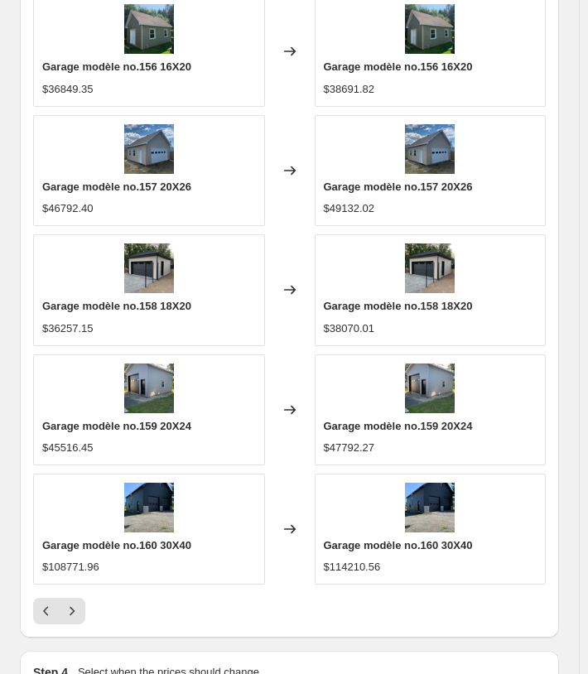
click at [94, 598] on div at bounding box center [289, 611] width 512 height 26
click at [80, 598] on button "Next" at bounding box center [72, 611] width 26 height 26
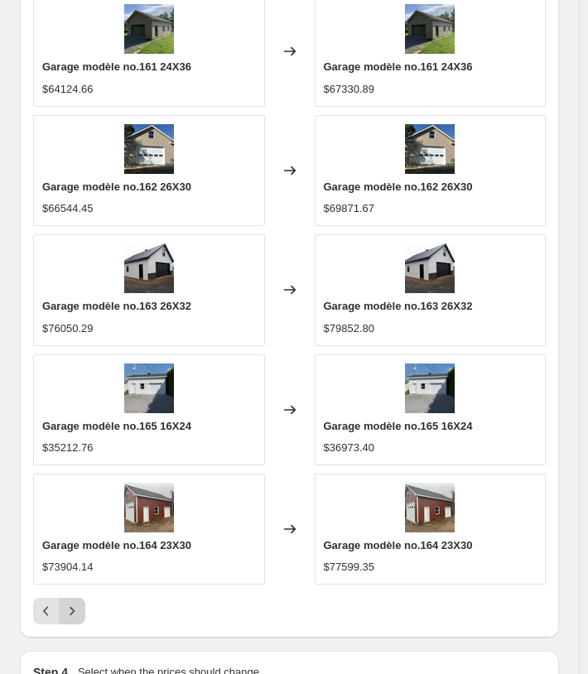
click at [79, 603] on icon "Next" at bounding box center [72, 611] width 17 height 17
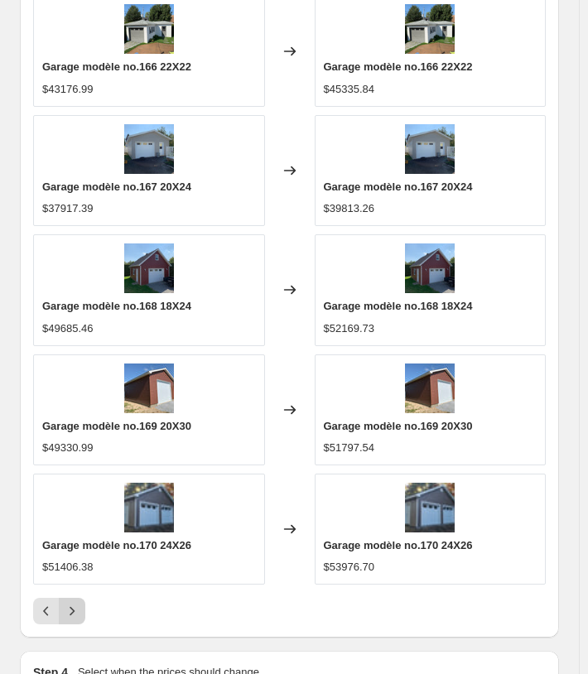
click at [75, 611] on button "Next" at bounding box center [72, 611] width 26 height 26
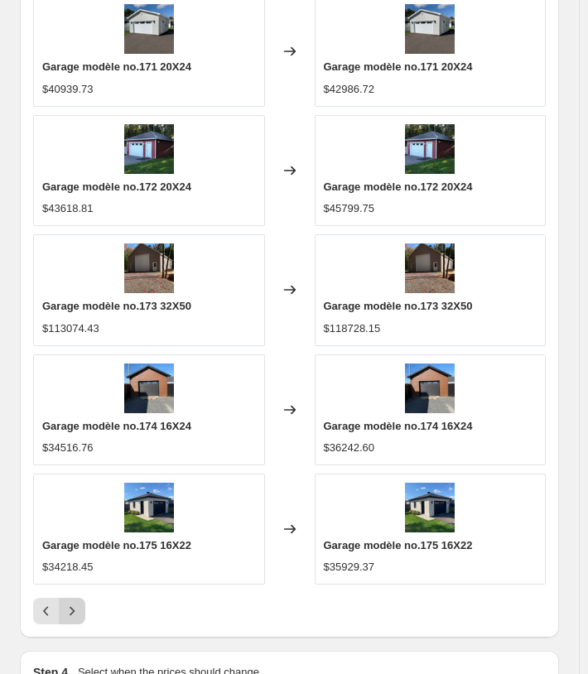
click at [66, 598] on button "Next" at bounding box center [72, 611] width 26 height 26
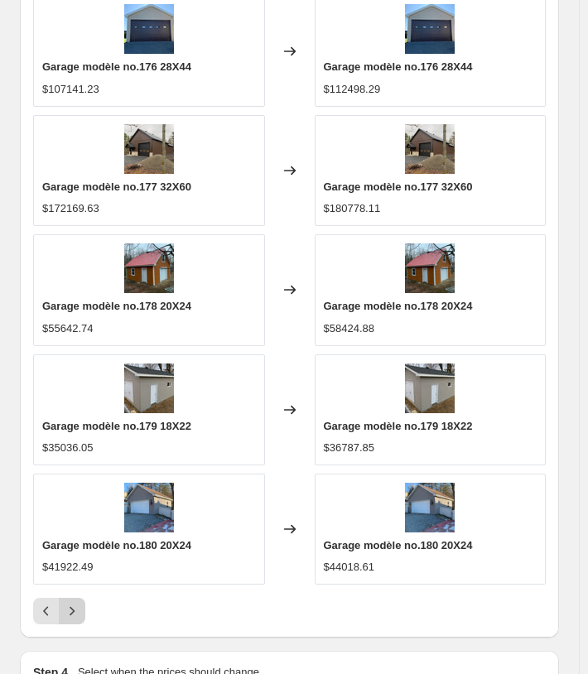
click at [80, 598] on button "Next" at bounding box center [72, 611] width 26 height 26
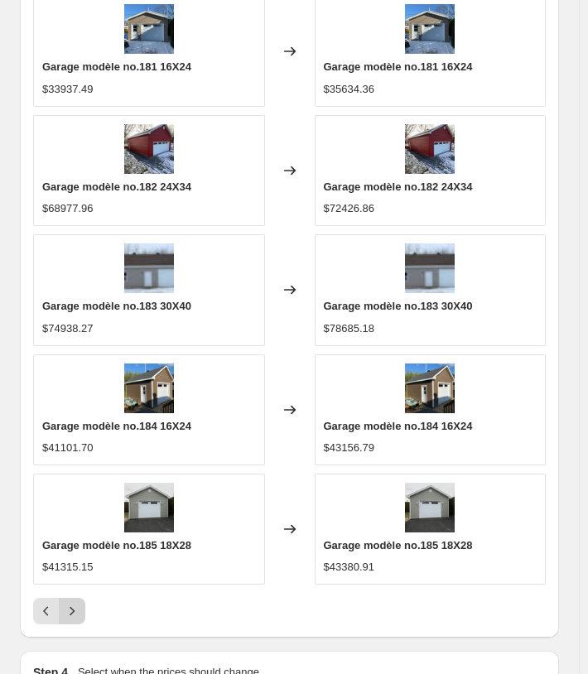
click at [80, 598] on button "Next" at bounding box center [72, 611] width 26 height 26
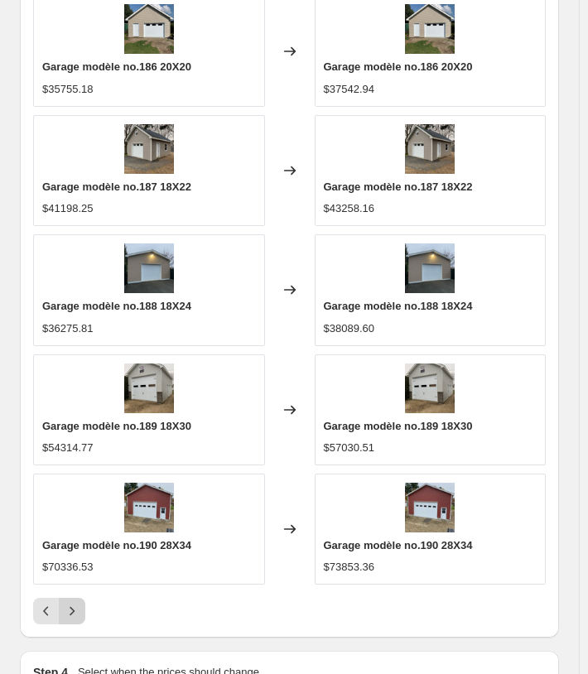
click at [80, 598] on button "Next" at bounding box center [72, 611] width 26 height 26
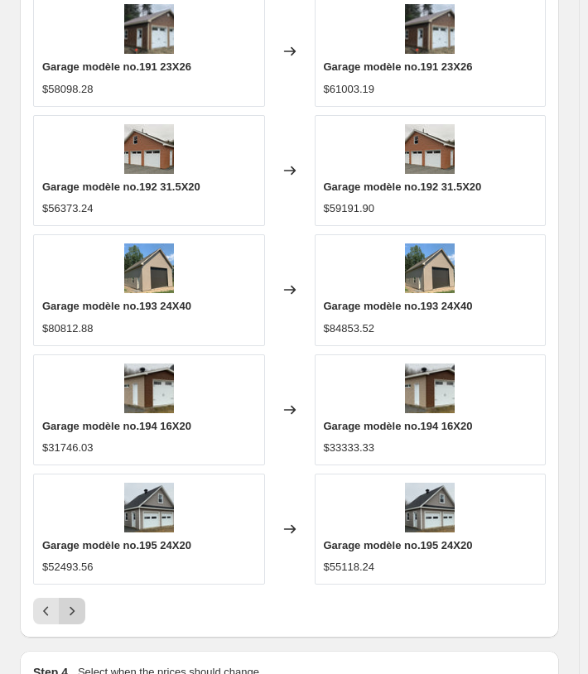
click at [69, 603] on icon "Next" at bounding box center [72, 611] width 17 height 17
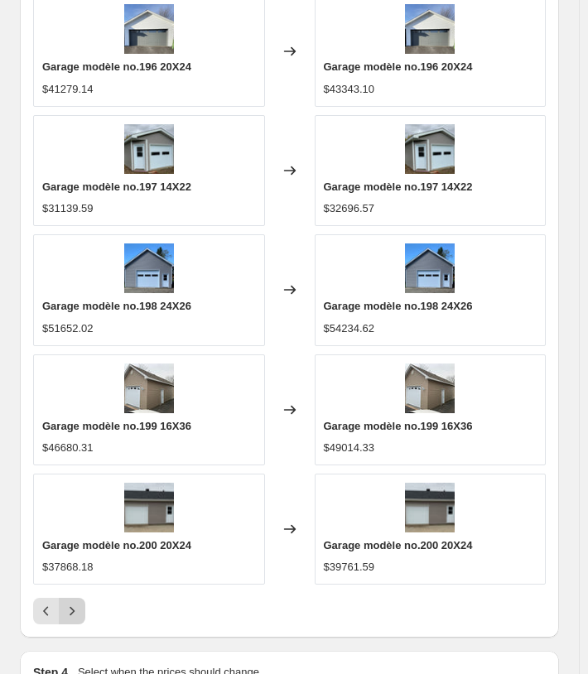
click at [79, 603] on icon "Next" at bounding box center [72, 611] width 17 height 17
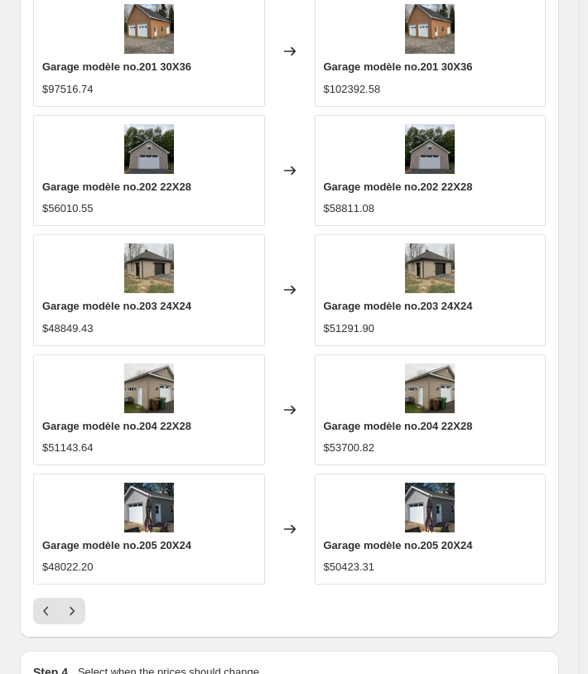
click at [69, 618] on div "PRICE CHANGE PREVIEW 212 product variants would be affected by this price chang…" at bounding box center [289, 287] width 539 height 699
click at [70, 613] on button "Next" at bounding box center [72, 611] width 26 height 26
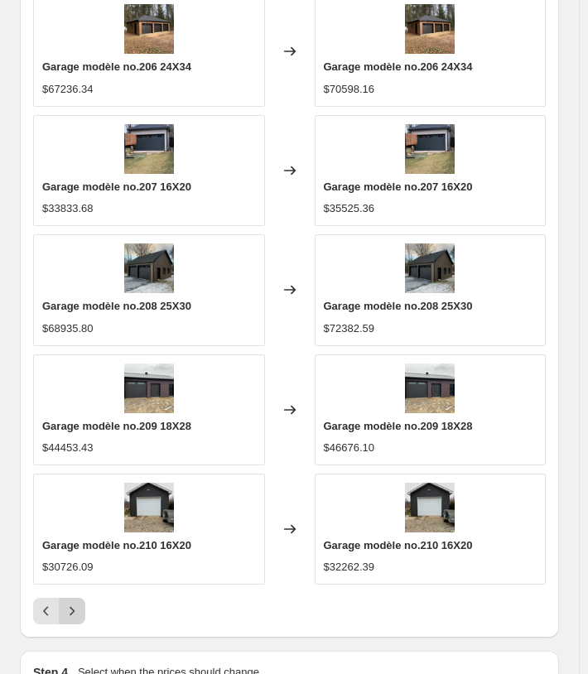
click at [70, 613] on button "Next" at bounding box center [72, 611] width 26 height 26
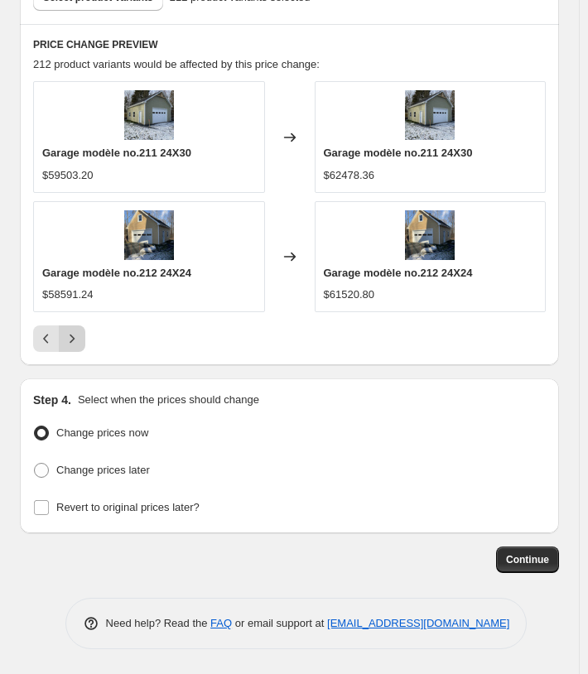
scroll to position [1268, 0]
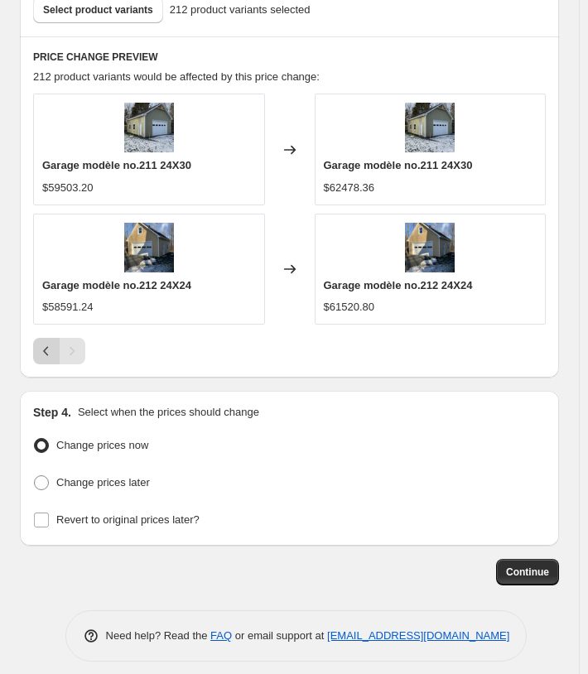
click at [53, 344] on icon "Previous" at bounding box center [46, 351] width 17 height 17
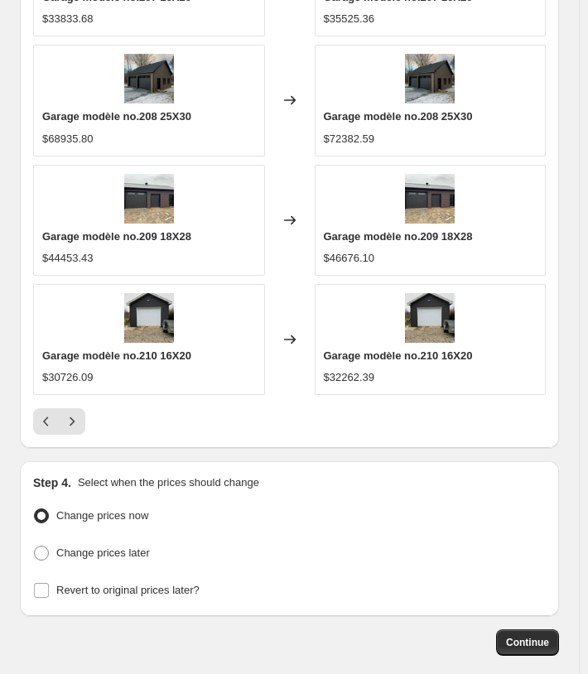
scroll to position [1627, 0]
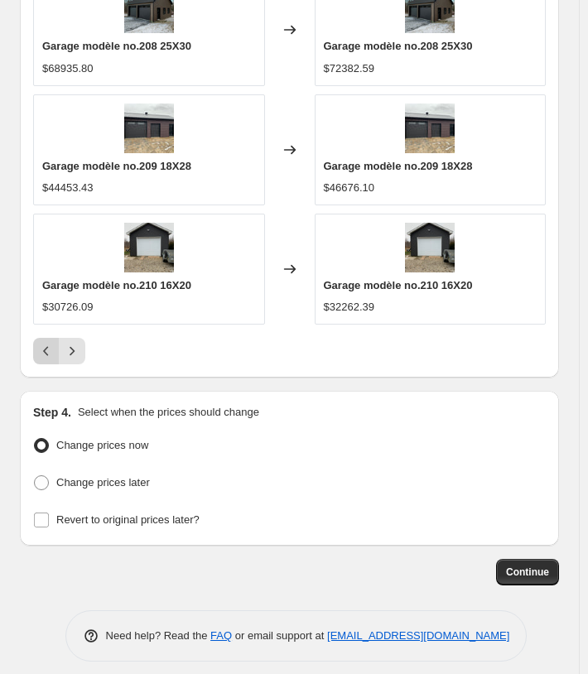
click at [47, 347] on icon "Previous" at bounding box center [45, 351] width 5 height 9
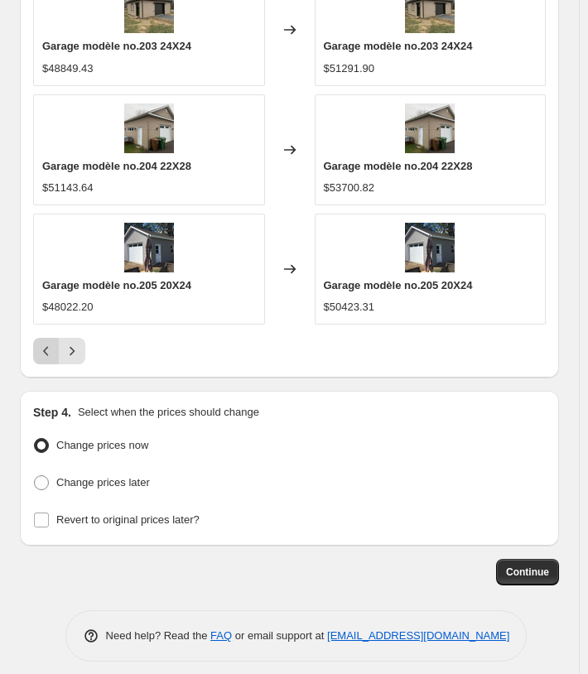
click at [46, 347] on icon "Previous" at bounding box center [45, 351] width 5 height 9
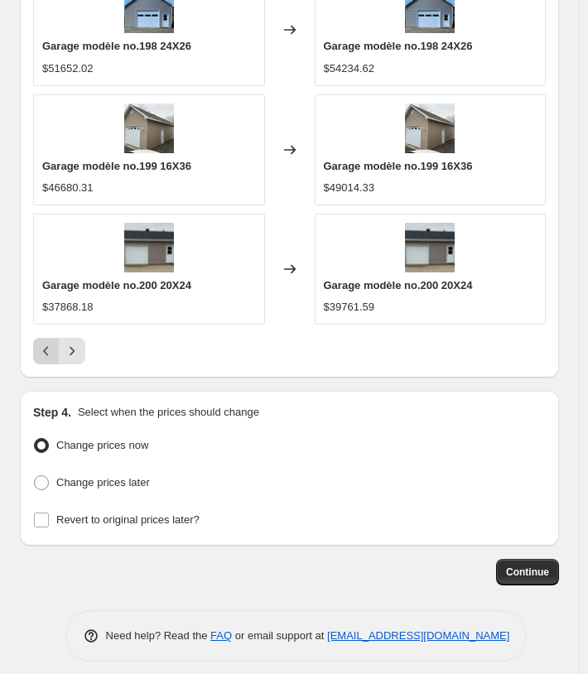
click at [46, 347] on icon "Previous" at bounding box center [45, 351] width 5 height 9
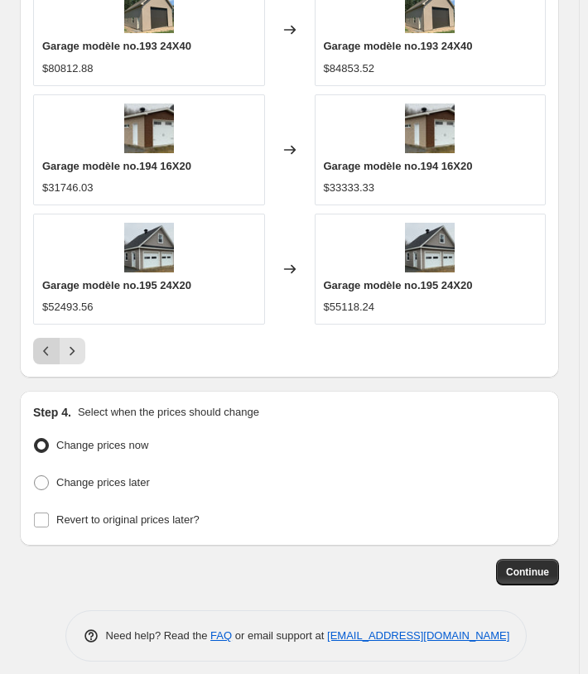
click at [46, 347] on icon "Previous" at bounding box center [45, 351] width 5 height 9
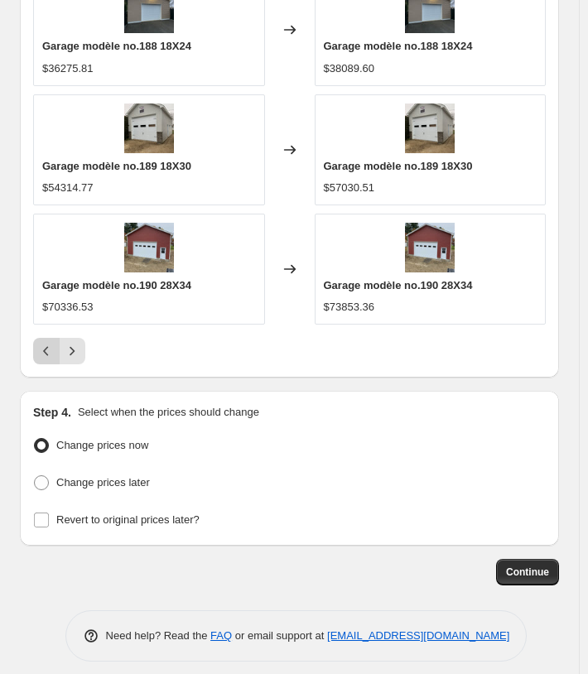
click at [46, 347] on icon "Previous" at bounding box center [45, 351] width 5 height 9
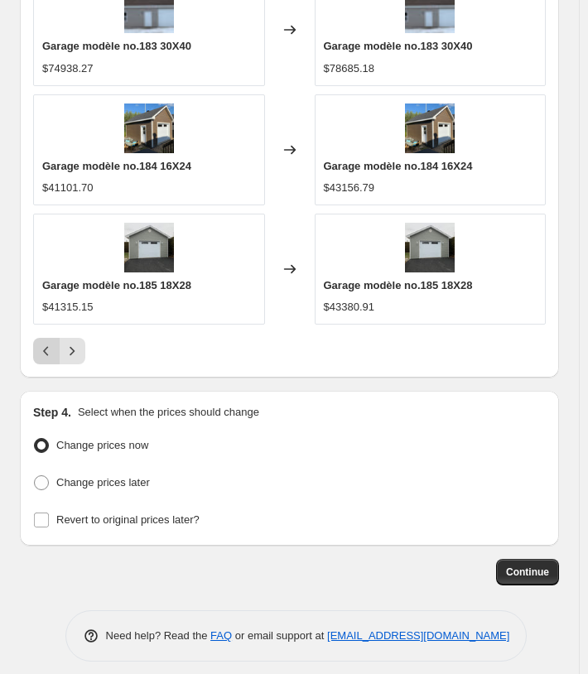
click at [46, 347] on icon "Previous" at bounding box center [45, 351] width 5 height 9
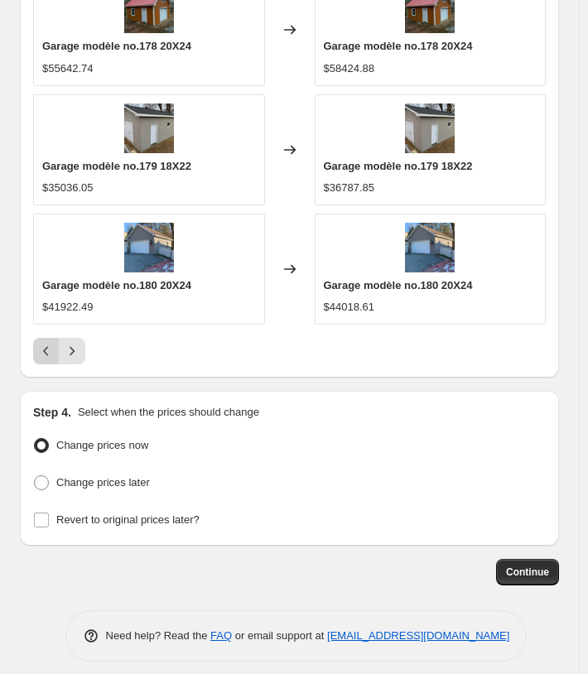
click at [46, 347] on icon "Previous" at bounding box center [45, 351] width 5 height 9
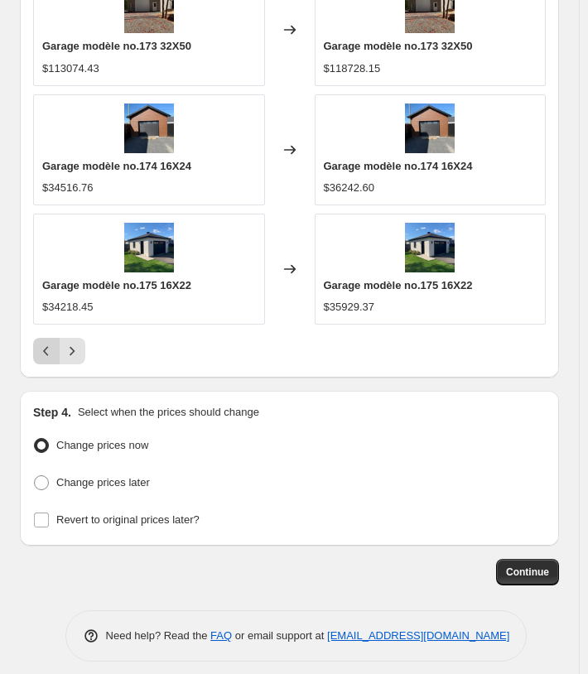
click at [46, 347] on icon "Previous" at bounding box center [45, 351] width 5 height 9
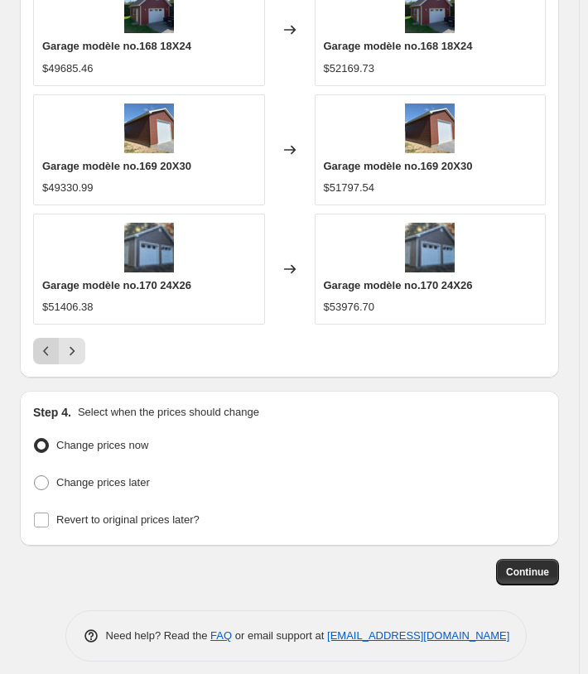
click at [46, 347] on icon "Previous" at bounding box center [45, 351] width 5 height 9
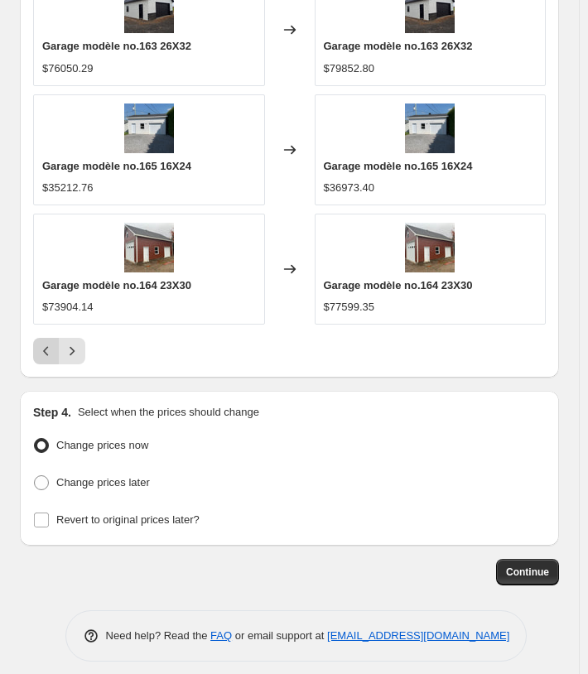
click at [46, 347] on icon "Previous" at bounding box center [45, 351] width 5 height 9
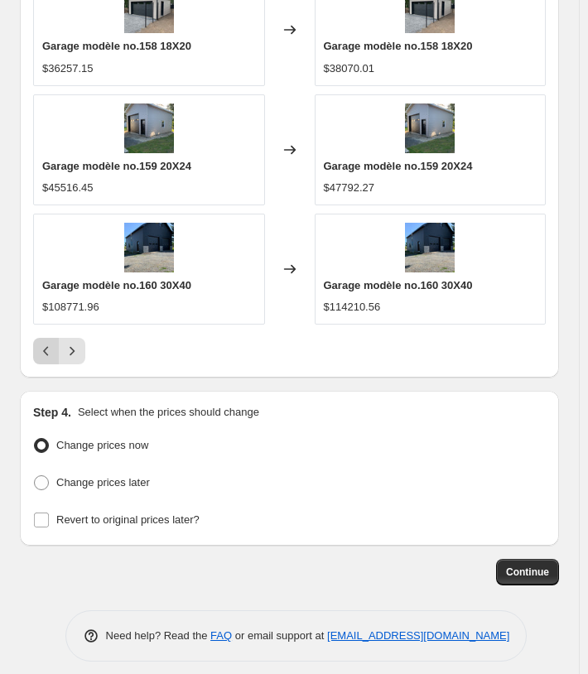
click at [46, 347] on icon "Previous" at bounding box center [45, 351] width 5 height 9
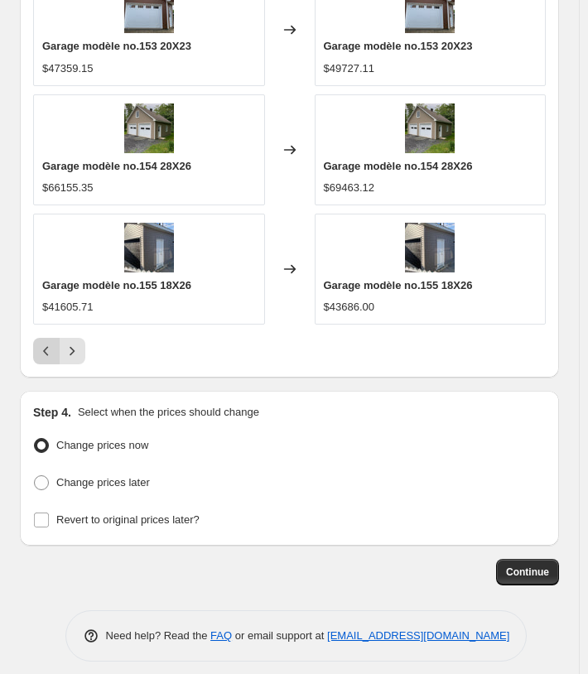
click at [46, 347] on icon "Previous" at bounding box center [45, 351] width 5 height 9
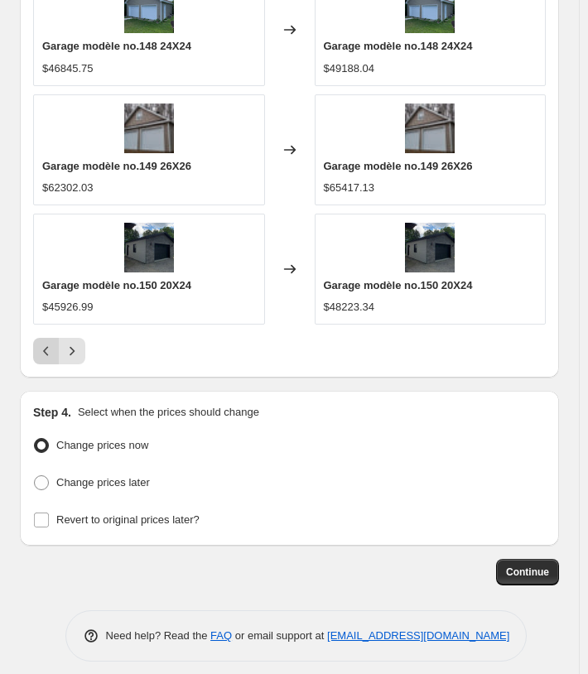
click at [46, 347] on icon "Previous" at bounding box center [45, 351] width 5 height 9
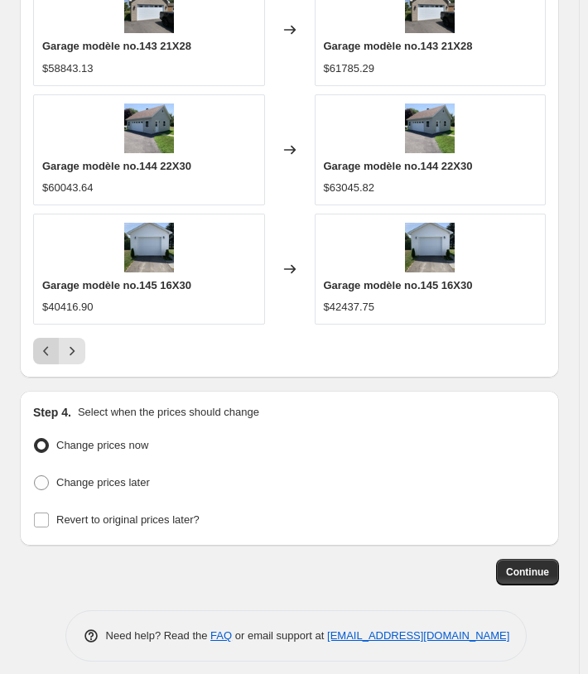
click at [46, 347] on icon "Previous" at bounding box center [45, 351] width 5 height 9
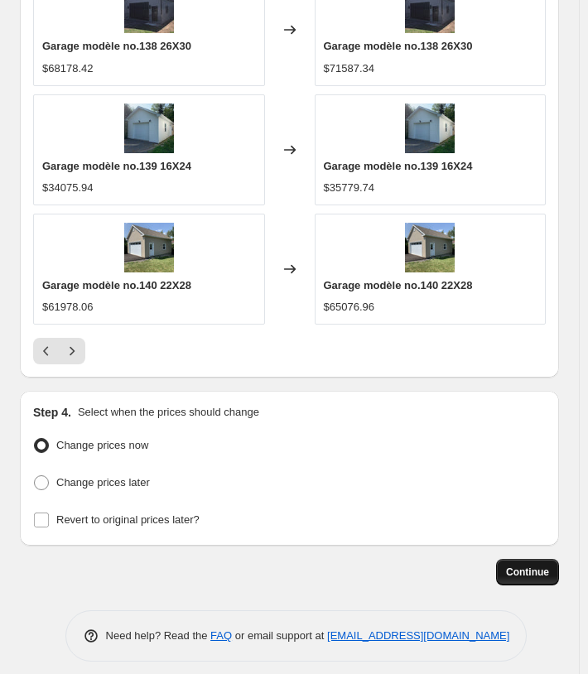
click at [540, 559] on button "Continue" at bounding box center [527, 572] width 63 height 26
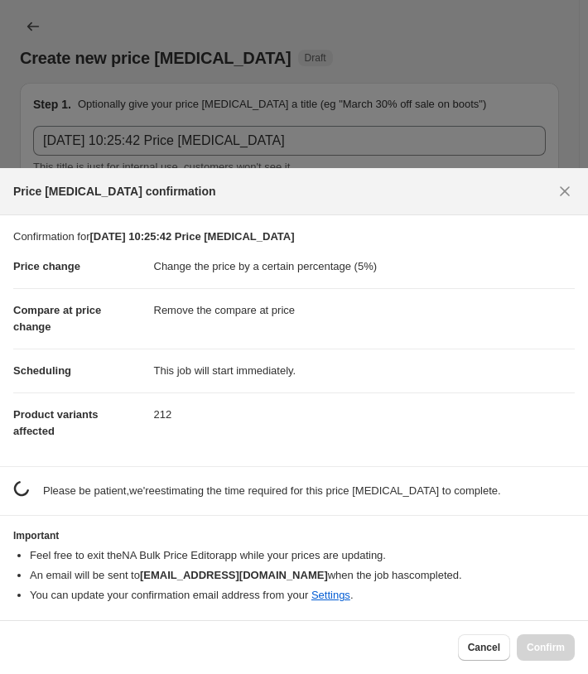
scroll to position [0, 0]
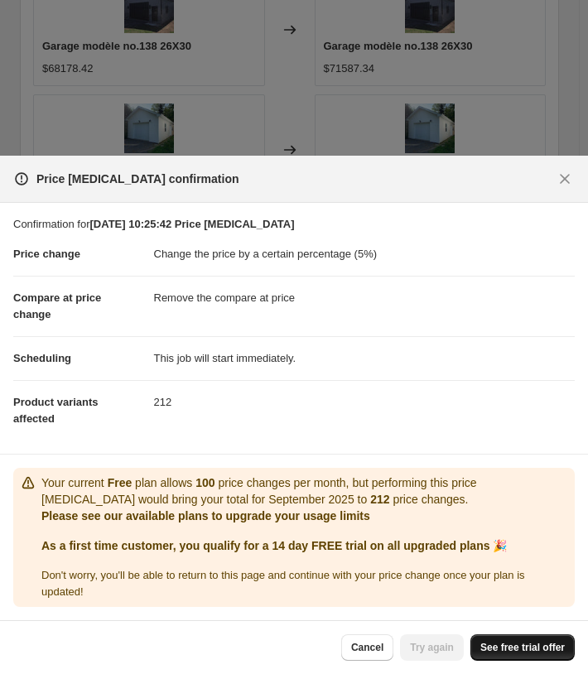
click at [507, 637] on link "See free trial offer" at bounding box center [522, 647] width 104 height 26
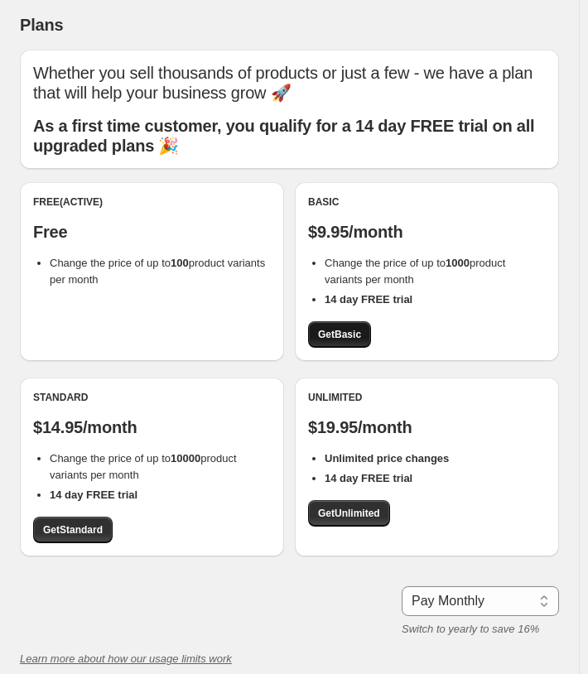
click at [359, 324] on link "Get Basic" at bounding box center [339, 334] width 63 height 26
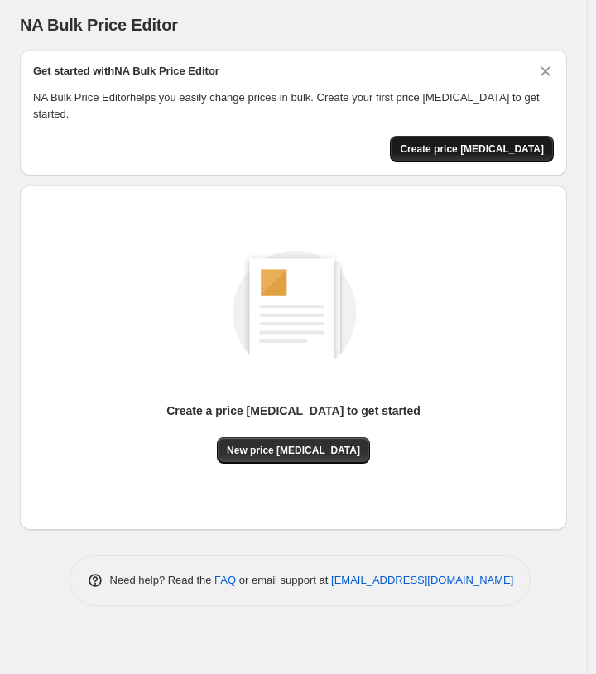
click at [428, 136] on button "Create price [MEDICAL_DATA]" at bounding box center [472, 149] width 164 height 26
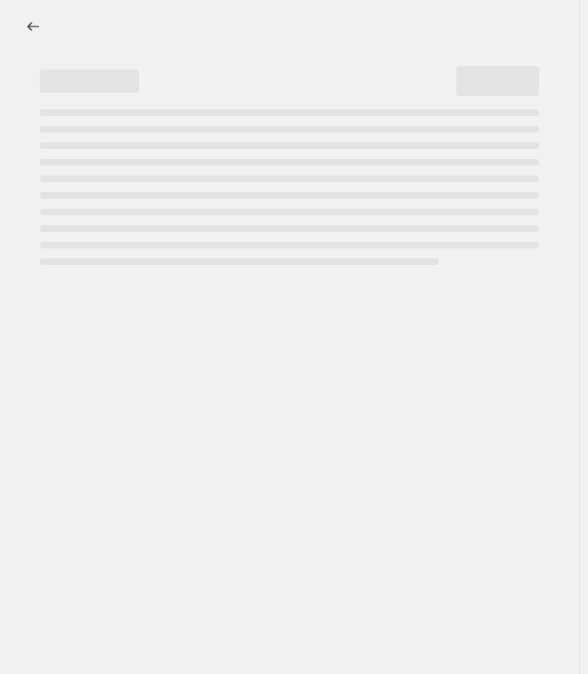
select select "percentage"
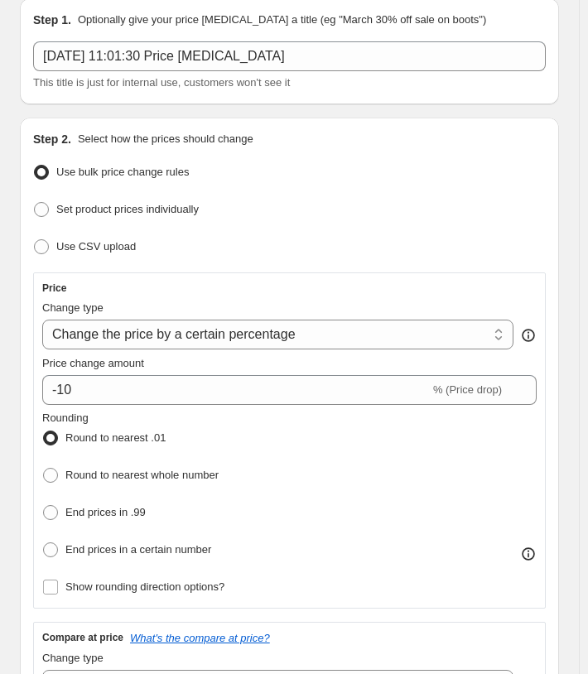
scroll to position [83, 0]
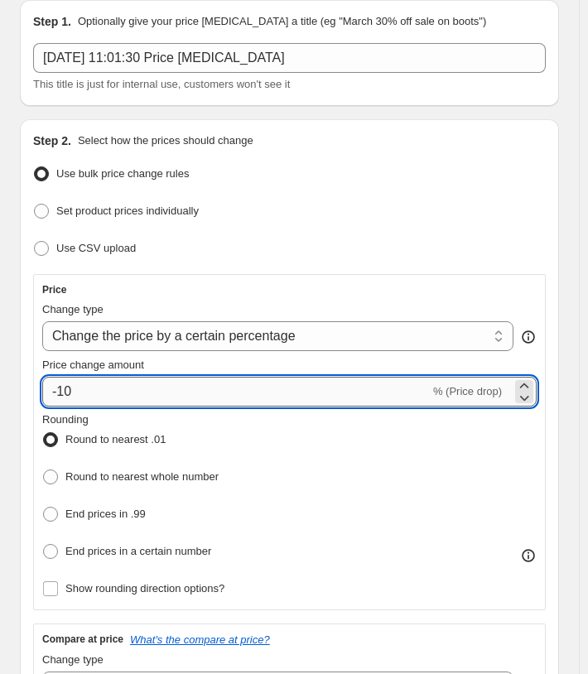
drag, startPoint x: 86, startPoint y: 378, endPoint x: 54, endPoint y: 378, distance: 32.3
click at [54, 378] on input "-10" at bounding box center [235, 392] width 387 height 30
drag, startPoint x: 75, startPoint y: 391, endPoint x: 35, endPoint y: 391, distance: 40.6
click at [35, 391] on div "Price Change type Change the price to a certain amount Change the price by a ce…" at bounding box center [289, 442] width 512 height 336
type input "5"
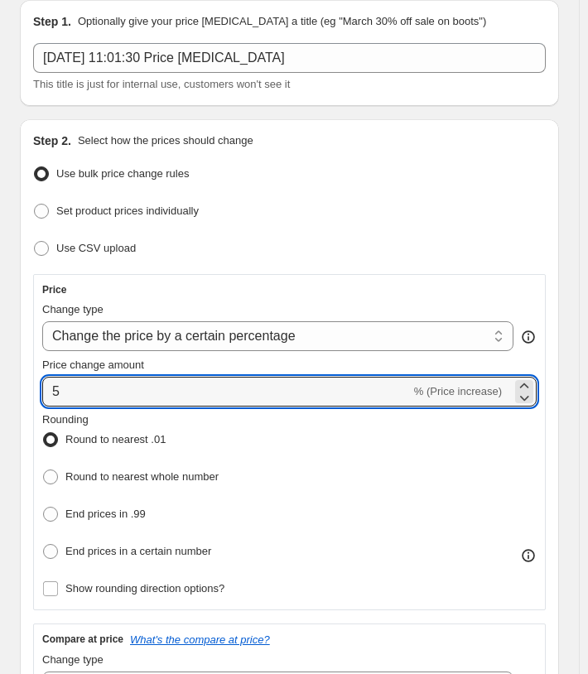
click at [188, 372] on div "Price change amount 5 % (Price increase)" at bounding box center [289, 382] width 494 height 50
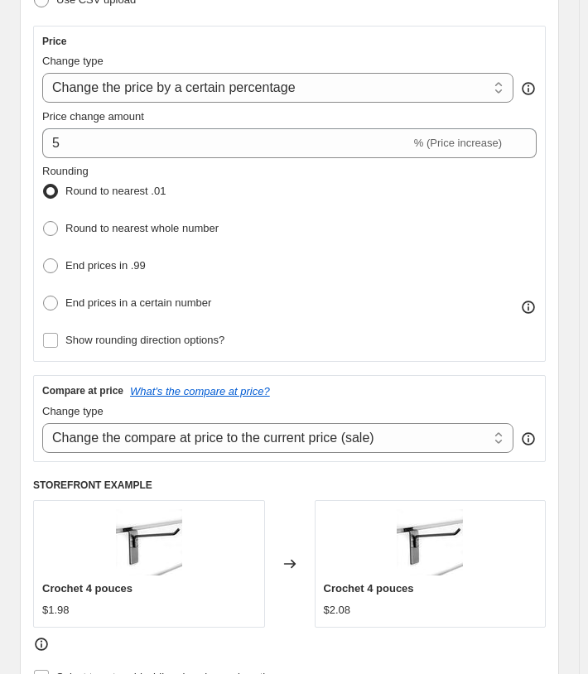
scroll to position [414, 0]
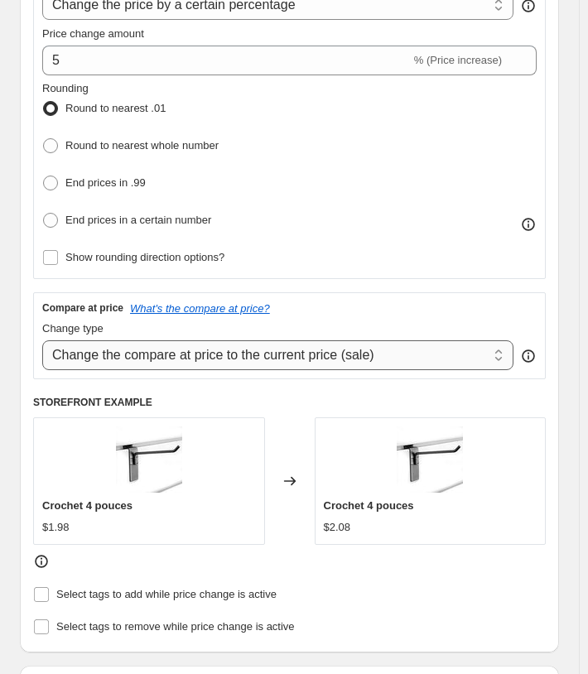
click at [157, 359] on select "Change the compare at price to the current price (sale) Change the compare at p…" at bounding box center [277, 355] width 471 height 30
click at [157, 357] on select "Change the compare at price to the current price (sale) Change the compare at p…" at bounding box center [277, 355] width 471 height 30
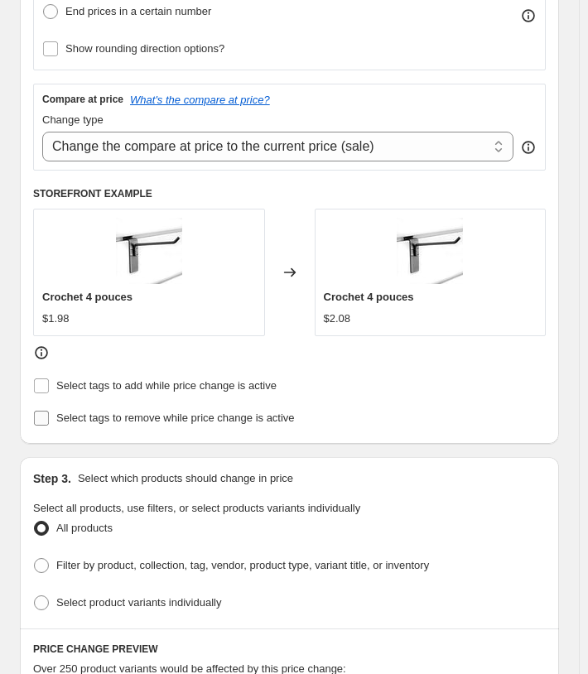
scroll to position [662, 0]
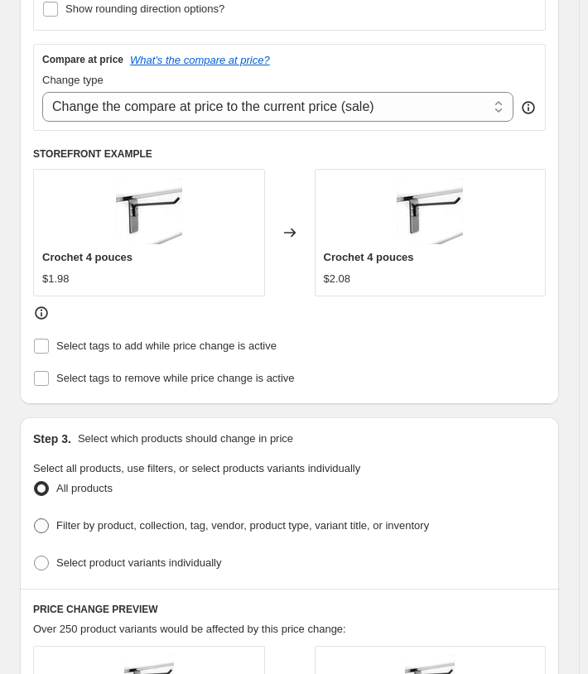
click at [76, 519] on span "Filter by product, collection, tag, vendor, product type, variant title, or inv…" at bounding box center [242, 525] width 373 height 12
click at [35, 518] on input "Filter by product, collection, tag, vendor, product type, variant title, or inv…" at bounding box center [34, 518] width 1 height 1
radio input "true"
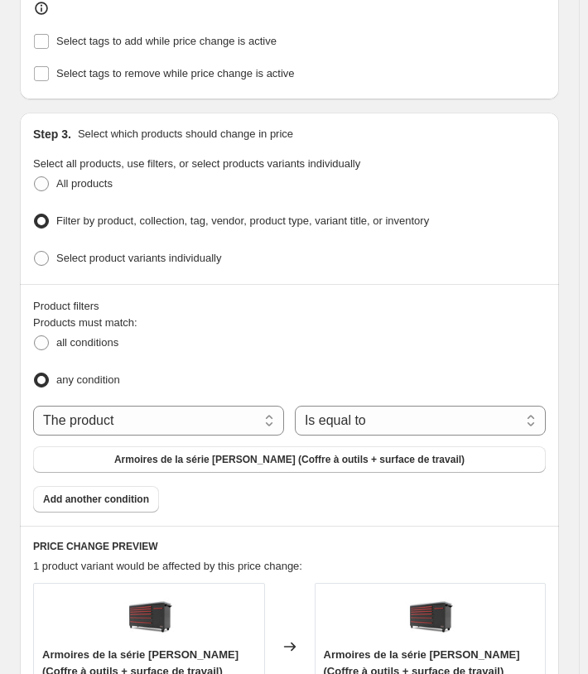
scroll to position [993, 0]
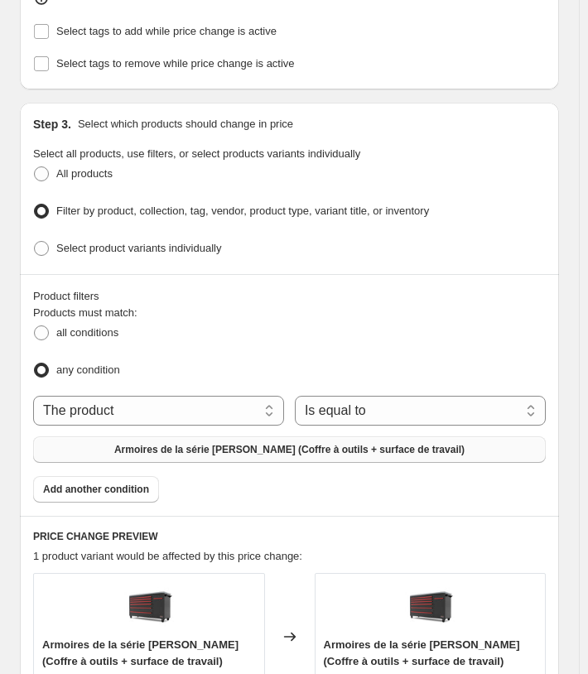
click at [102, 441] on button "Armoires de la série Barrett-Jackson (Coffre à outils + surface de travail)" at bounding box center [289, 449] width 512 height 26
click at [134, 443] on span "Armoires de la série Barrett-Jackson (Coffre à outils + surface de travail)" at bounding box center [289, 449] width 350 height 13
click at [145, 242] on span "Select product variants individually" at bounding box center [138, 248] width 165 height 12
click at [35, 241] on input "Select product variants individually" at bounding box center [34, 241] width 1 height 1
radio input "true"
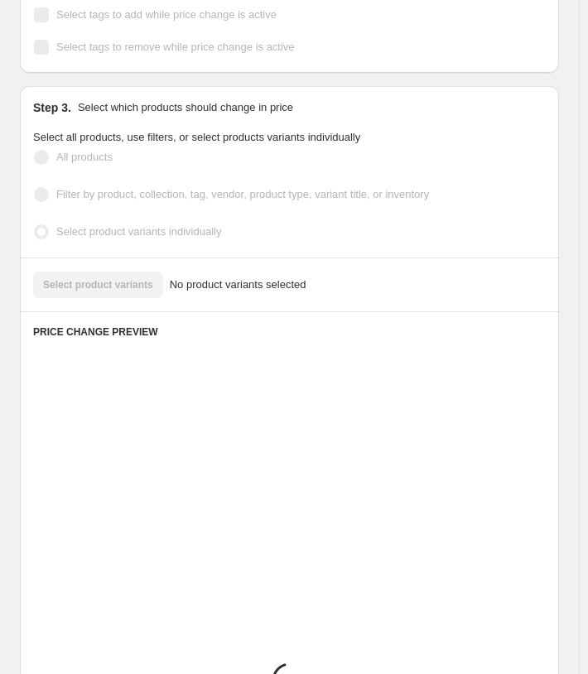
scroll to position [989, 0]
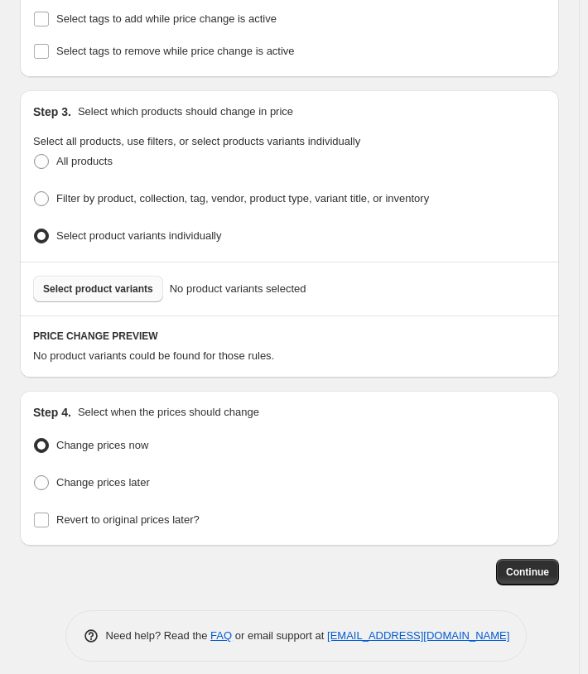
click at [110, 282] on span "Select product variants" at bounding box center [98, 288] width 110 height 13
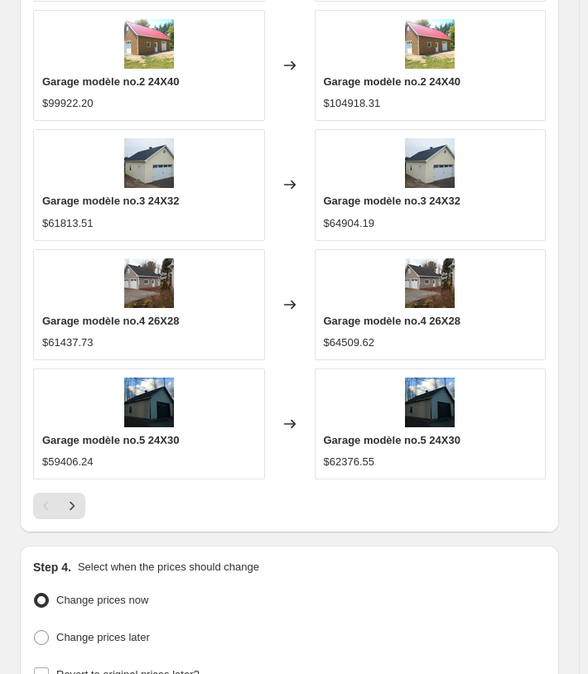
scroll to position [1627, 0]
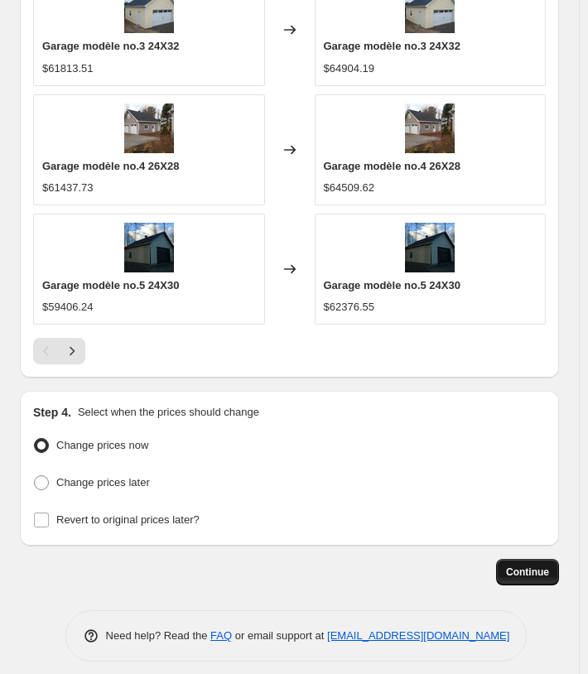
click at [514, 565] on span "Continue" at bounding box center [527, 571] width 43 height 13
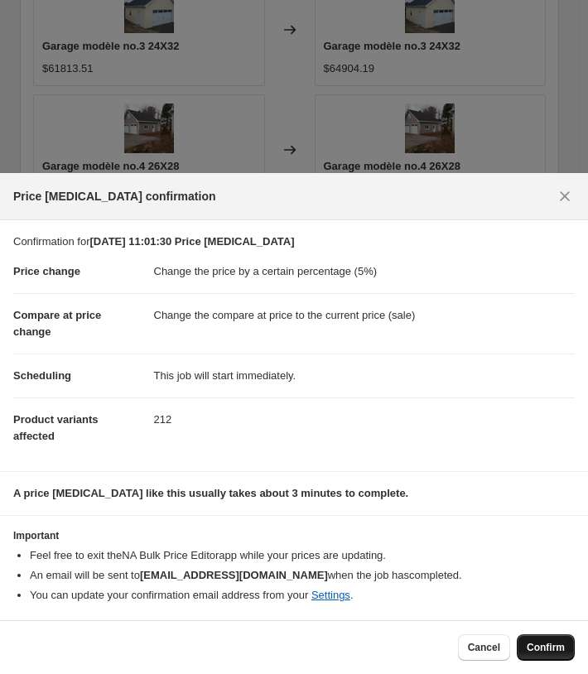
click at [545, 644] on span "Confirm" at bounding box center [545, 647] width 38 height 13
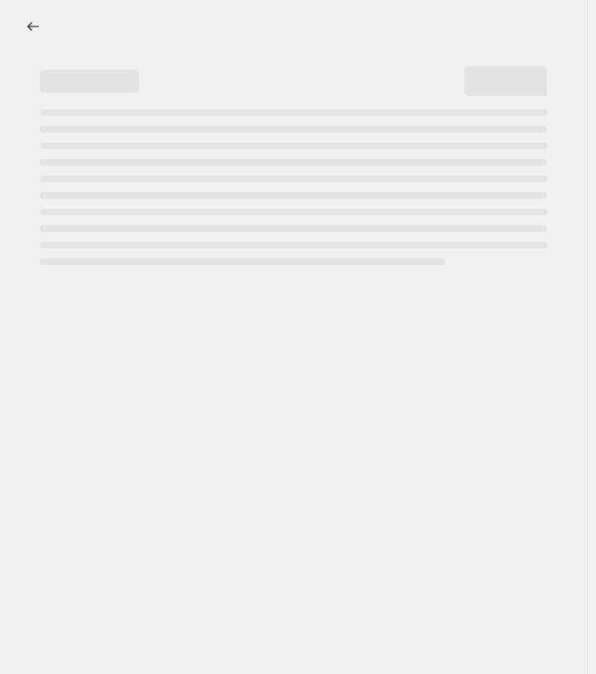
select select "percentage"
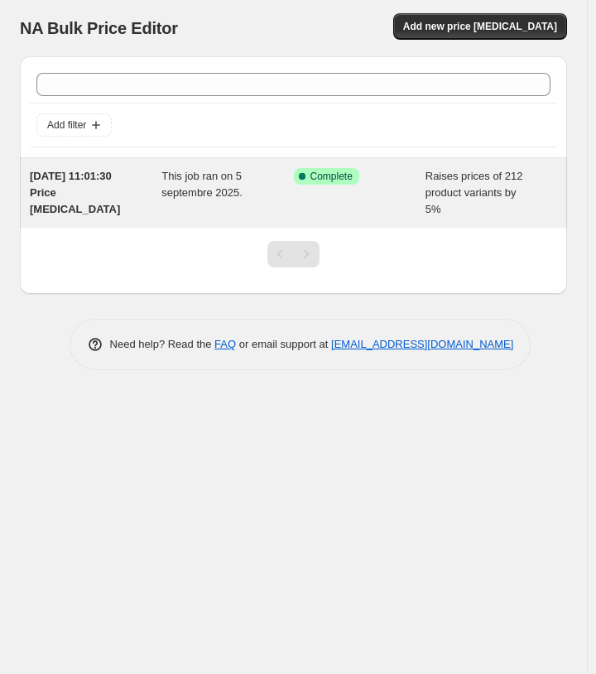
click at [151, 208] on div "[DATE] 11:01:30 Price [MEDICAL_DATA]" at bounding box center [96, 193] width 132 height 50
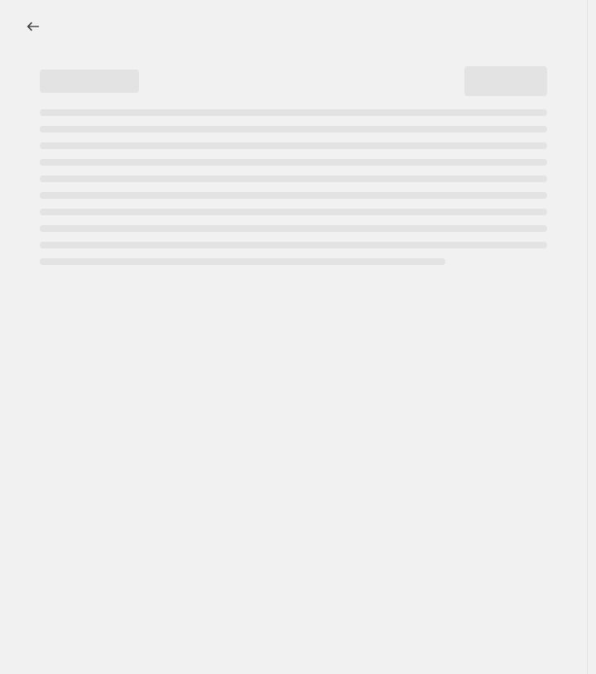
select select "percentage"
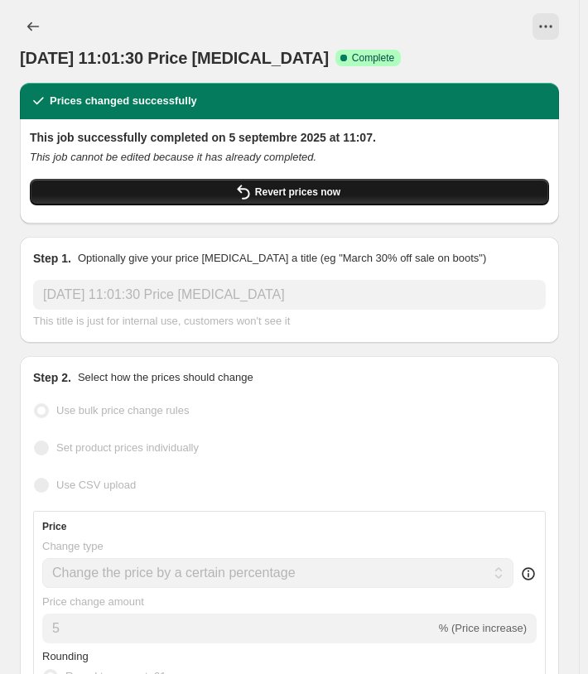
click at [236, 195] on button "Revert prices now" at bounding box center [289, 192] width 519 height 26
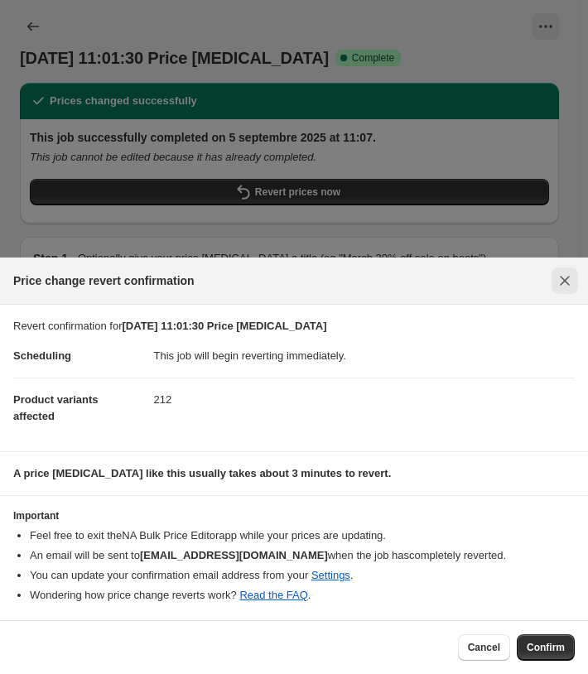
click at [563, 290] on button "Close" at bounding box center [564, 280] width 26 height 26
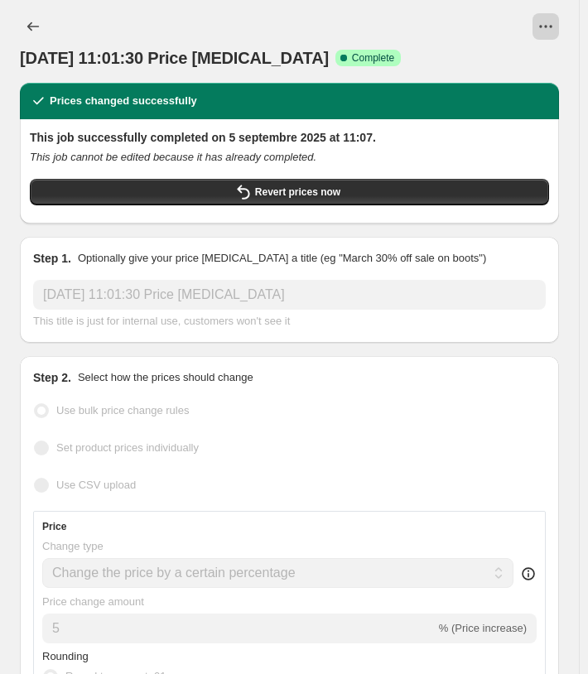
click at [554, 29] on icon "View actions for 5 sept. 2025, 11:01:30 Price change job" at bounding box center [545, 26] width 17 height 17
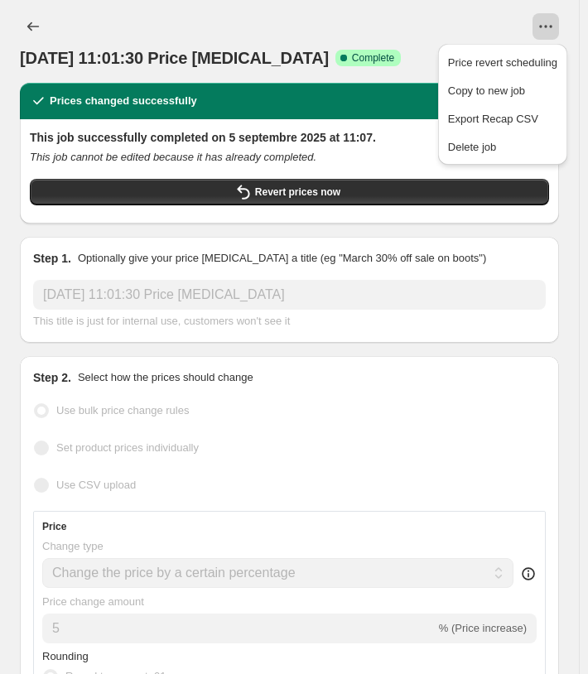
click at [554, 29] on icon "View actions for 5 sept. 2025, 11:01:30 Price change job" at bounding box center [545, 26] width 17 height 17
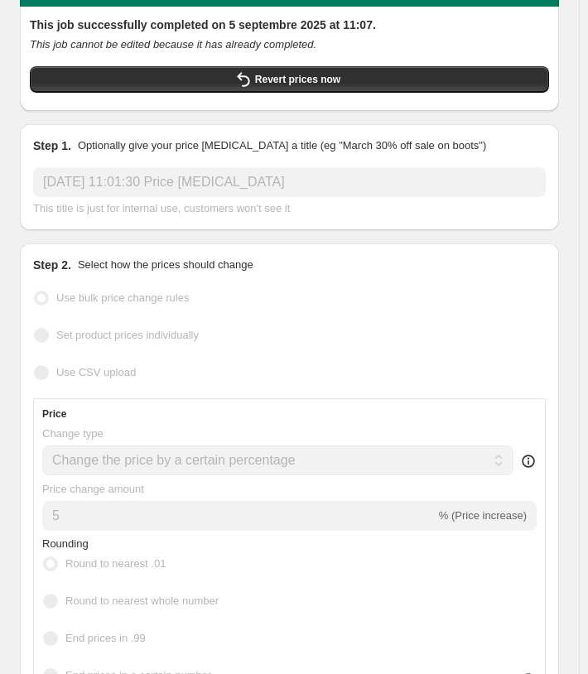
scroll to position [83, 0]
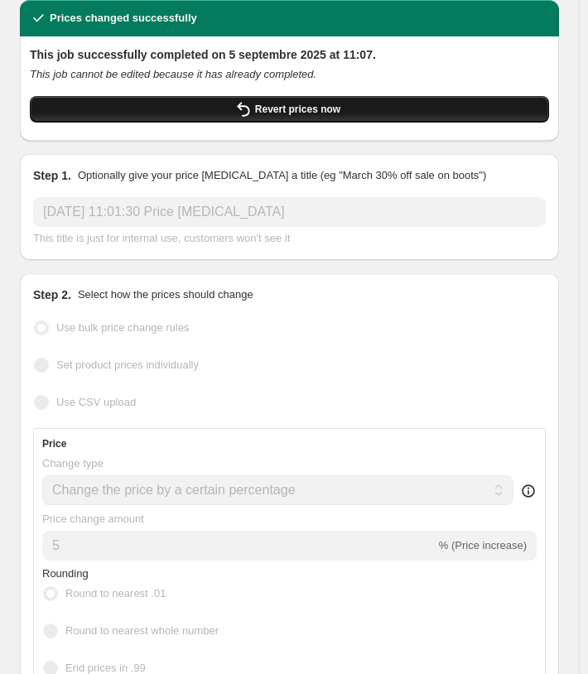
click at [282, 119] on button "Revert prices now" at bounding box center [289, 109] width 519 height 26
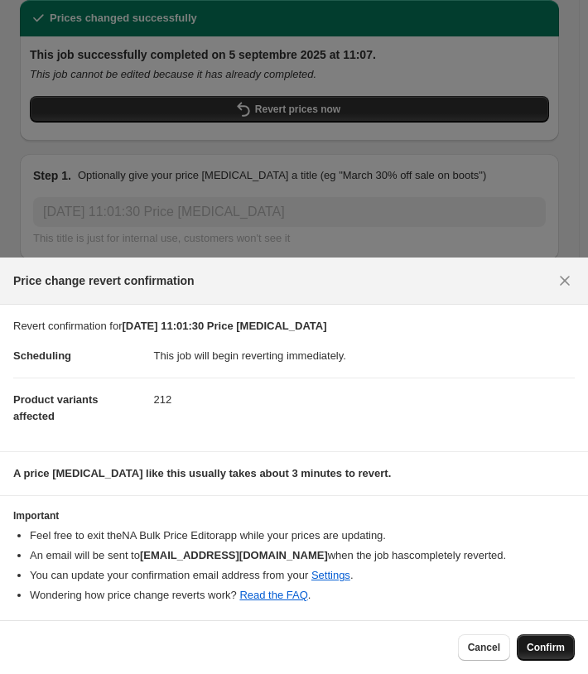
click at [523, 647] on button "Confirm" at bounding box center [546, 647] width 58 height 26
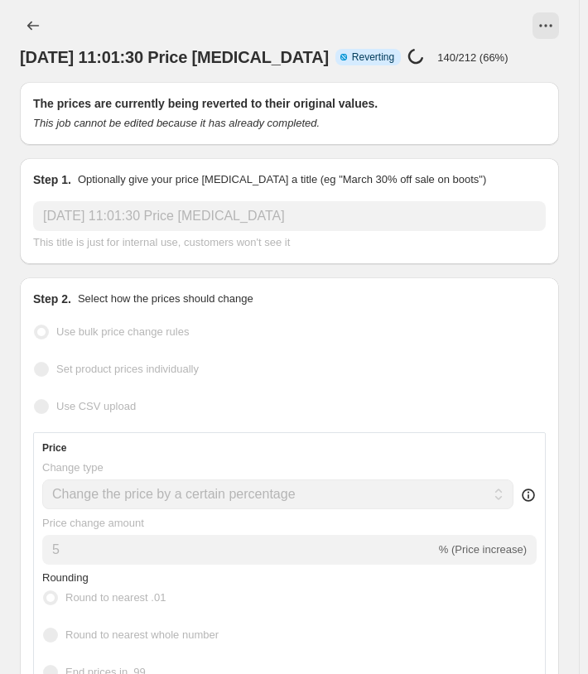
scroll to position [0, 0]
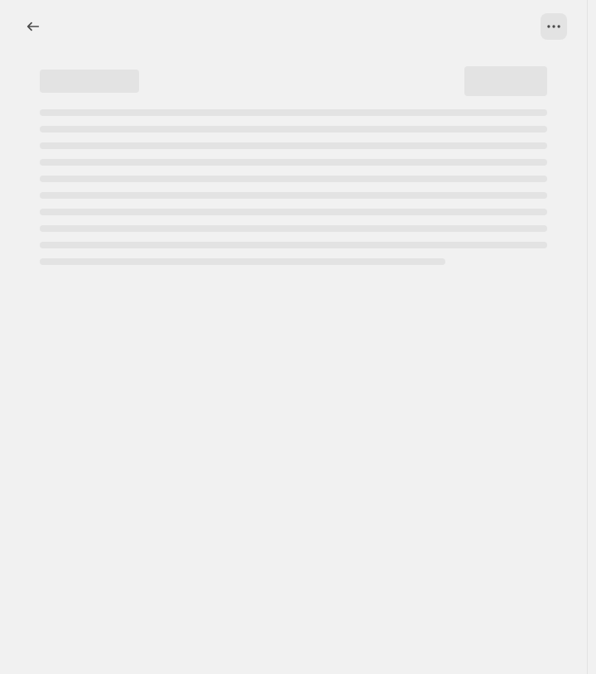
select select "percentage"
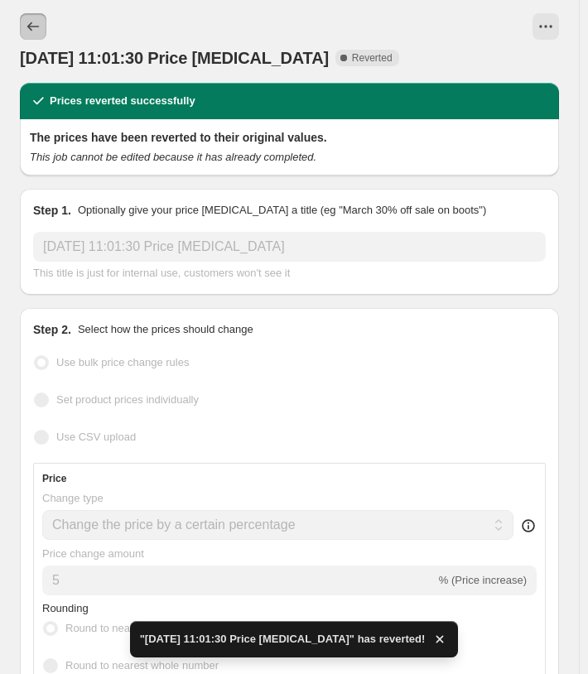
click at [44, 34] on button "Price change jobs" at bounding box center [33, 26] width 26 height 26
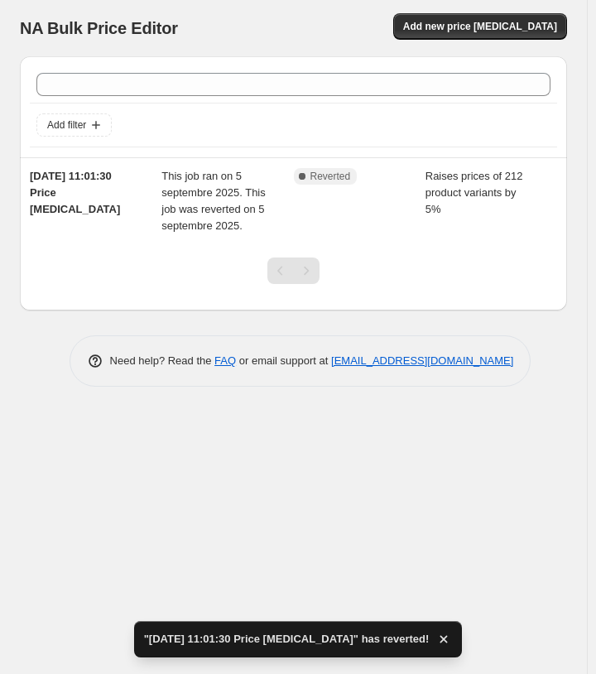
drag, startPoint x: 306, startPoint y: 208, endPoint x: 219, endPoint y: 288, distance: 118.3
click at [219, 288] on div at bounding box center [293, 277] width 547 height 66
click at [452, 21] on span "Add new price [MEDICAL_DATA]" at bounding box center [480, 26] width 154 height 13
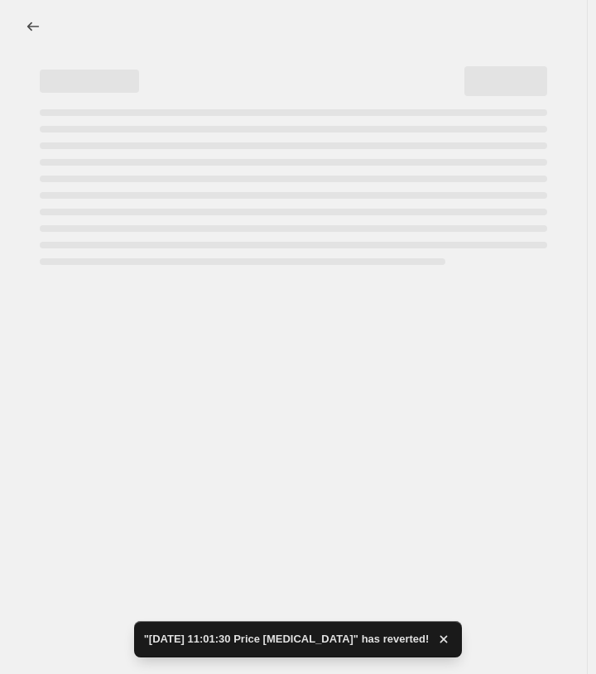
select select "percentage"
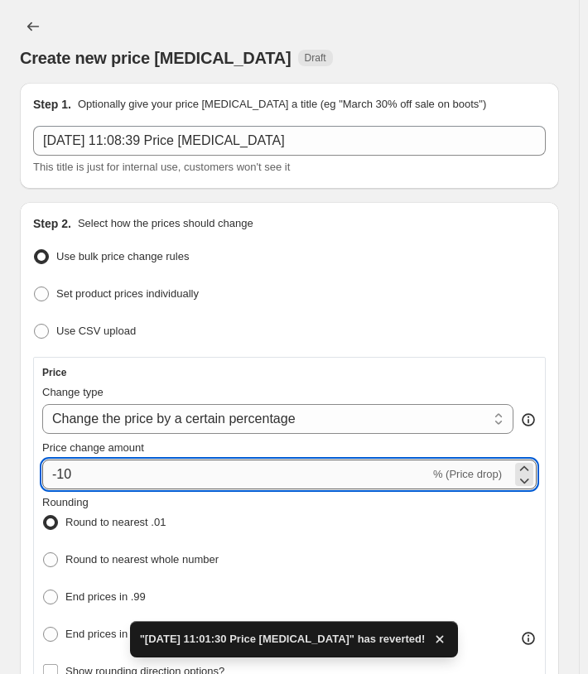
drag, startPoint x: 72, startPoint y: 466, endPoint x: 53, endPoint y: 469, distance: 19.2
click at [53, 469] on input "-10" at bounding box center [235, 474] width 387 height 30
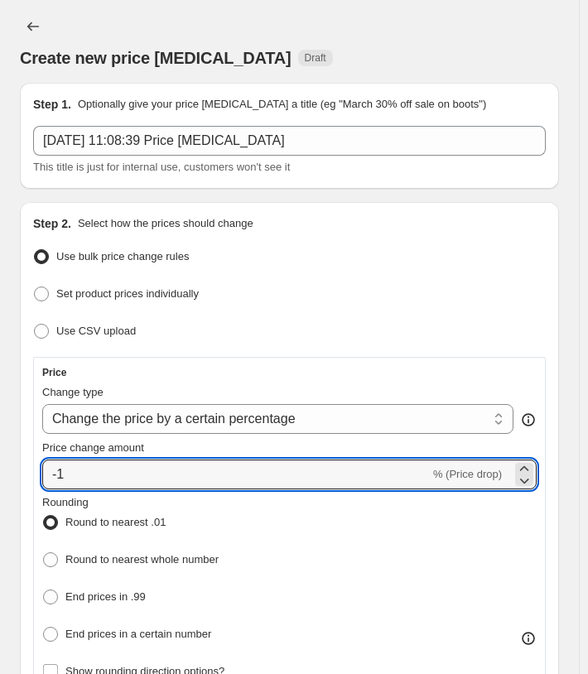
drag, startPoint x: 85, startPoint y: 467, endPoint x: 18, endPoint y: 468, distance: 67.1
type input "5"
click at [315, 366] on div "Price" at bounding box center [289, 372] width 494 height 13
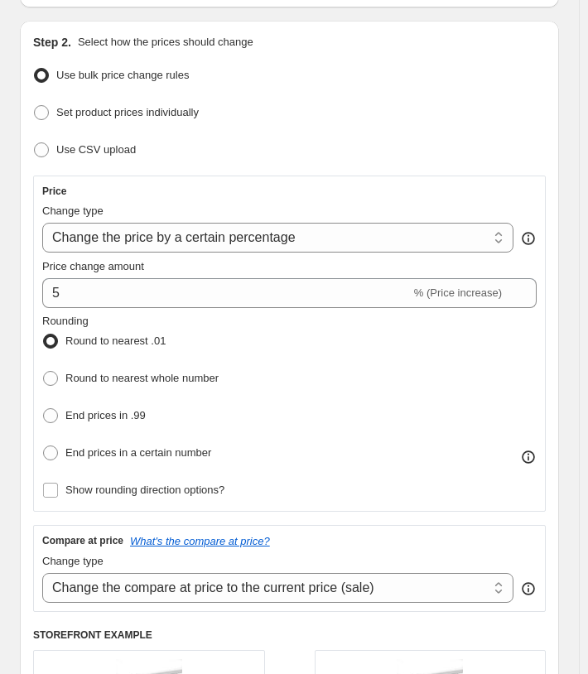
scroll to position [248, 0]
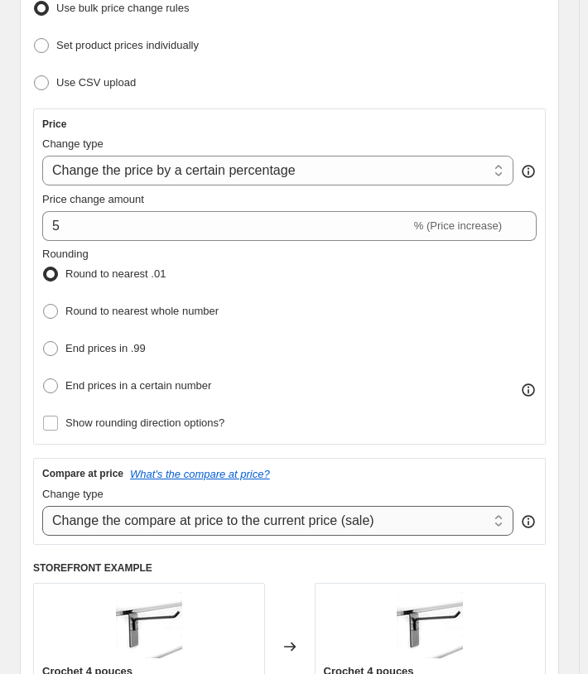
click at [114, 506] on select "Change the compare at price to the current price (sale) Change the compare at p…" at bounding box center [277, 521] width 471 height 30
select select "remove"
click at [42, 506] on select "Change the compare at price to the current price (sale) Change the compare at p…" at bounding box center [277, 521] width 471 height 30
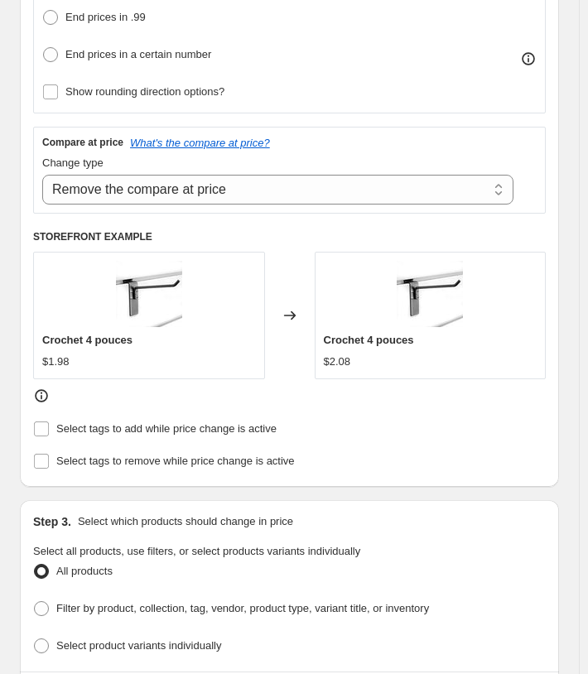
scroll to position [662, 0]
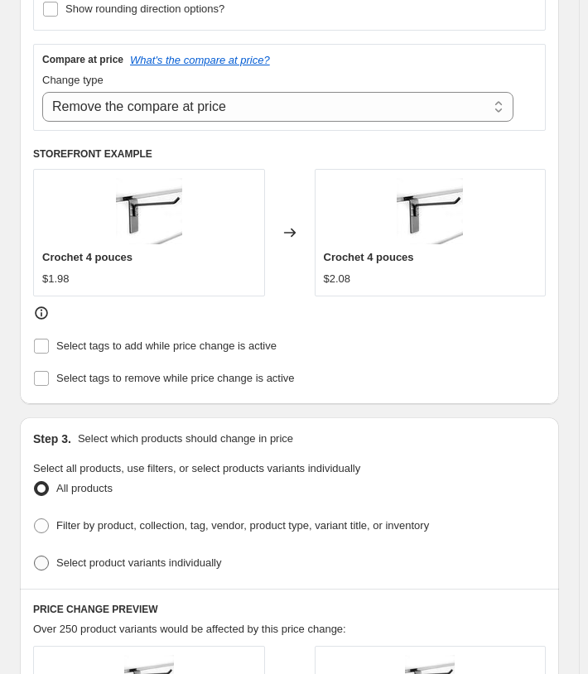
click at [98, 556] on span "Select product variants individually" at bounding box center [138, 562] width 165 height 12
click at [35, 555] on input "Select product variants individually" at bounding box center [34, 555] width 1 height 1
radio input "true"
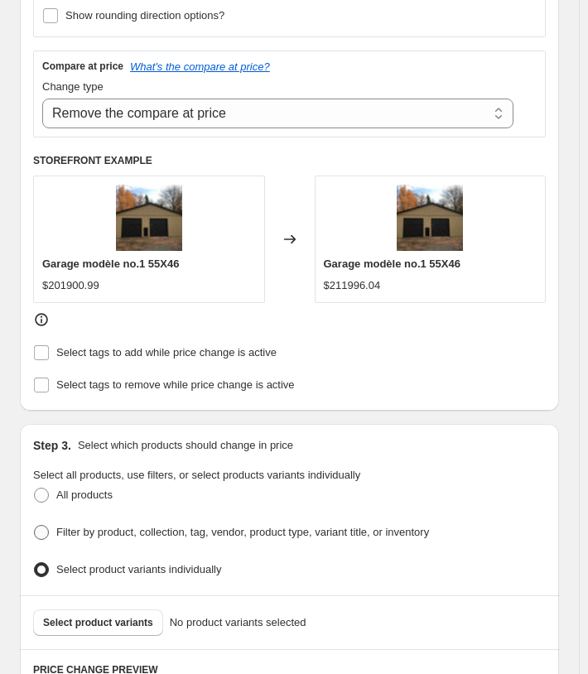
scroll to position [745, 0]
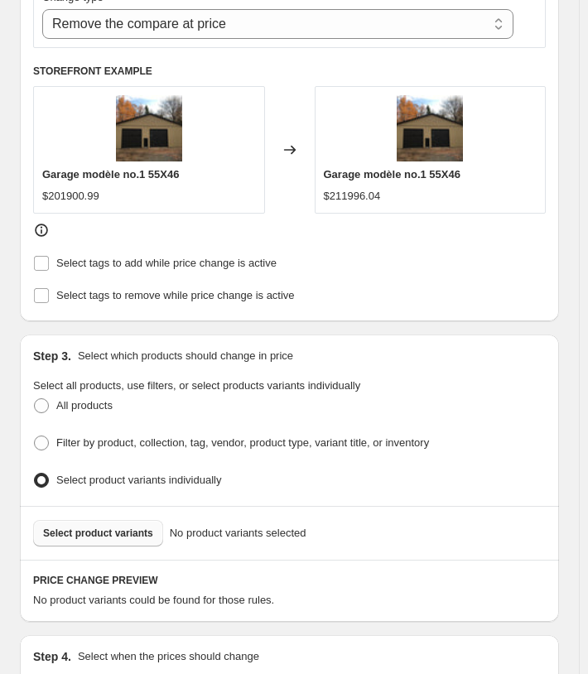
click at [104, 520] on button "Select product variants" at bounding box center [98, 533] width 130 height 26
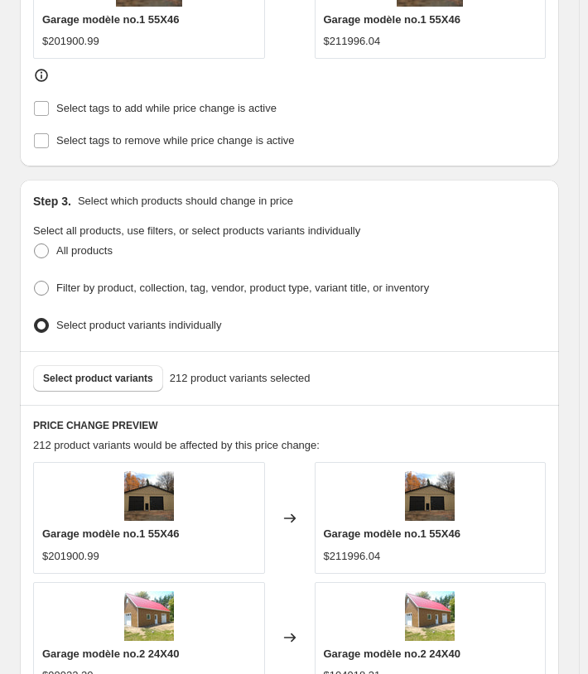
scroll to position [633, 0]
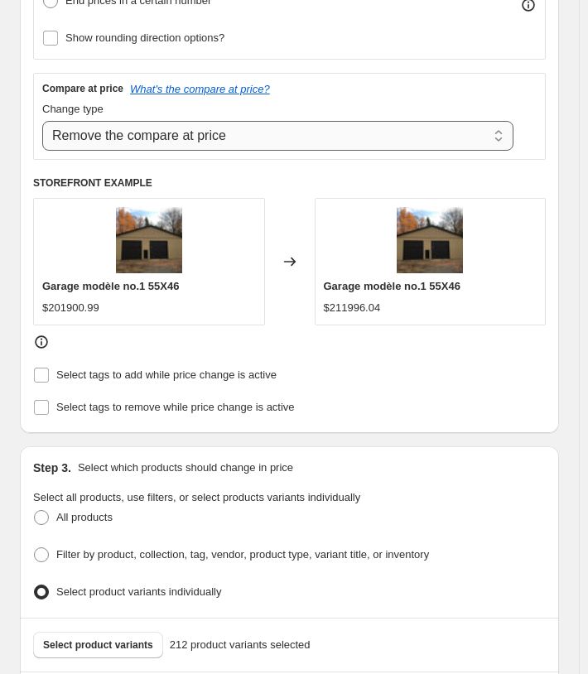
click at [84, 121] on select "Change the compare at price to the current price (sale) Change the compare at p…" at bounding box center [277, 136] width 471 height 30
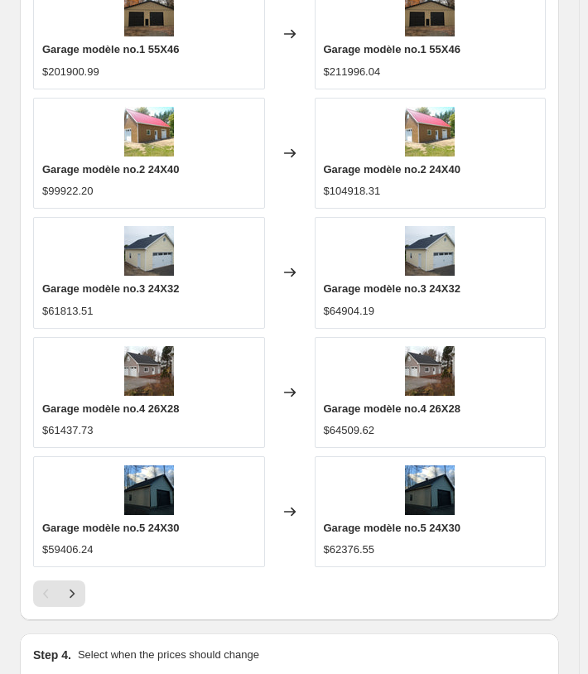
scroll to position [1627, 0]
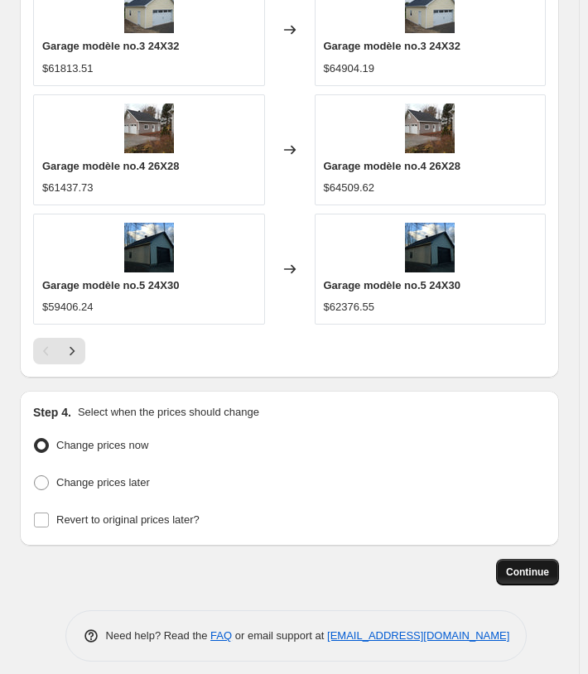
click at [517, 559] on button "Continue" at bounding box center [527, 572] width 63 height 26
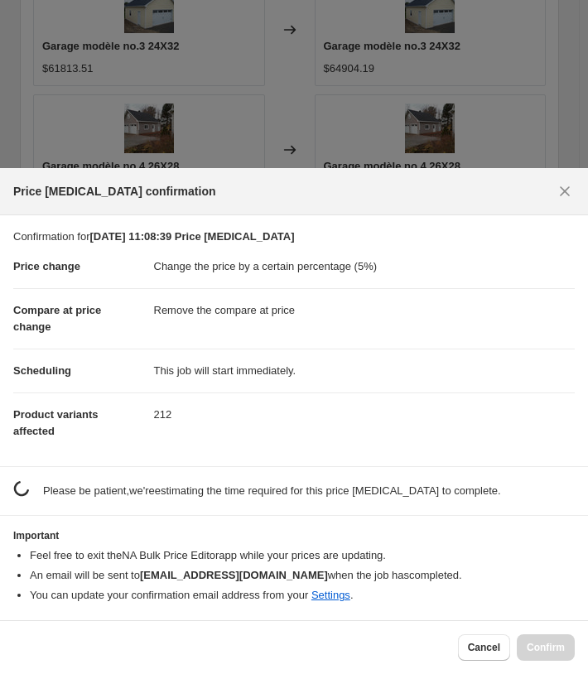
scroll to position [0, 0]
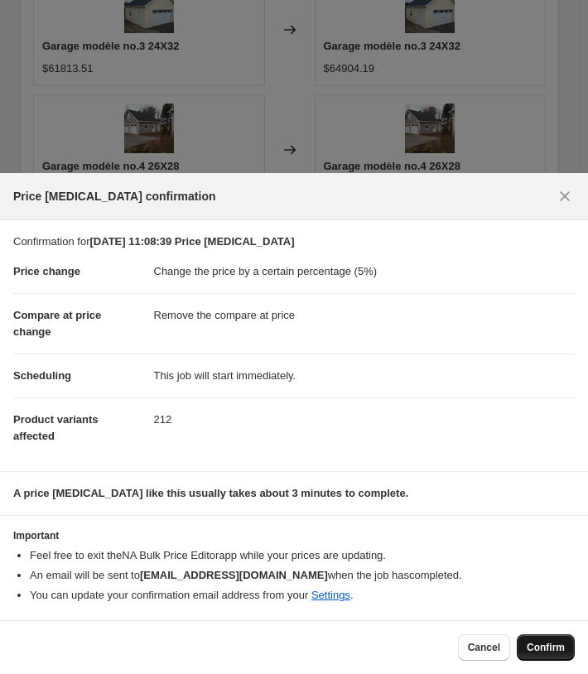
click at [531, 642] on span "Confirm" at bounding box center [545, 647] width 38 height 13
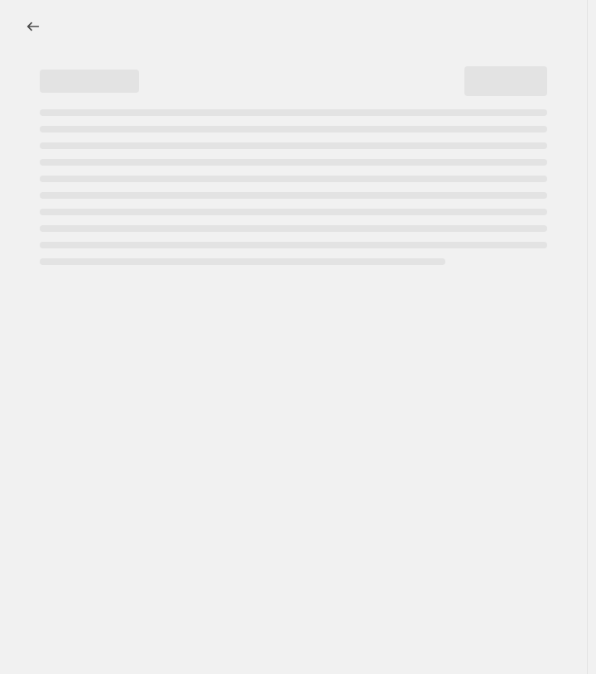
select select "percentage"
select select "remove"
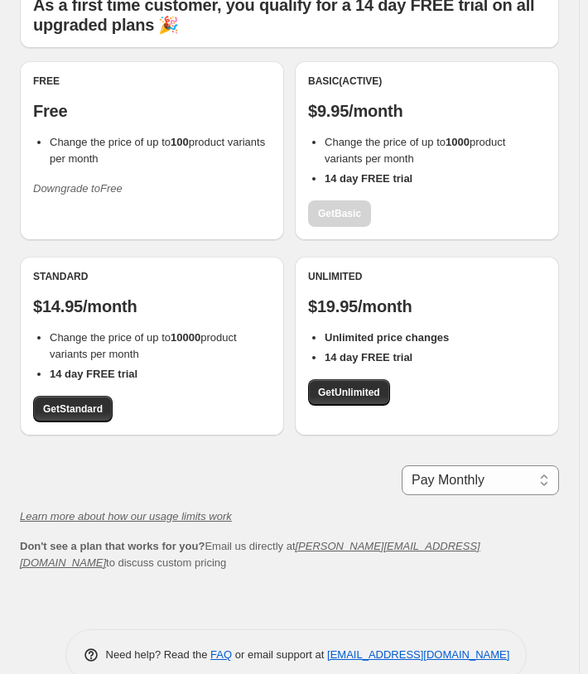
scroll to position [136, 0]
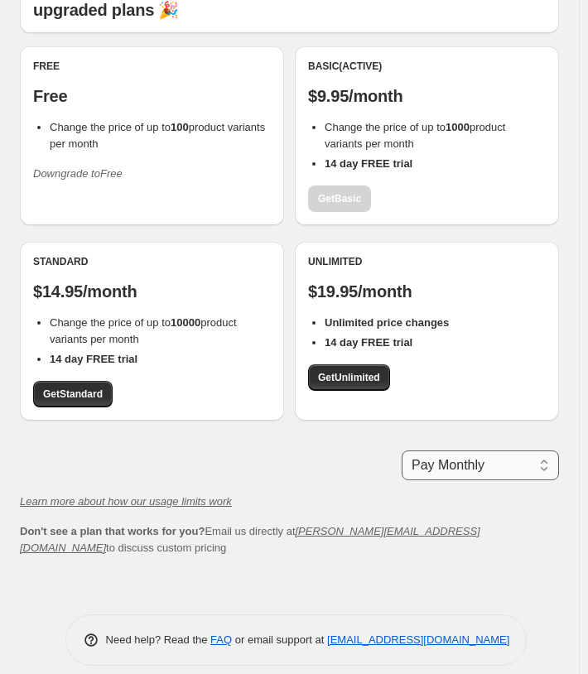
click at [452, 474] on select "Pay Monthly Pay Yearly (Save 16%)" at bounding box center [479, 465] width 157 height 30
click at [452, 473] on select "Pay Monthly Pay Yearly (Save 16%)" at bounding box center [479, 465] width 157 height 30
